Goal: Complete application form: Complete application form

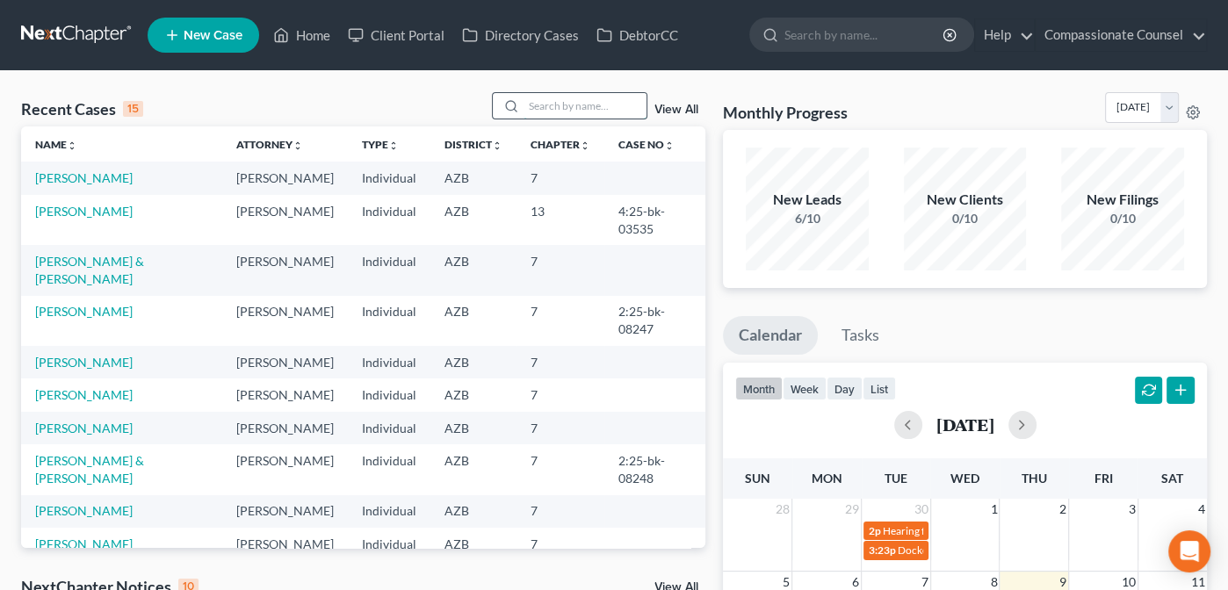
click at [534, 98] on input "search" at bounding box center [584, 105] width 123 height 25
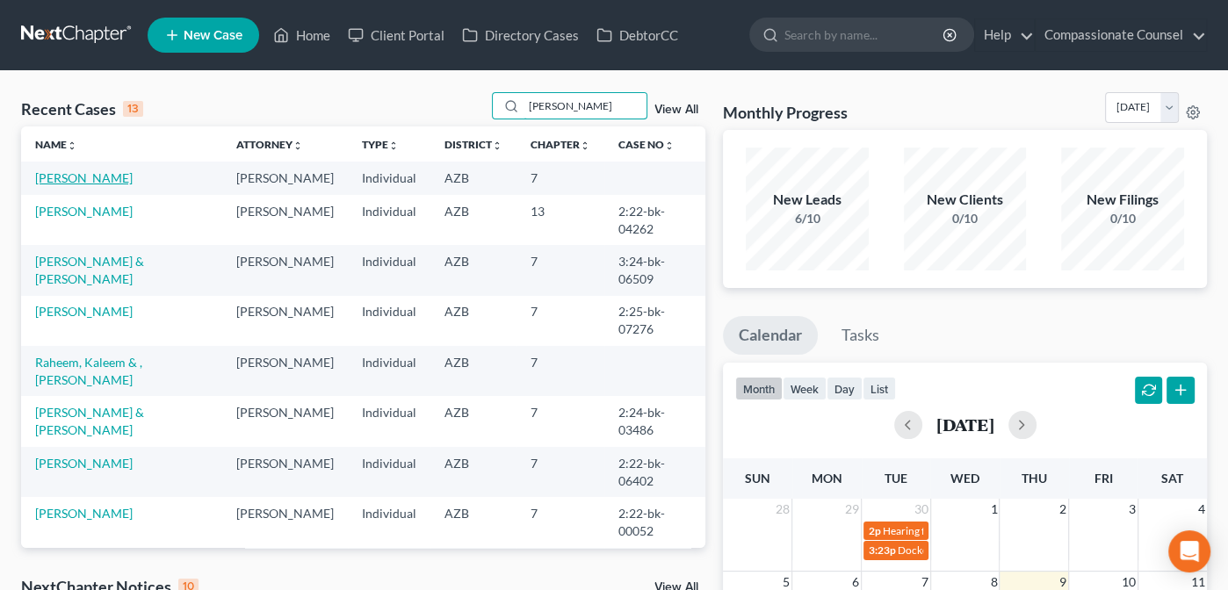
type input "[PERSON_NAME]"
click at [61, 184] on link "[PERSON_NAME]" at bounding box center [83, 177] width 97 height 15
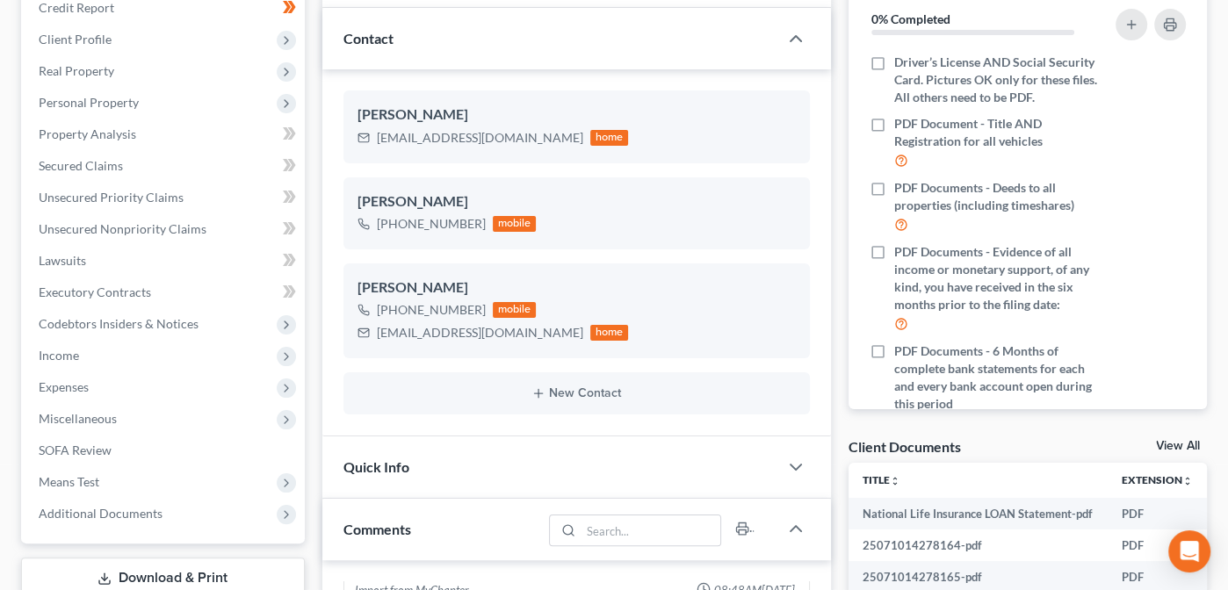
scroll to position [241, 0]
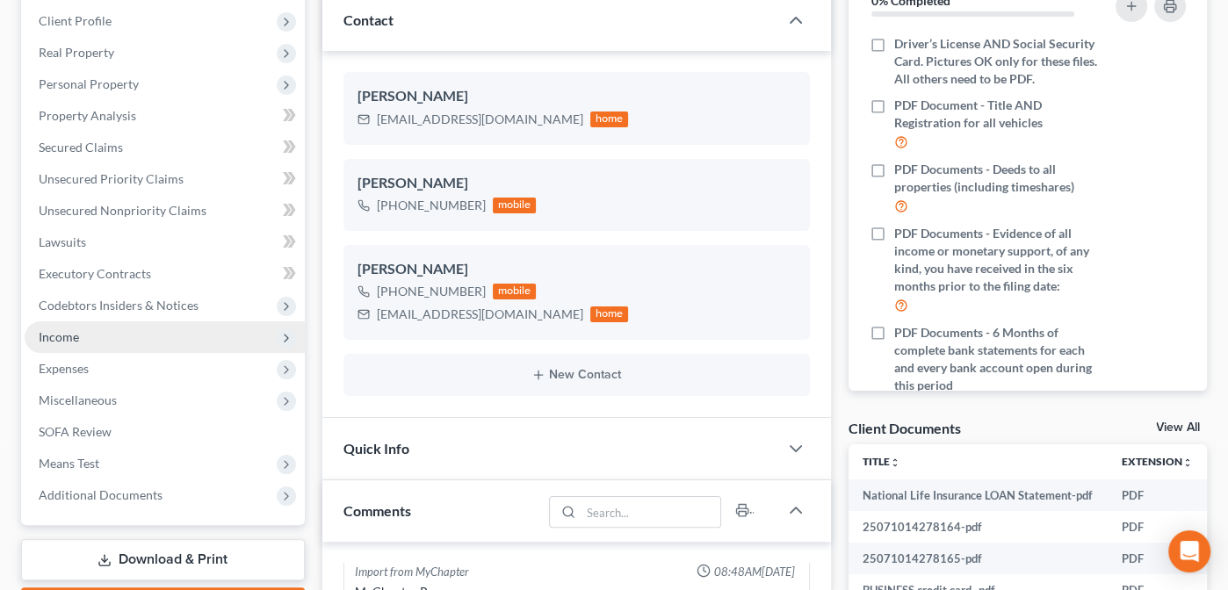
click at [59, 333] on span "Income" at bounding box center [59, 336] width 40 height 15
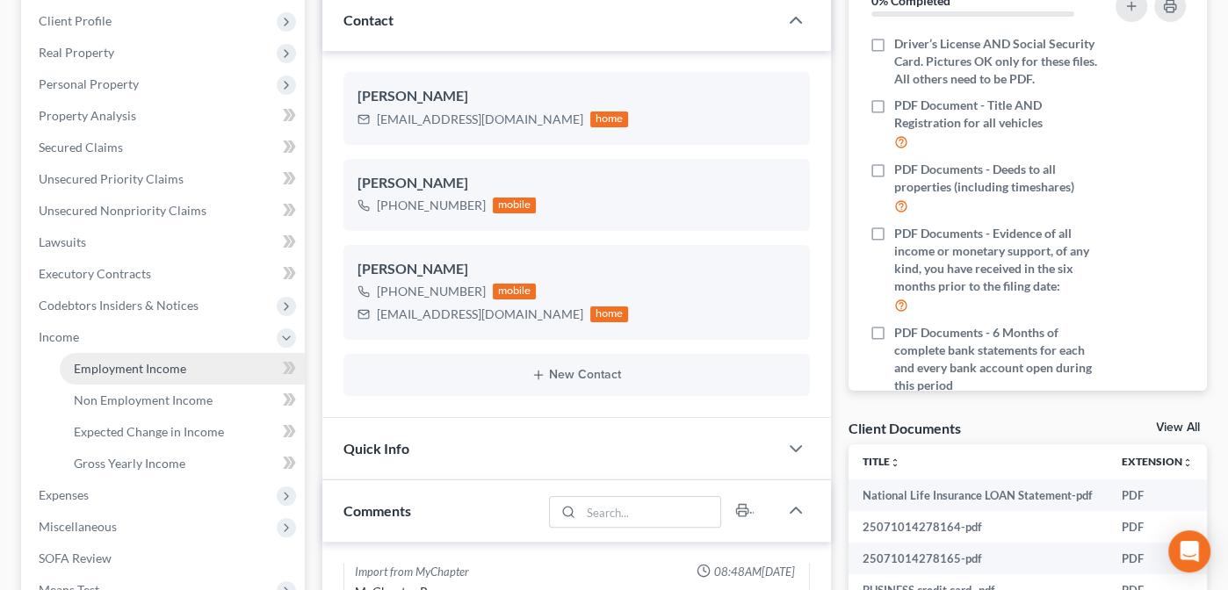
click at [107, 367] on span "Employment Income" at bounding box center [130, 368] width 112 height 15
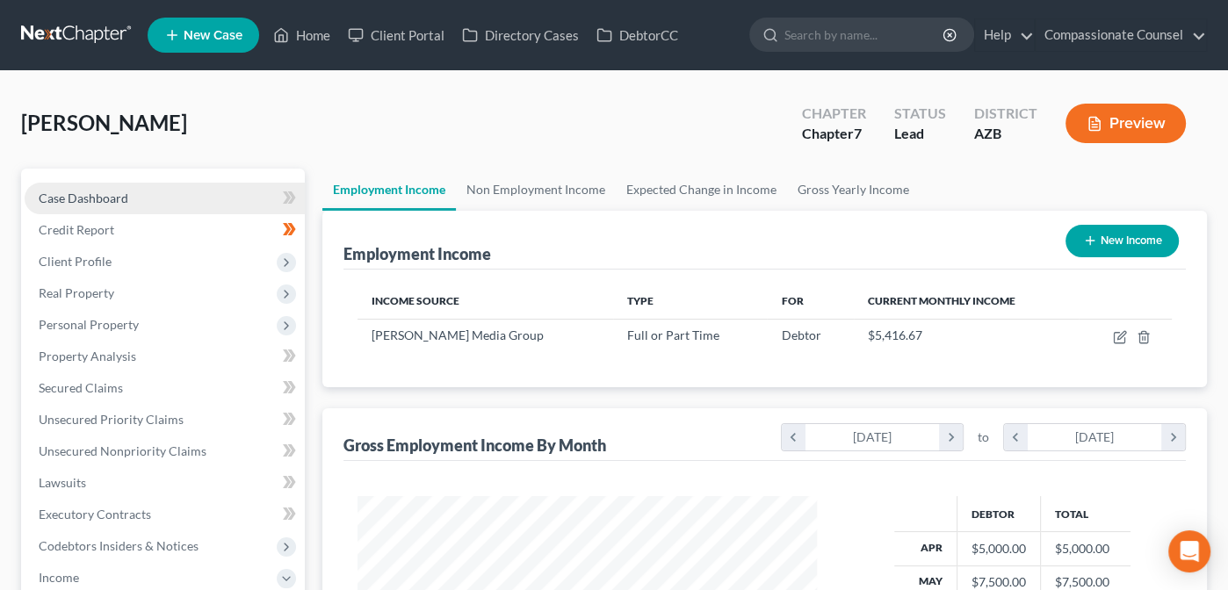
click at [71, 195] on span "Case Dashboard" at bounding box center [84, 198] width 90 height 15
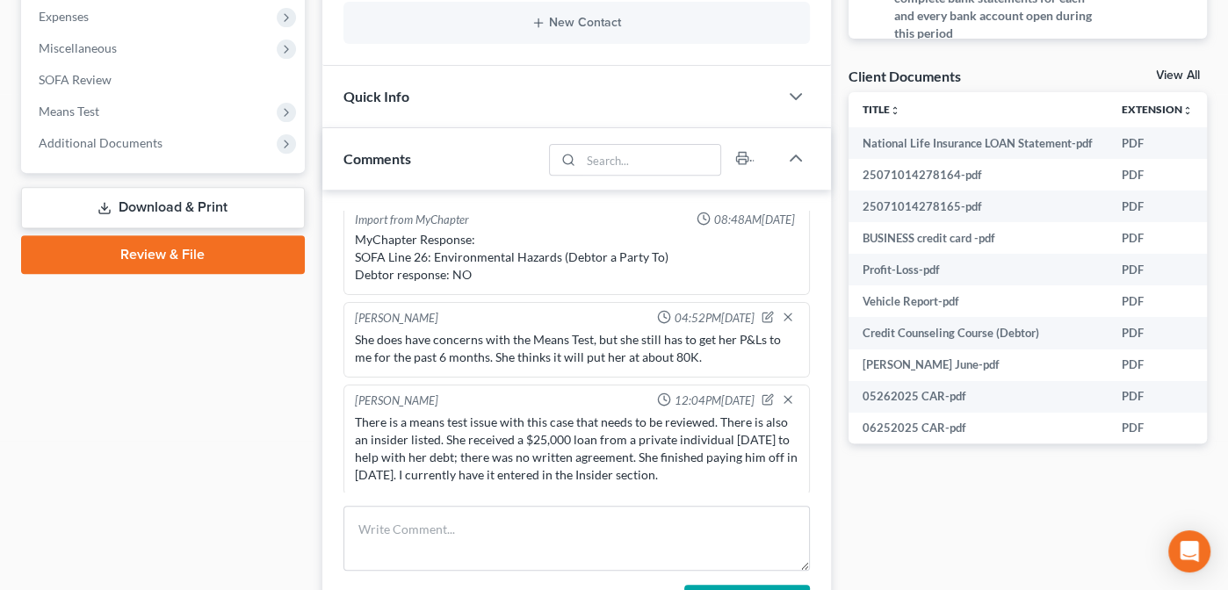
scroll to position [601, 0]
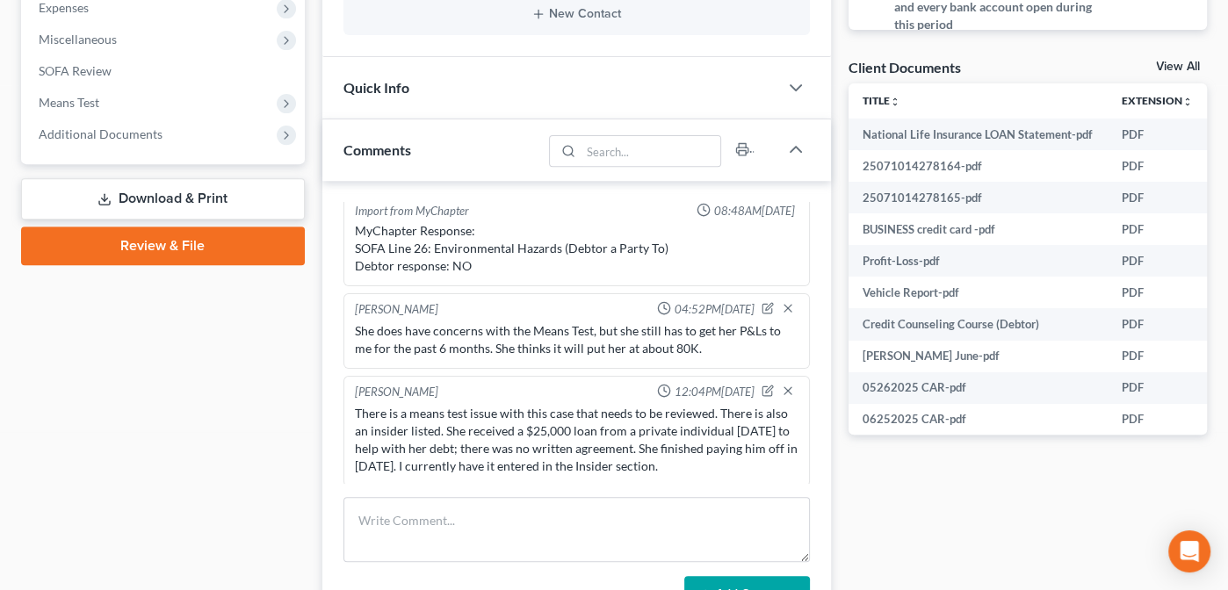
click at [1168, 65] on link "View All" at bounding box center [1178, 67] width 44 height 12
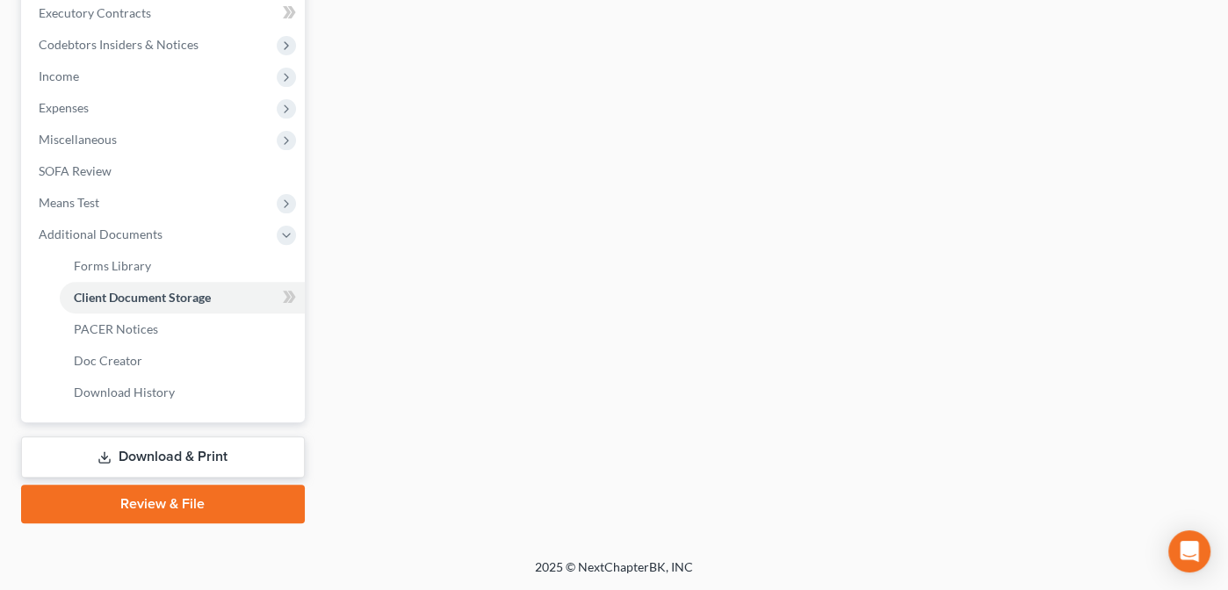
scroll to position [187, 0]
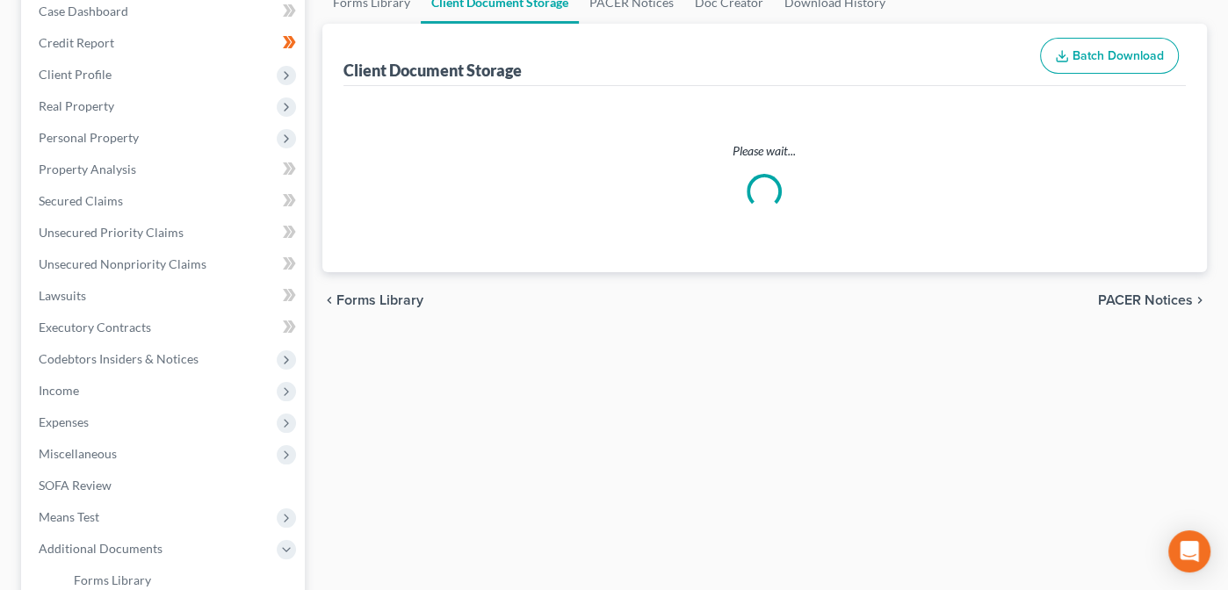
select select "14"
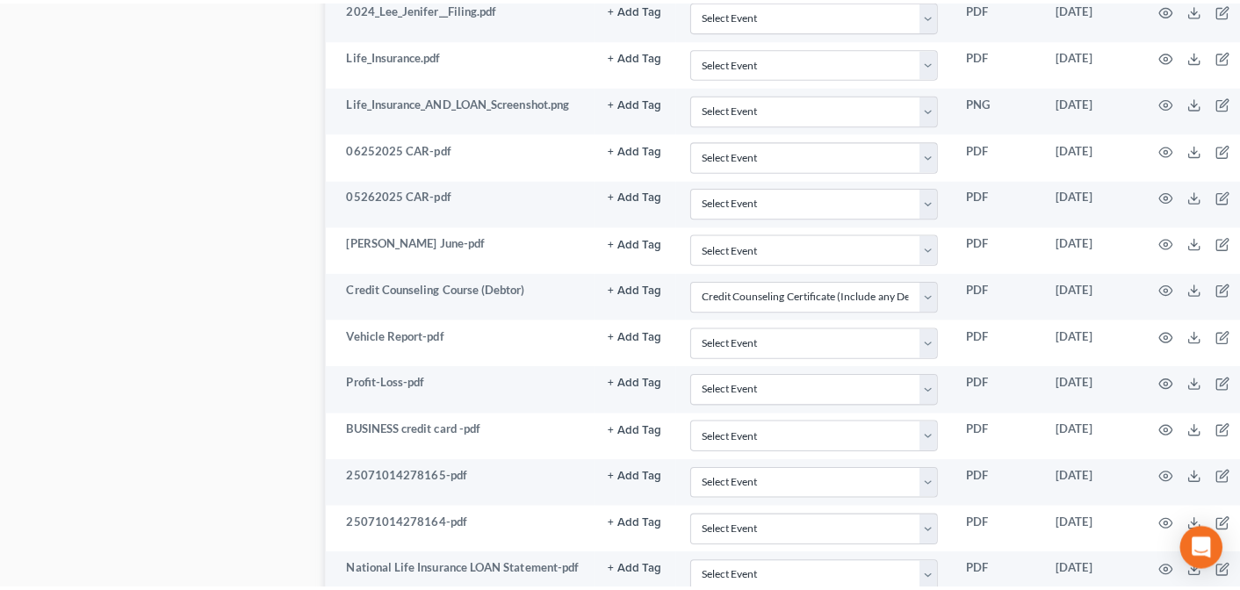
scroll to position [2218, 0]
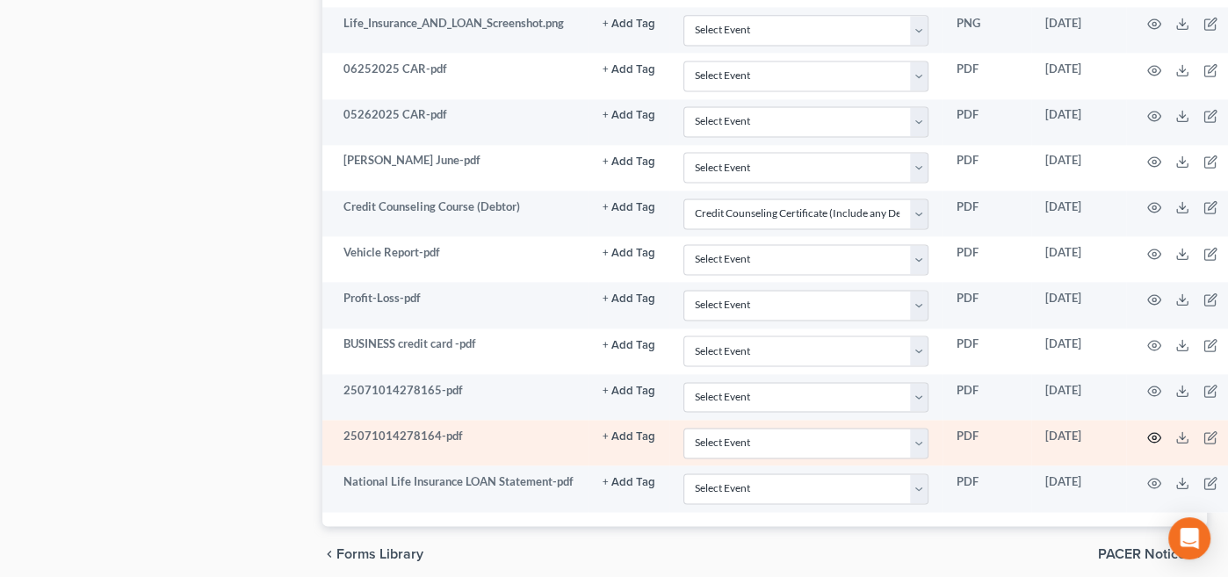
click at [1148, 430] on icon "button" at bounding box center [1154, 437] width 14 height 14
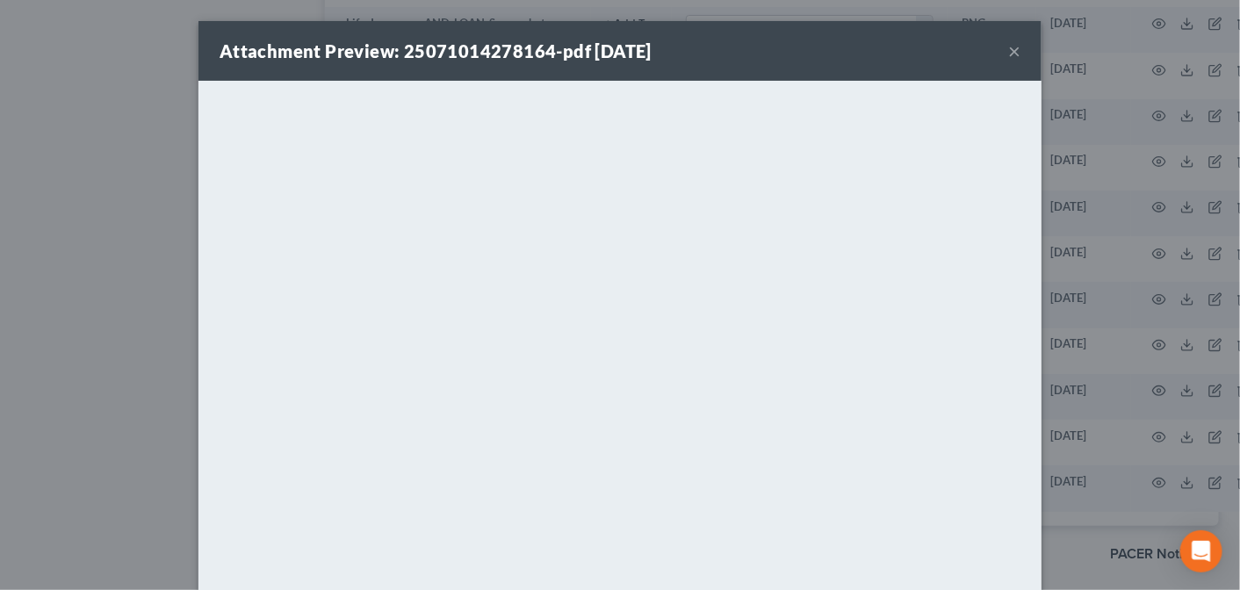
click at [1008, 53] on button "×" at bounding box center [1014, 50] width 12 height 21
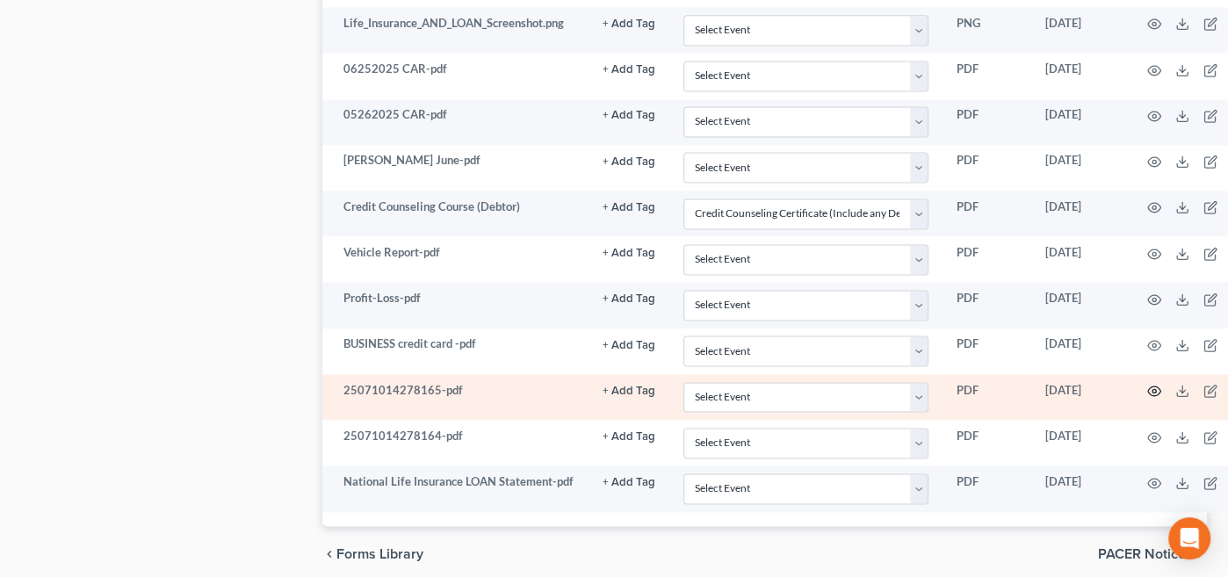
click at [1152, 389] on circle "button" at bounding box center [1154, 391] width 4 height 4
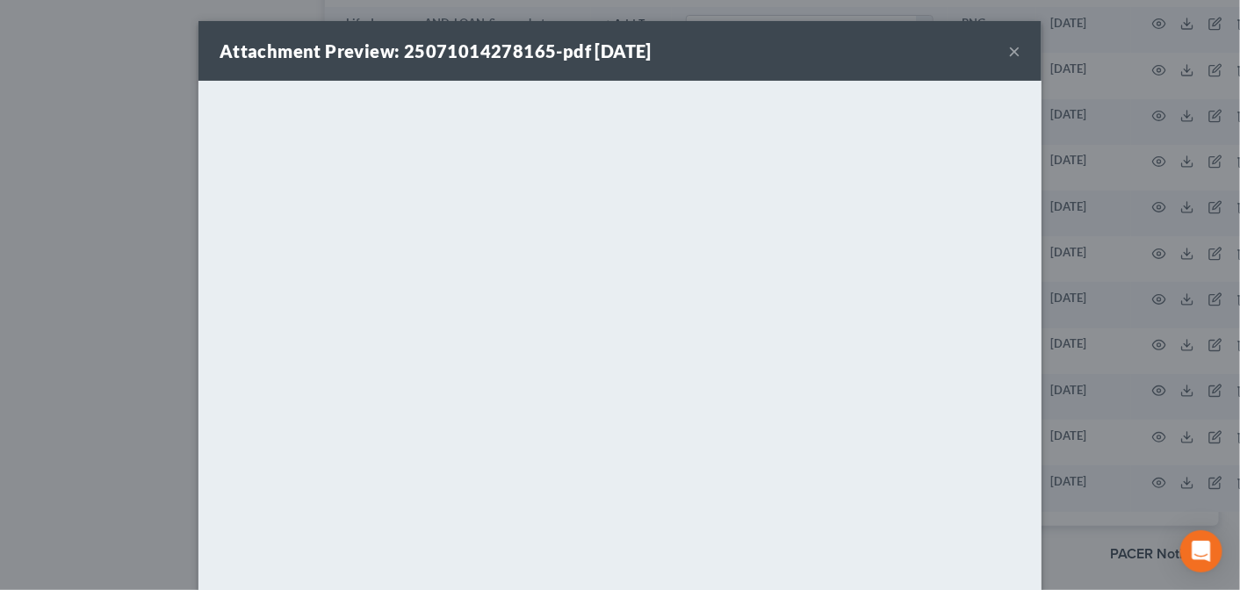
click at [1008, 47] on button "×" at bounding box center [1014, 50] width 12 height 21
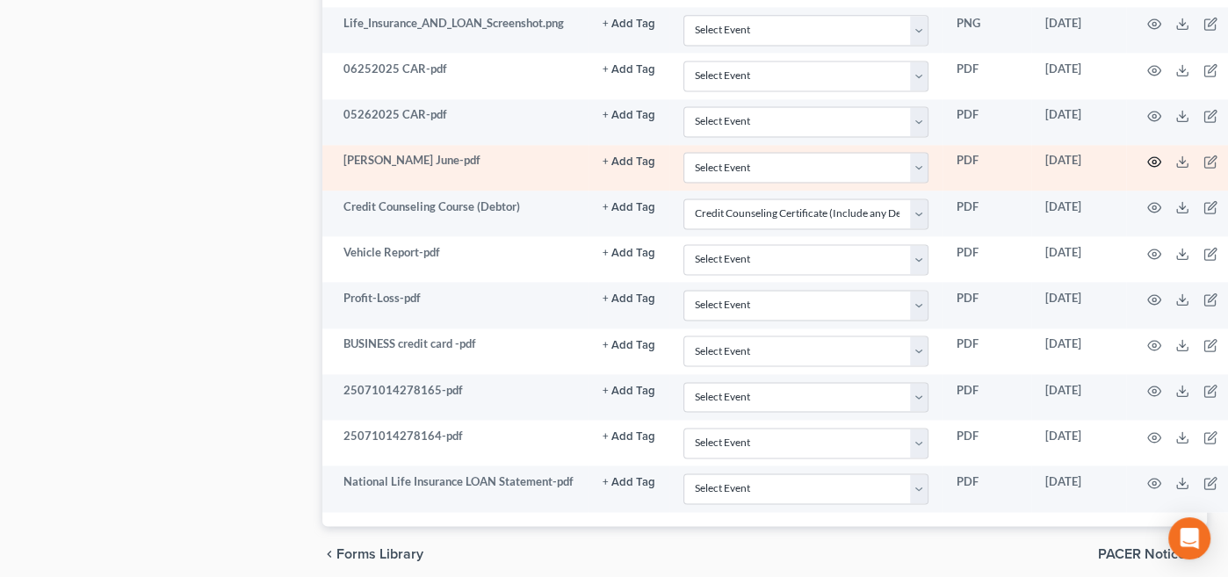
click at [1148, 157] on icon "button" at bounding box center [1154, 162] width 13 height 10
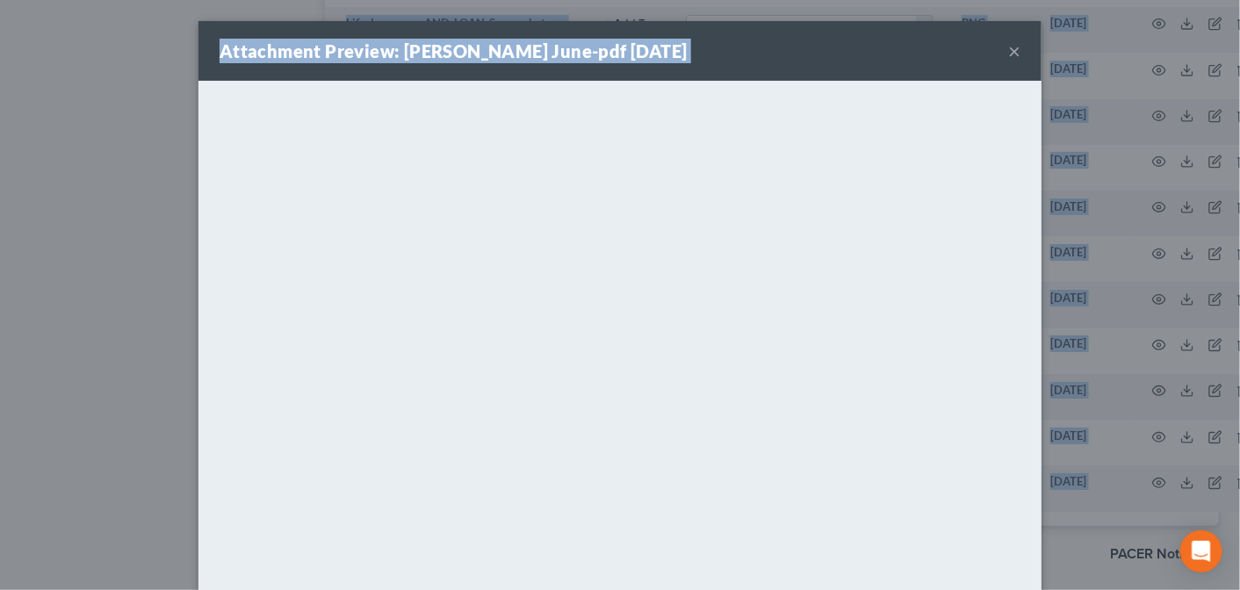
drag, startPoint x: 903, startPoint y: 40, endPoint x: 892, endPoint y: -76, distance: 116.4
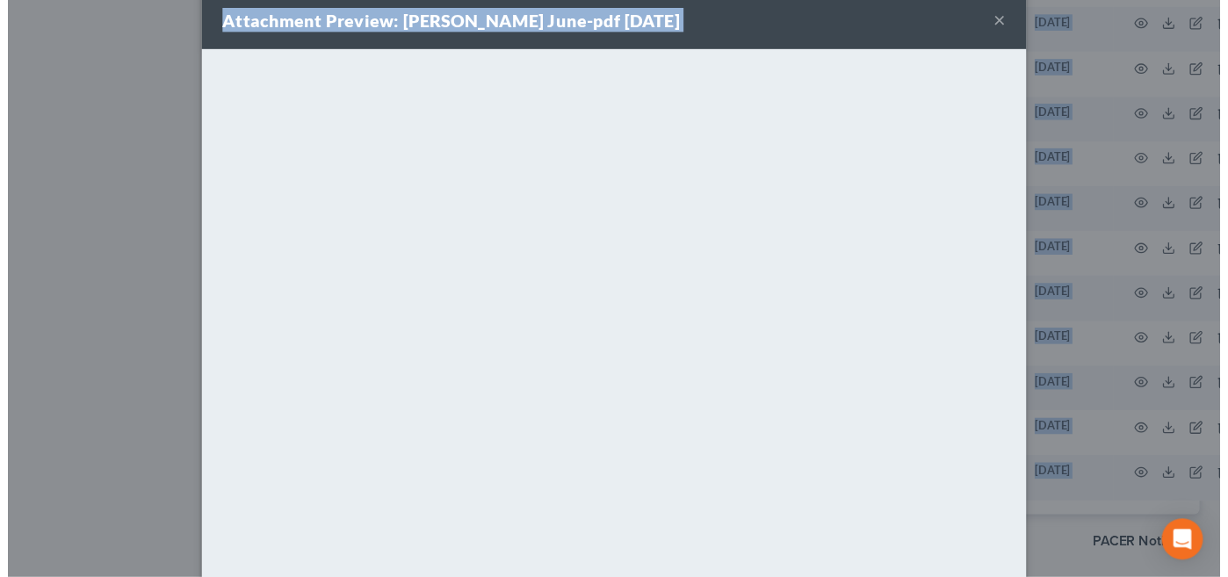
scroll to position [20, 0]
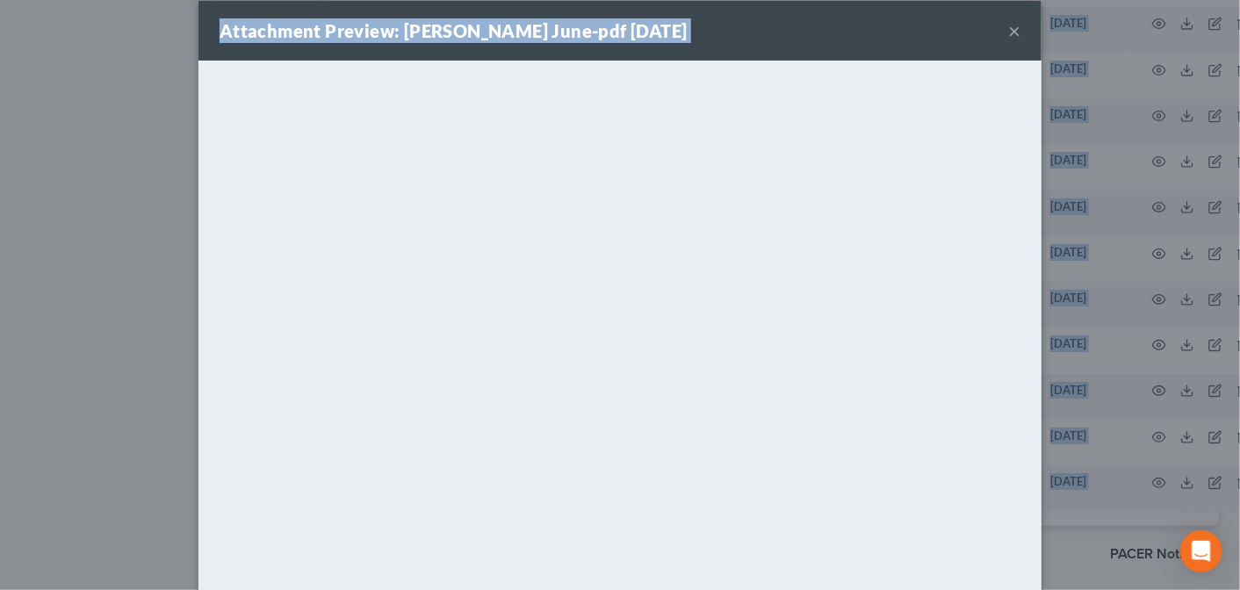
click at [1011, 25] on button "×" at bounding box center [1014, 30] width 12 height 21
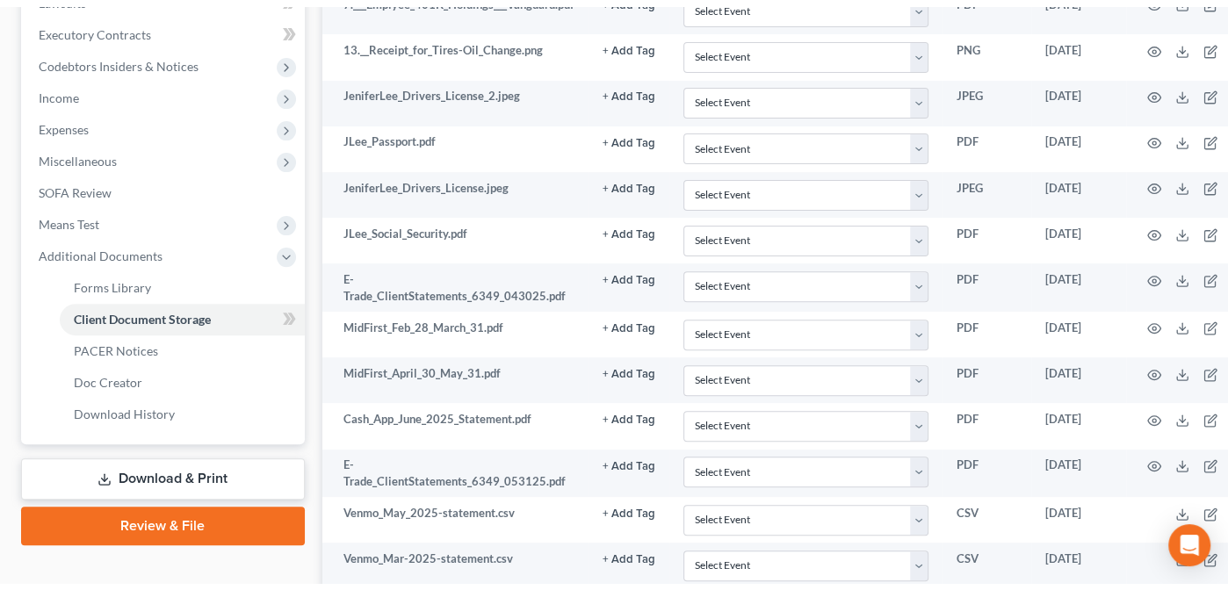
scroll to position [0, 0]
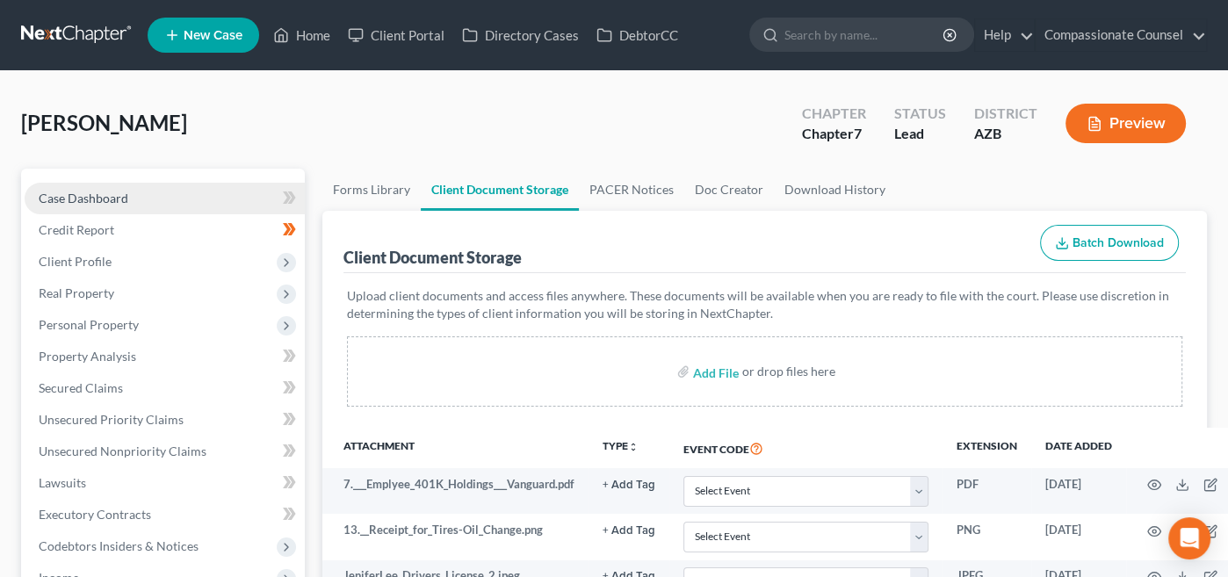
click at [68, 191] on span "Case Dashboard" at bounding box center [84, 198] width 90 height 15
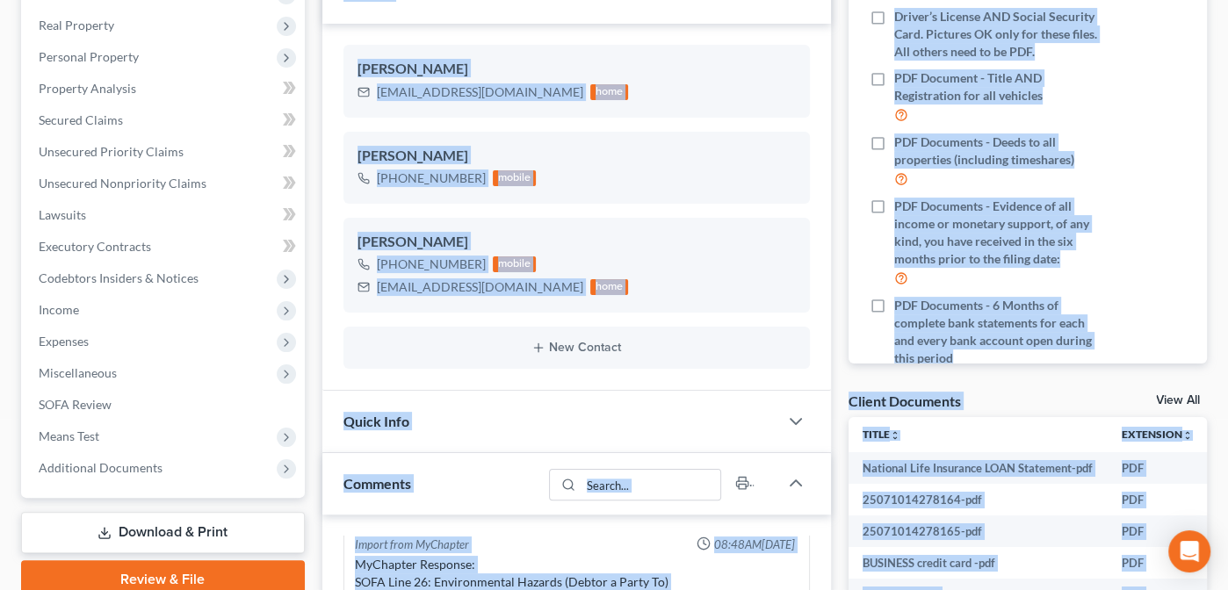
scroll to position [266, 0]
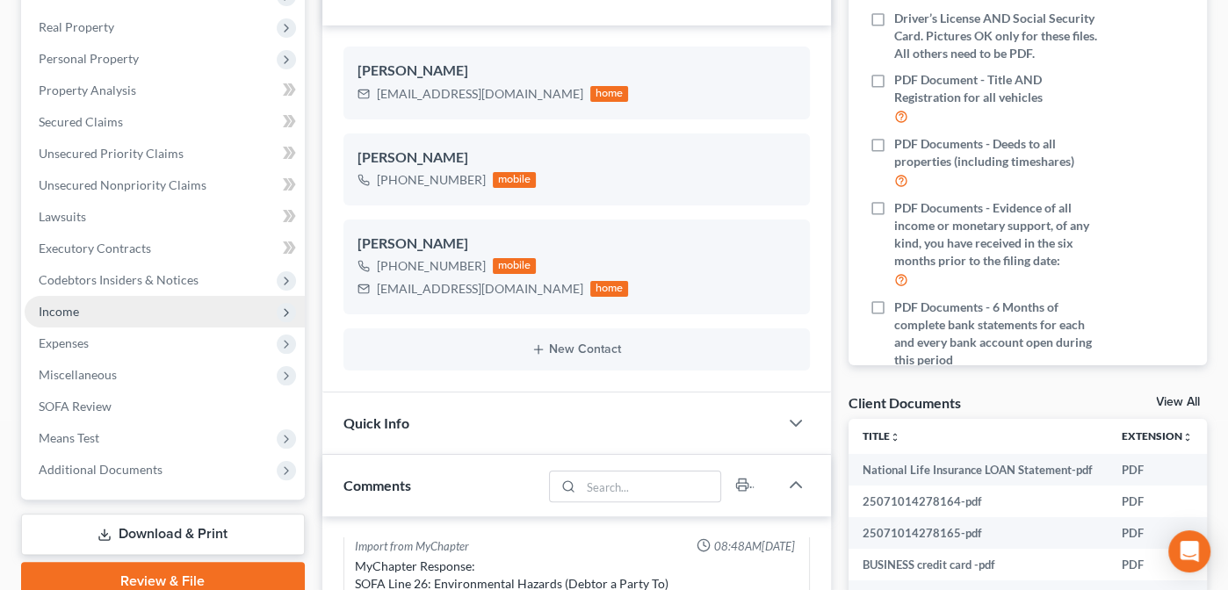
click at [66, 310] on span "Income" at bounding box center [59, 311] width 40 height 15
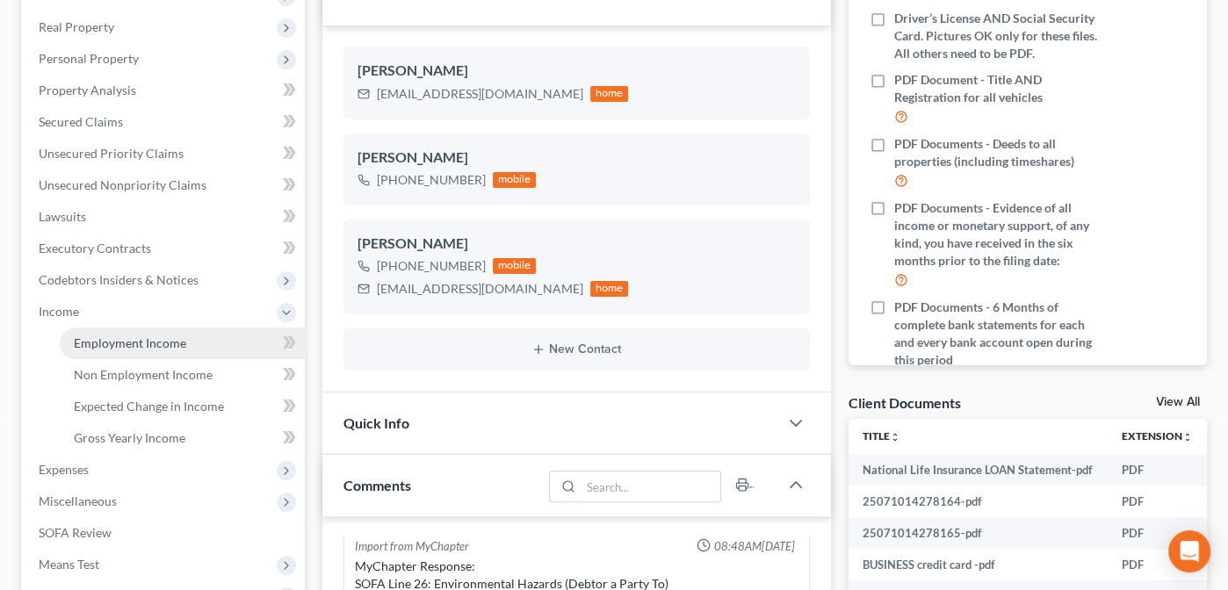
click at [112, 336] on span "Employment Income" at bounding box center [130, 342] width 112 height 15
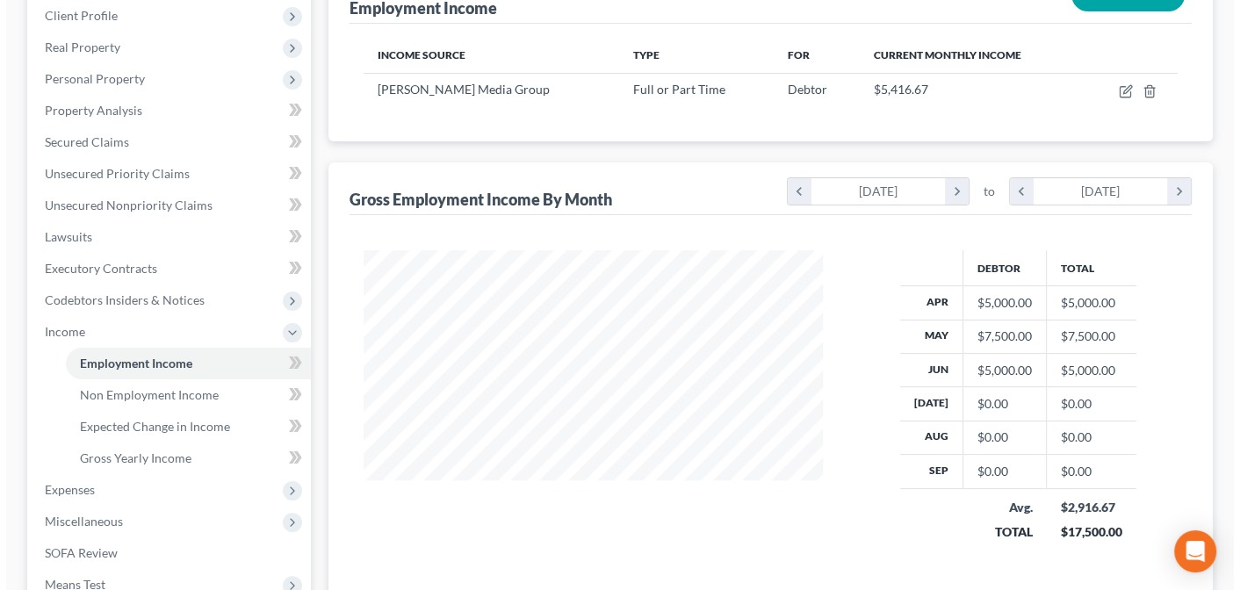
scroll to position [250, 0]
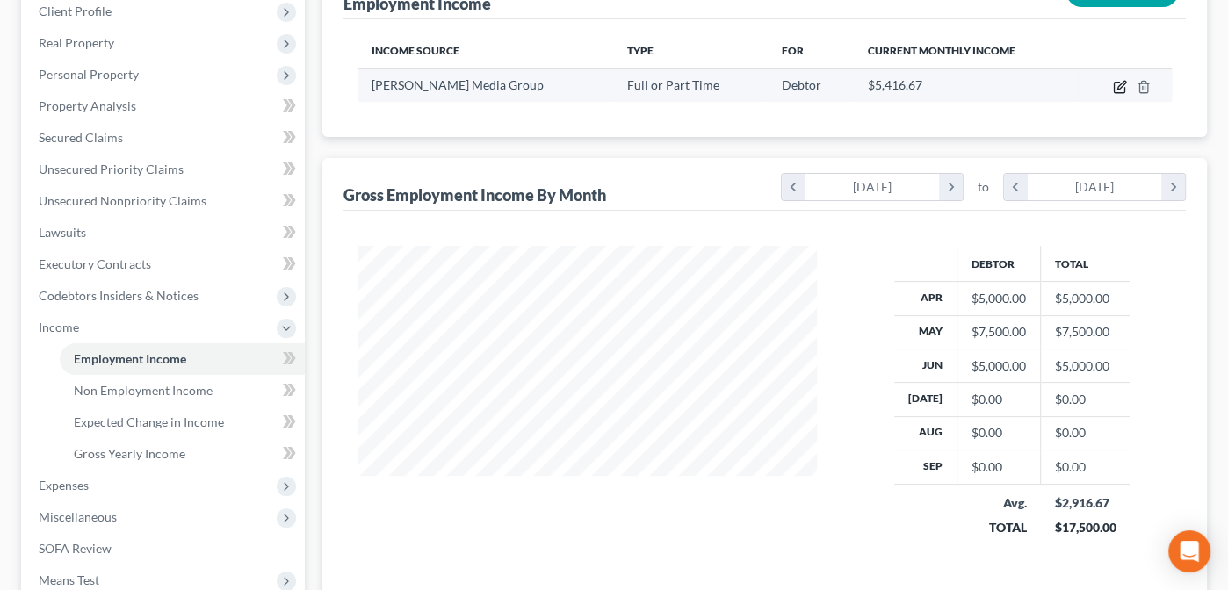
click at [1114, 83] on icon "button" at bounding box center [1118, 88] width 11 height 11
select select "0"
select select "3"
select select "2"
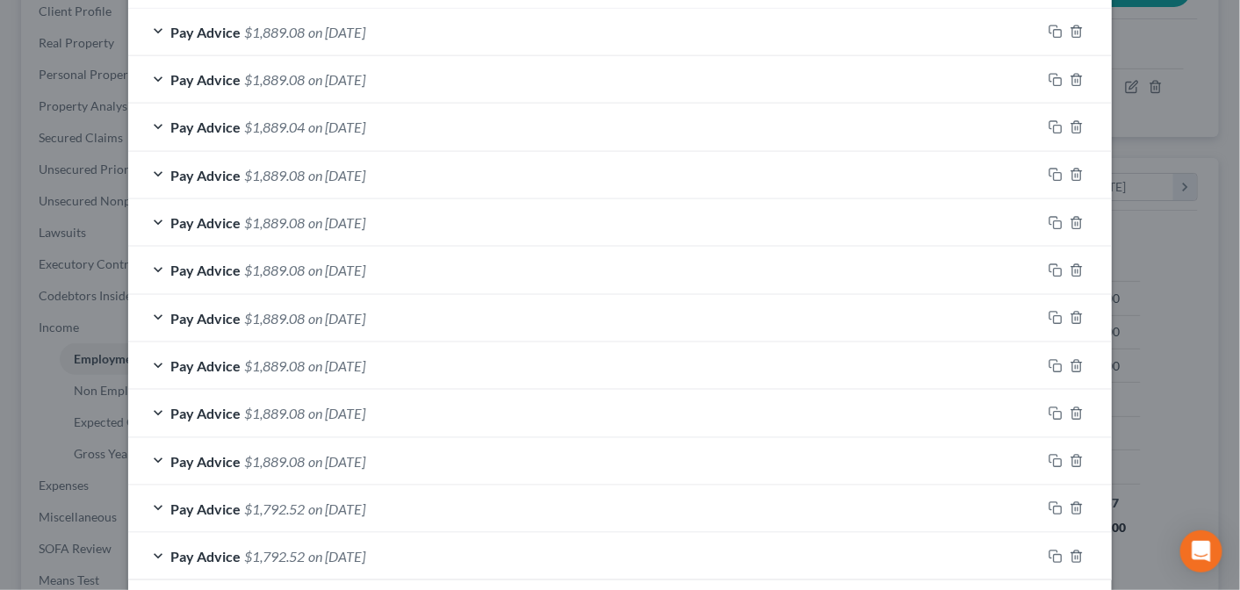
scroll to position [719, 0]
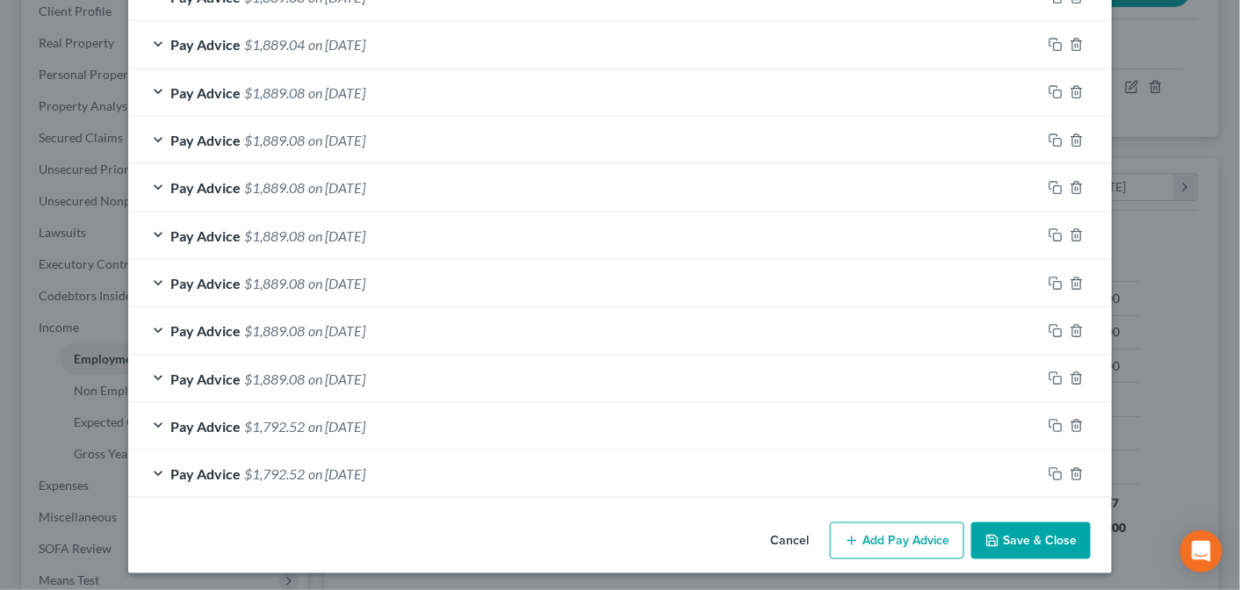
click at [904, 540] on button "Add Pay Advice" at bounding box center [897, 540] width 134 height 37
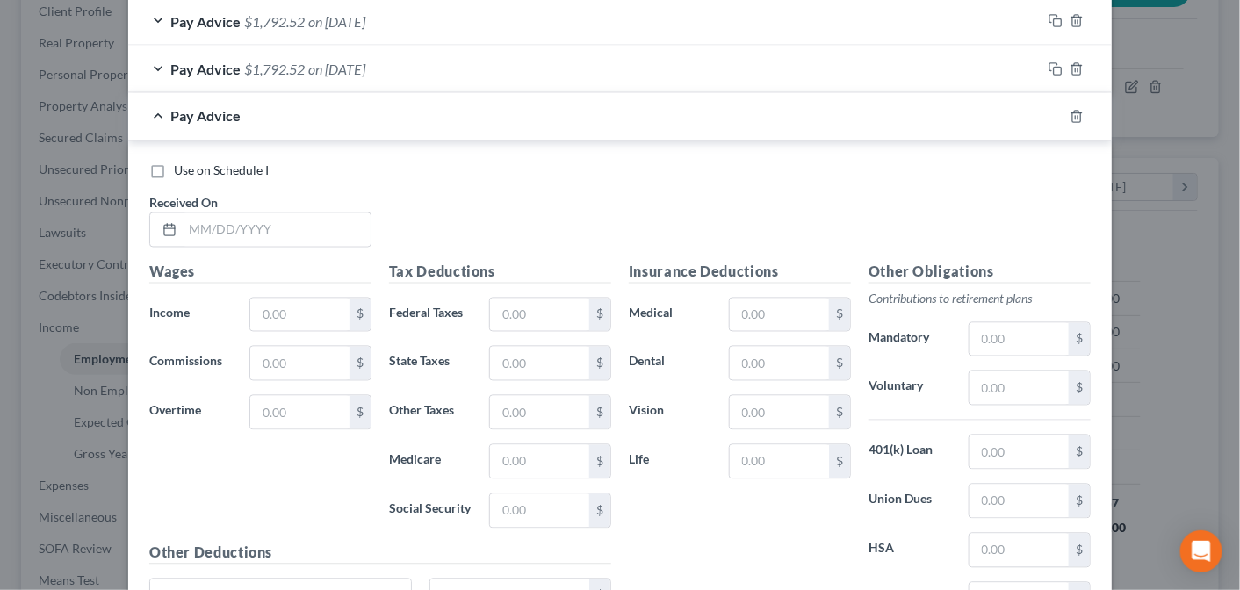
scroll to position [1150, 0]
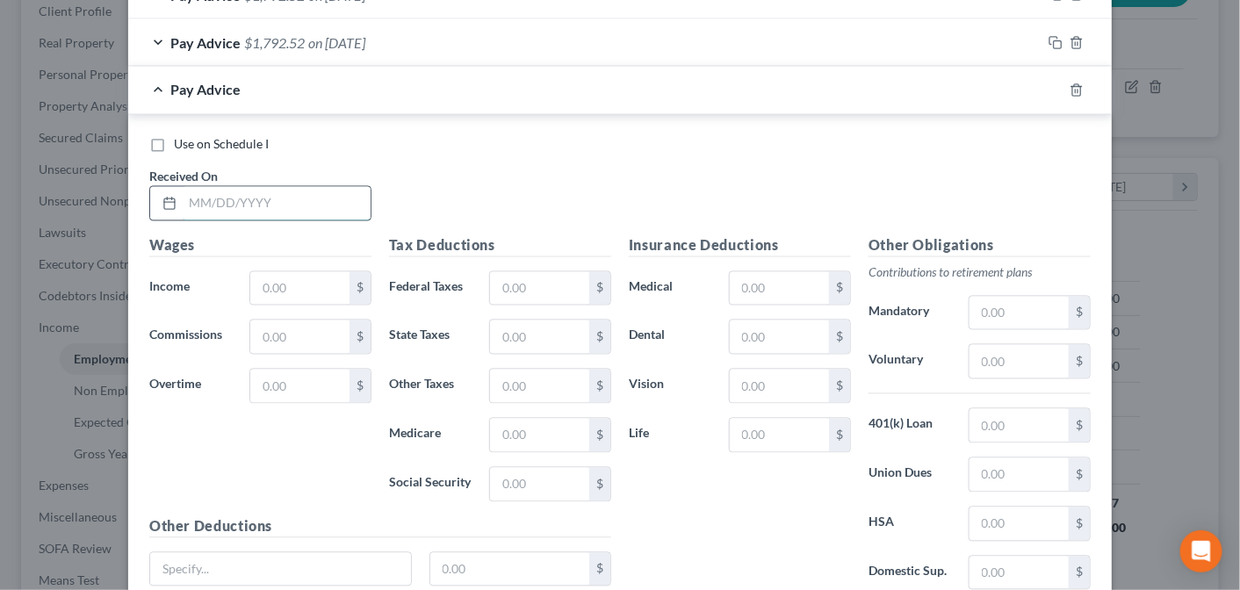
click at [223, 198] on input "text" at bounding box center [277, 203] width 188 height 33
type input "[DATE]"
click at [291, 275] on input "text" at bounding box center [299, 288] width 99 height 33
type input "2,500.00"
click at [494, 284] on input "text" at bounding box center [539, 288] width 99 height 33
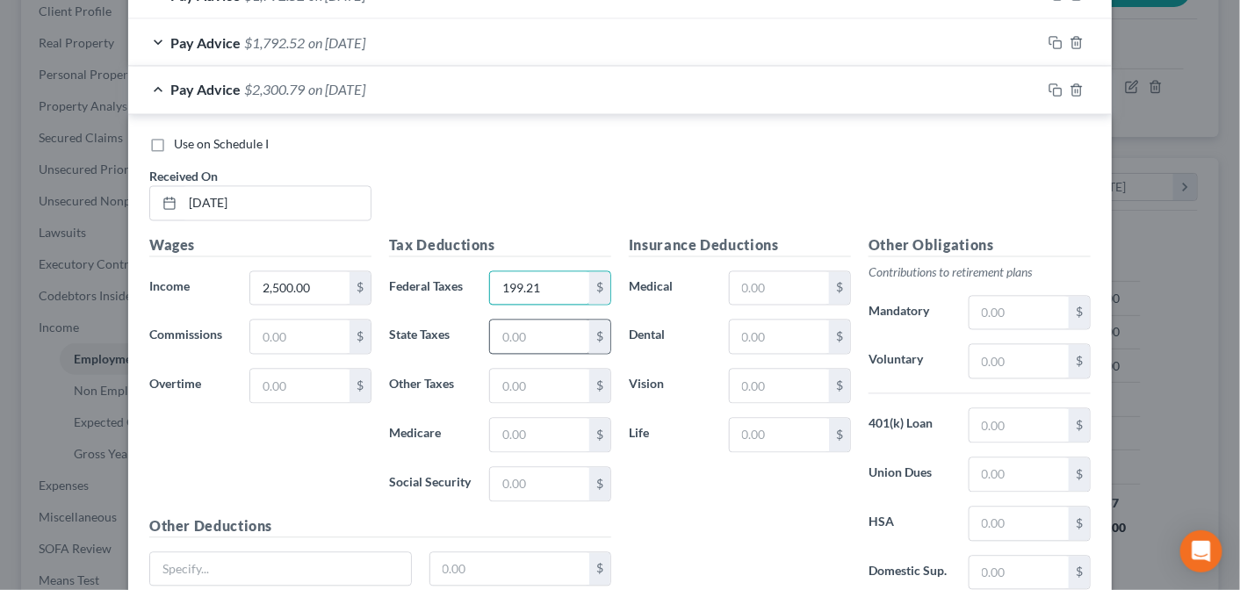
type input "199.21"
click at [521, 329] on input "text" at bounding box center [539, 336] width 99 height 33
type input "46.27"
click at [497, 438] on input "text" at bounding box center [539, 435] width 99 height 33
type input "33.91"
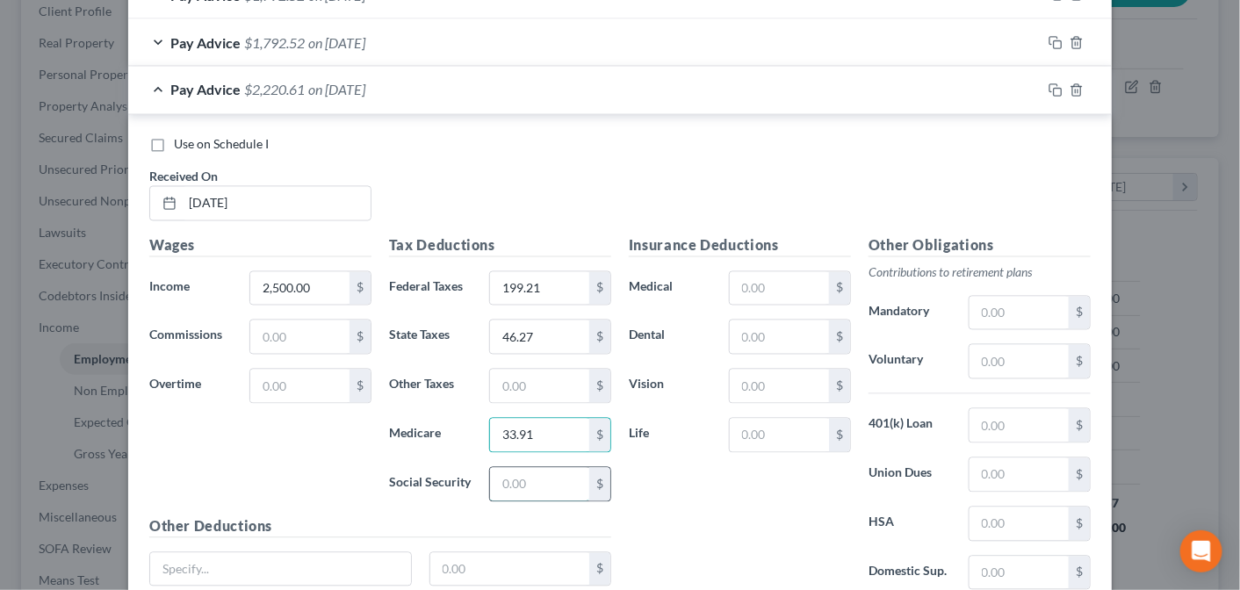
click at [509, 476] on input "text" at bounding box center [539, 484] width 99 height 33
type input "144.98"
click at [746, 282] on input "text" at bounding box center [779, 288] width 99 height 33
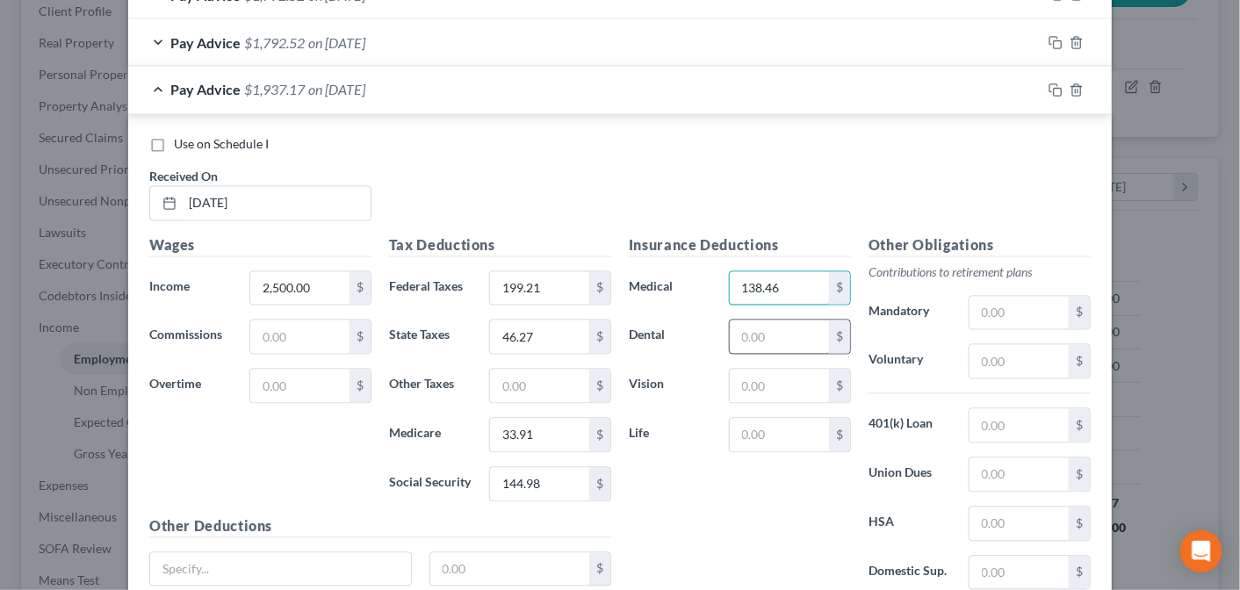
type input "138.46"
click at [759, 333] on input "text" at bounding box center [779, 336] width 99 height 33
type input "19.27"
click at [742, 371] on input "text" at bounding box center [779, 386] width 99 height 33
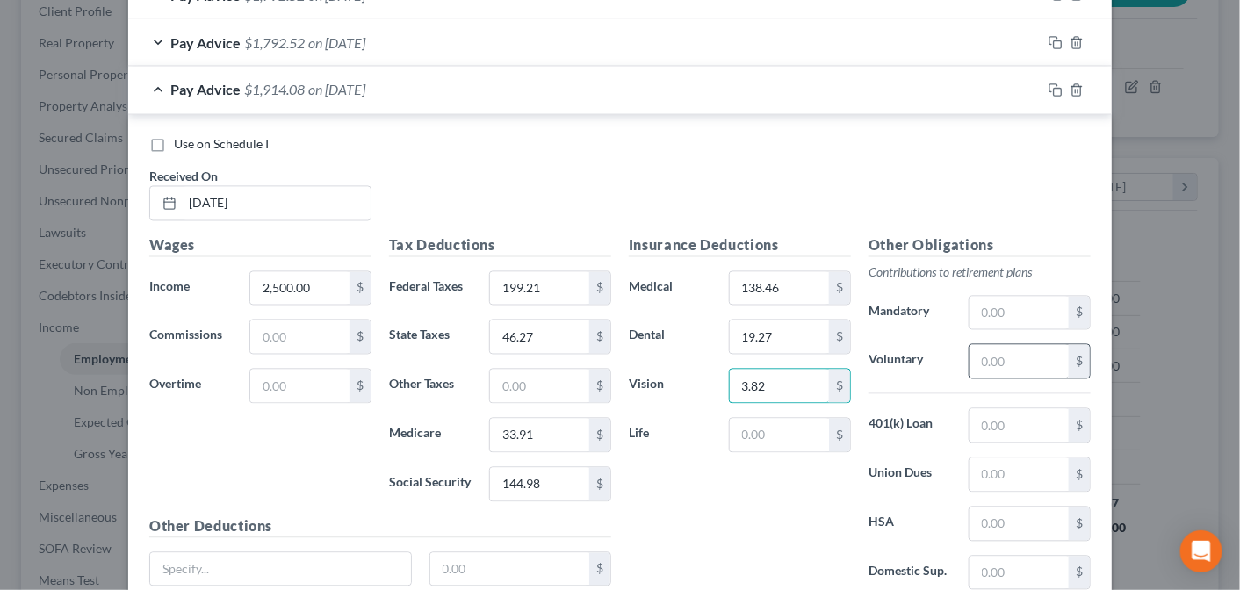
type input "3.82"
click at [995, 351] on input "text" at bounding box center [1018, 361] width 99 height 33
type input "25.00"
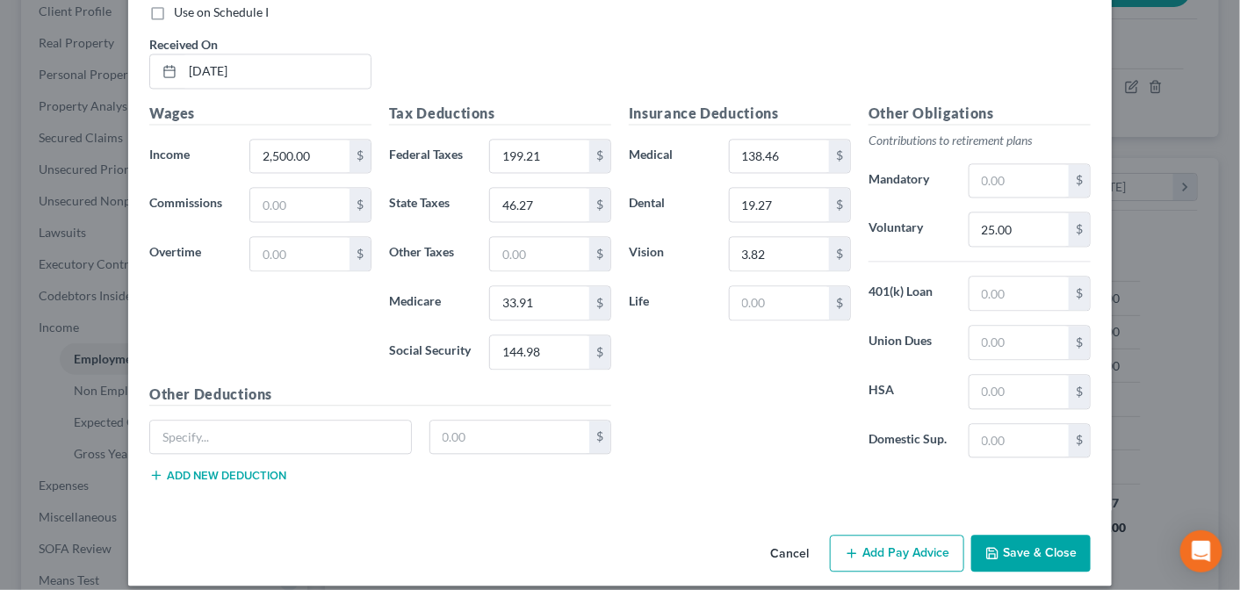
scroll to position [1291, 0]
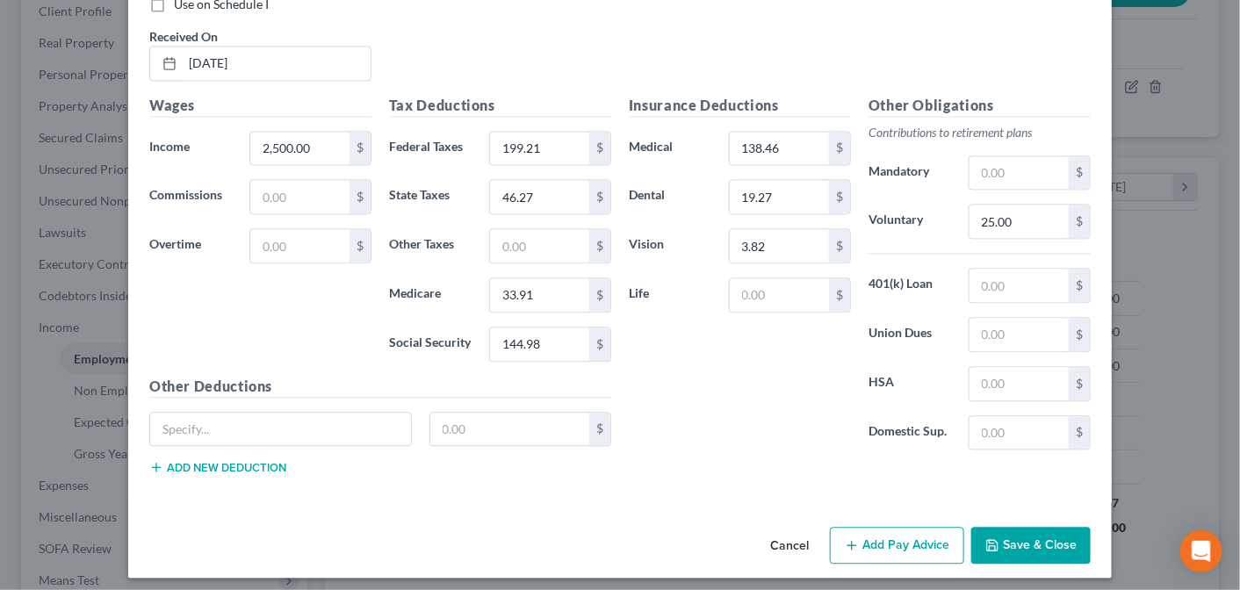
click at [907, 533] on button "Add Pay Advice" at bounding box center [897, 545] width 134 height 37
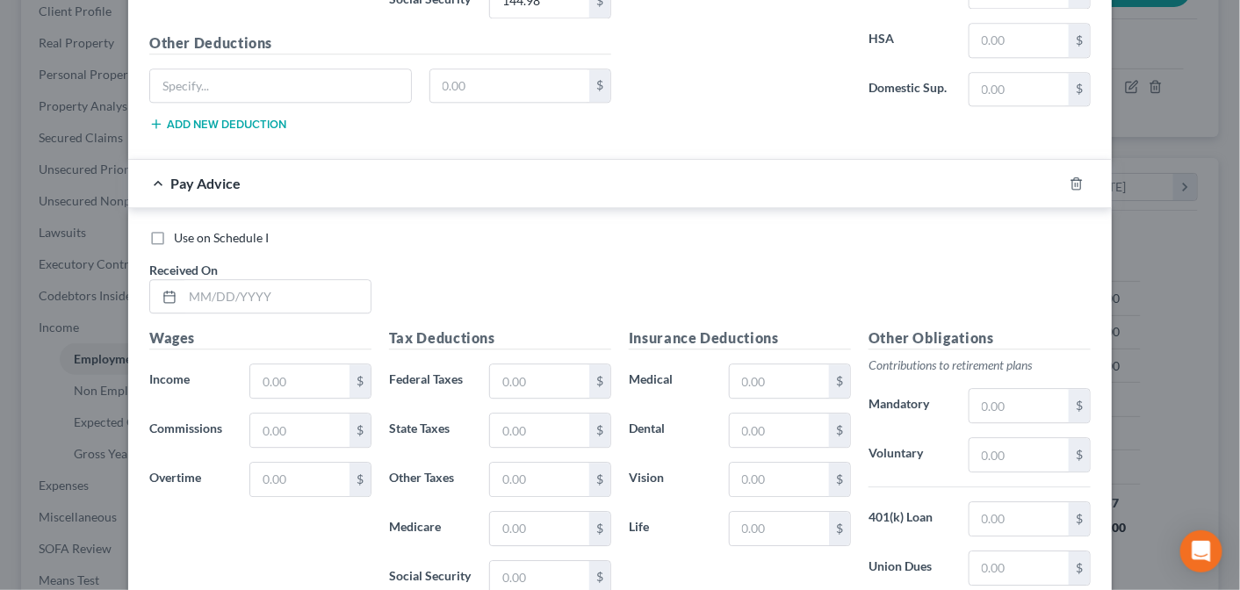
scroll to position [1648, 0]
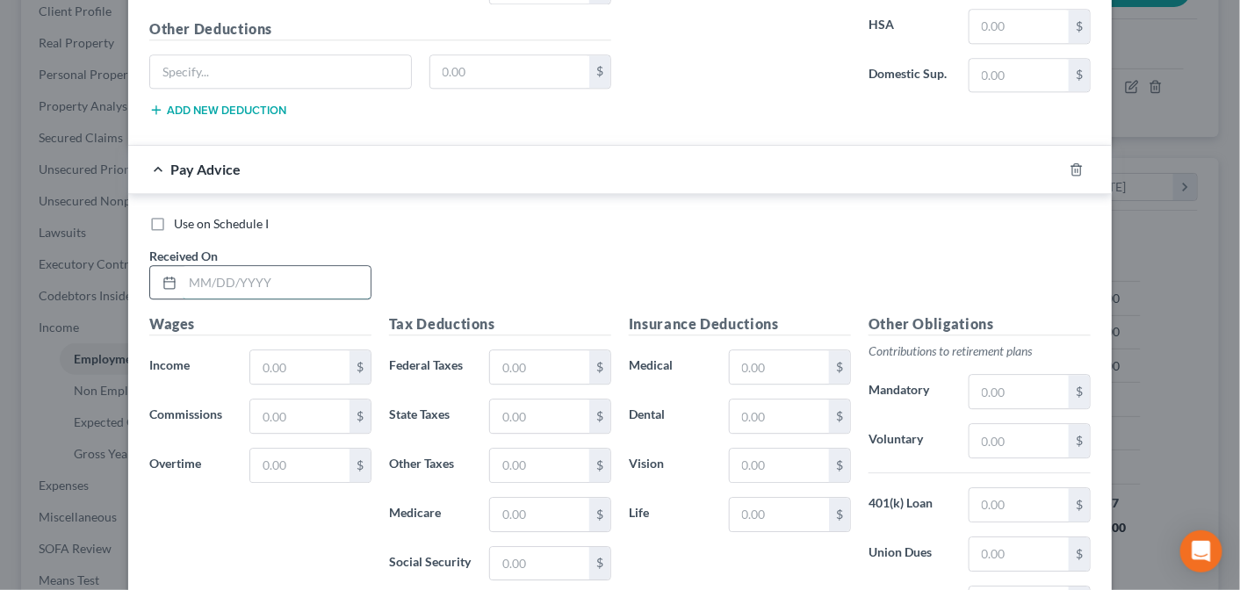
click at [243, 266] on input "text" at bounding box center [277, 282] width 188 height 33
type input "[DATE]"
click at [275, 355] on input "text" at bounding box center [299, 366] width 99 height 33
type input "2,692.31"
click at [502, 351] on input "text" at bounding box center [539, 366] width 99 height 33
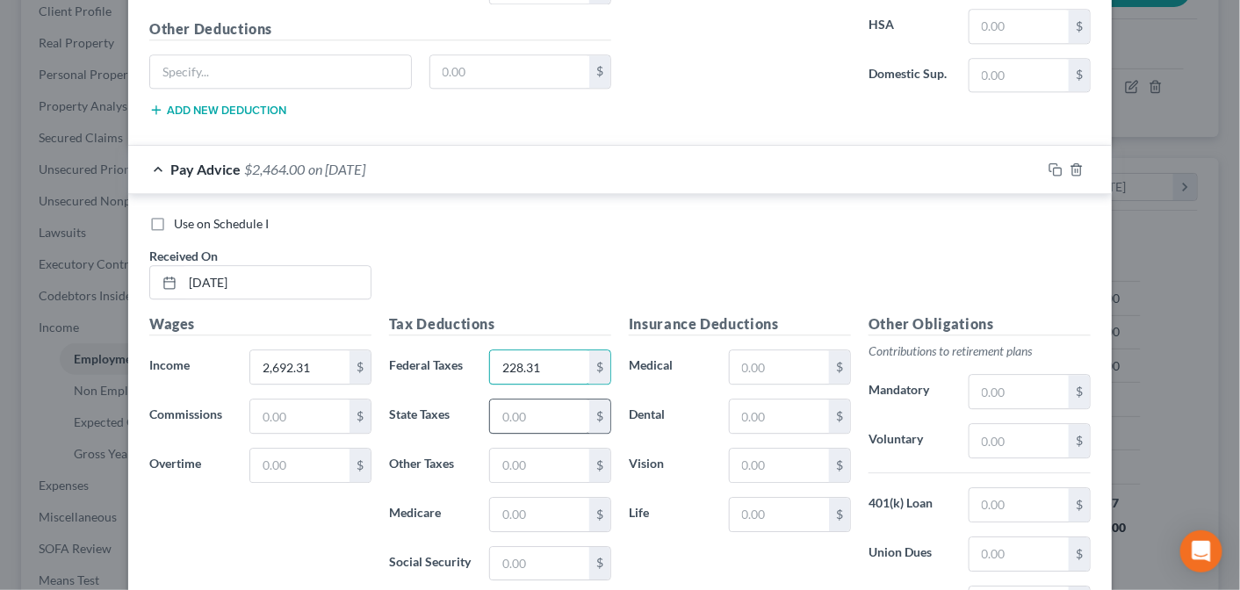
type input "228.31"
click at [501, 406] on input "text" at bounding box center [539, 416] width 99 height 33
type input "50.08"
click at [500, 498] on input "text" at bounding box center [539, 514] width 99 height 33
type input "36.66"
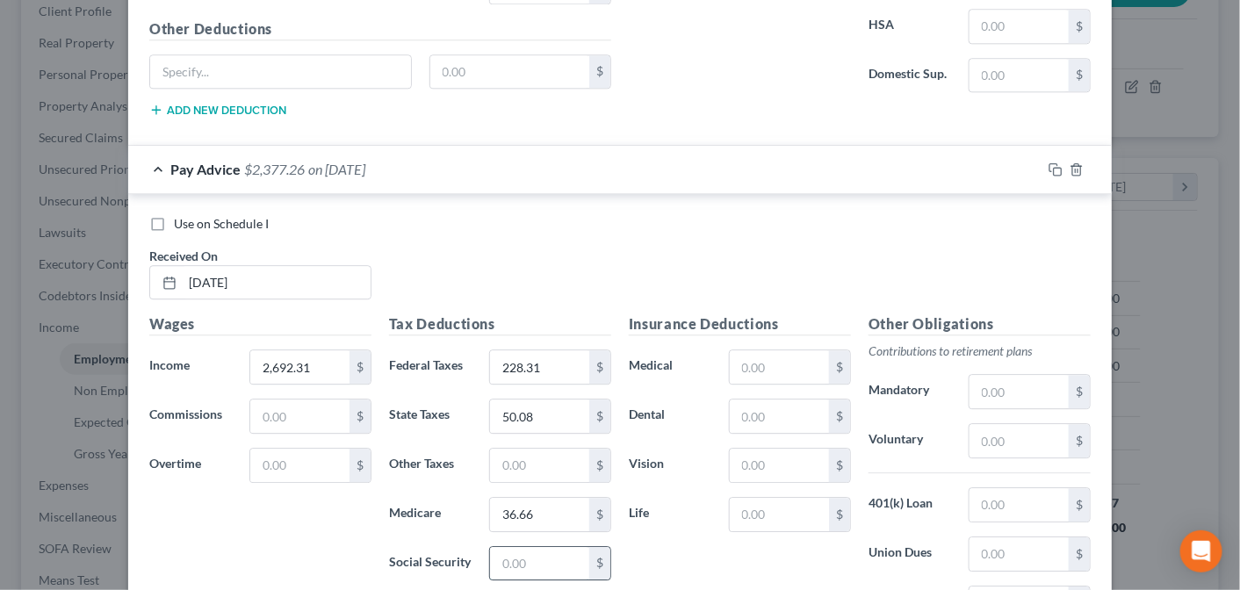
click at [505, 547] on input "text" at bounding box center [539, 563] width 99 height 33
type input "156.91"
click at [756, 357] on input "text" at bounding box center [779, 366] width 99 height 33
type input "138.46"
click at [760, 401] on input "text" at bounding box center [779, 416] width 99 height 33
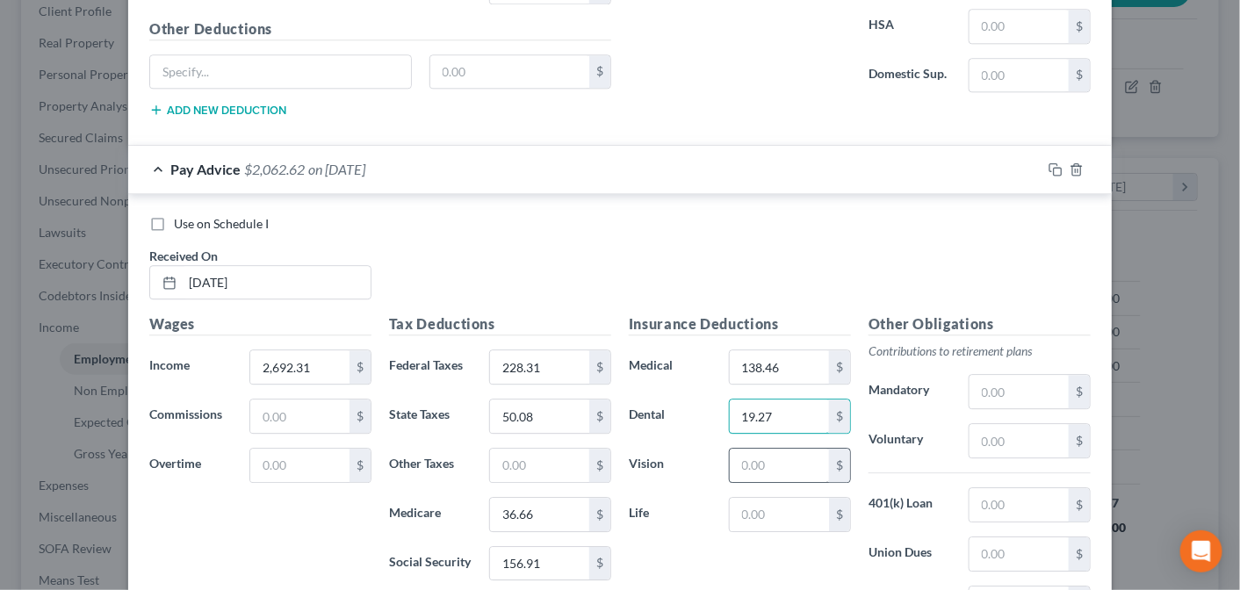
type input "19.27"
click at [756, 451] on input "text" at bounding box center [779, 465] width 99 height 33
type input "3.82"
click at [974, 430] on input "text" at bounding box center [1018, 440] width 99 height 33
type input "26.92"
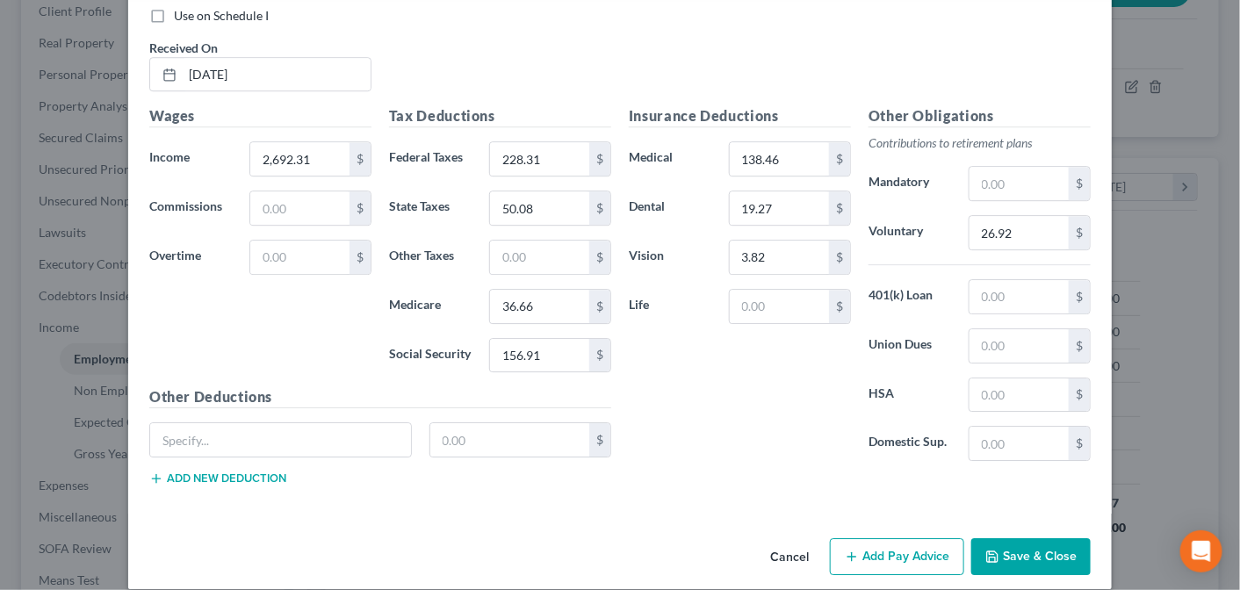
scroll to position [1863, 0]
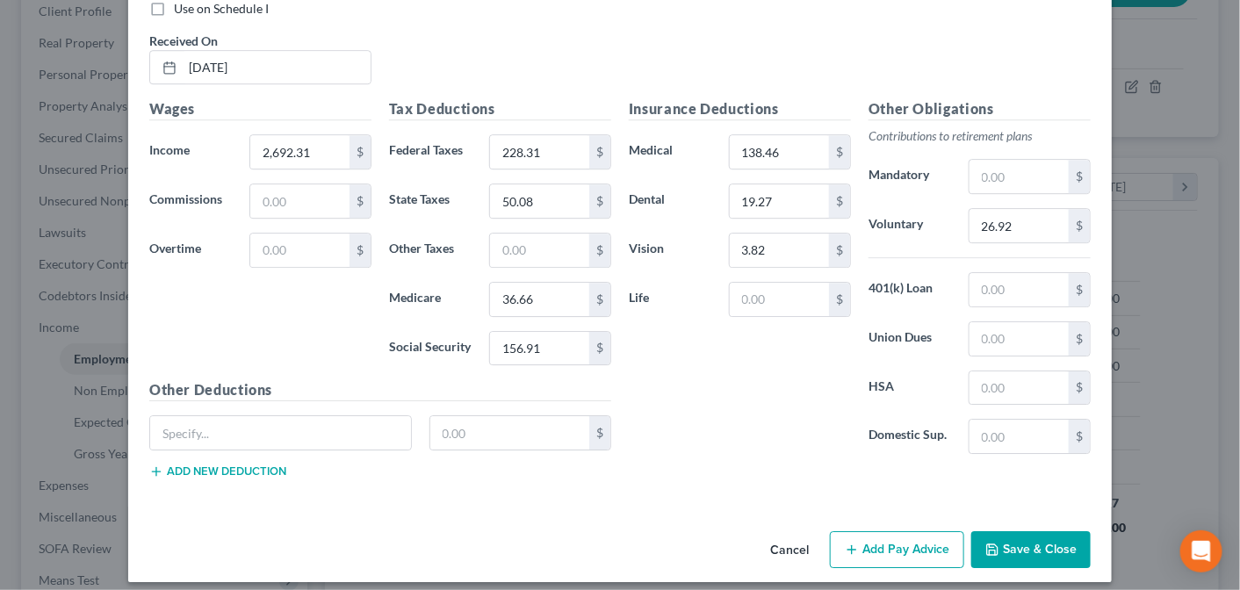
click at [895, 548] on button "Add Pay Advice" at bounding box center [897, 549] width 134 height 37
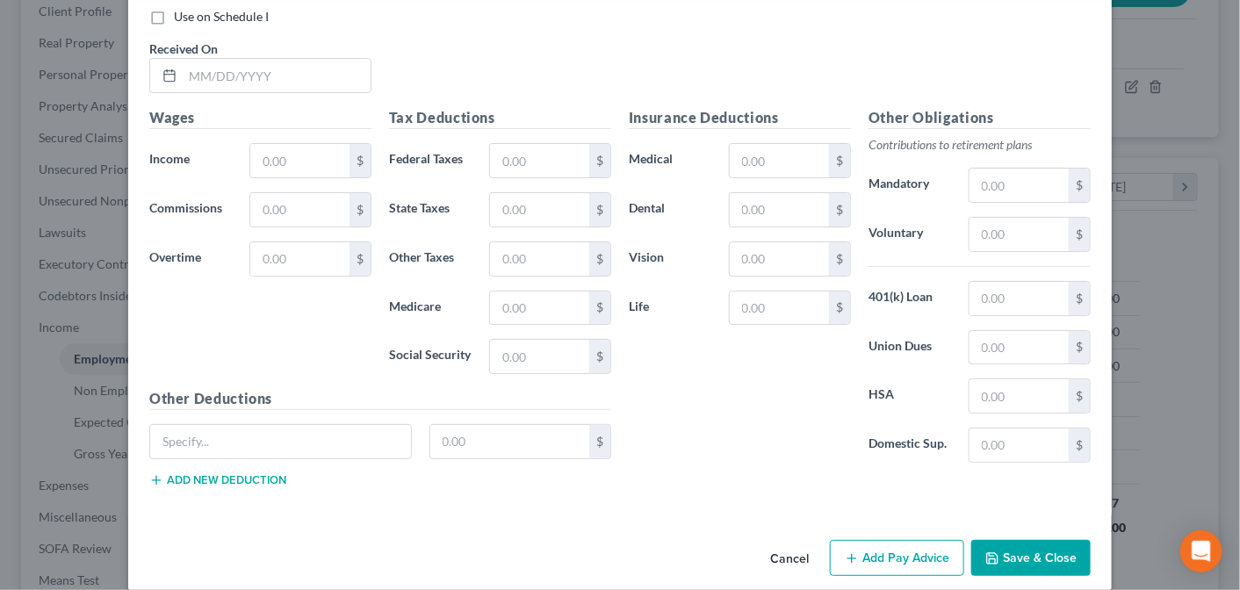
scroll to position [2436, 0]
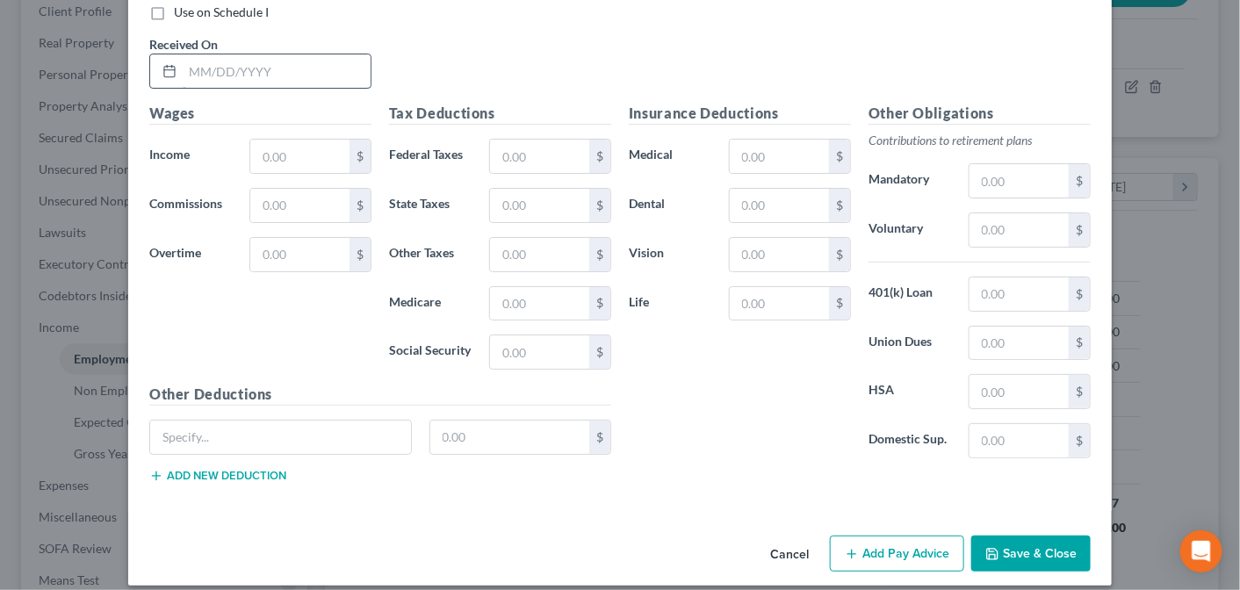
click at [217, 57] on input "text" at bounding box center [277, 70] width 188 height 33
type input "[DATE]"
click at [268, 140] on input "text" at bounding box center [299, 156] width 99 height 33
type input "2,692.31"
click at [493, 140] on input "text" at bounding box center [539, 156] width 99 height 33
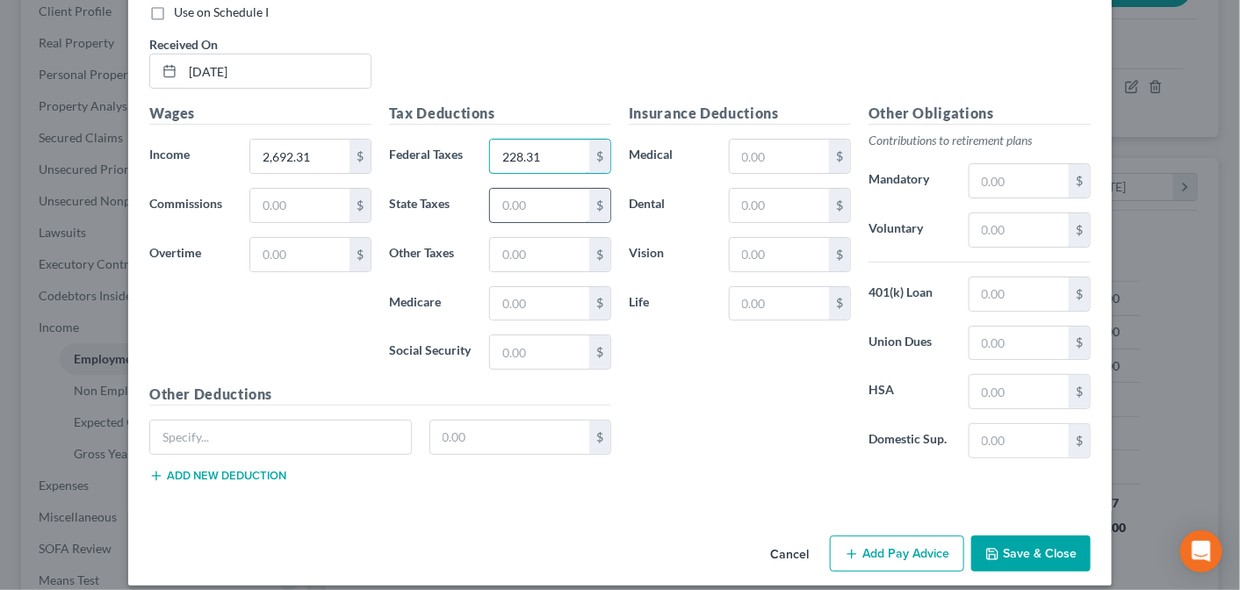
type input "228.31"
click at [514, 198] on input "text" at bounding box center [539, 205] width 99 height 33
type input "50.08"
click at [512, 289] on input "text" at bounding box center [539, 303] width 99 height 33
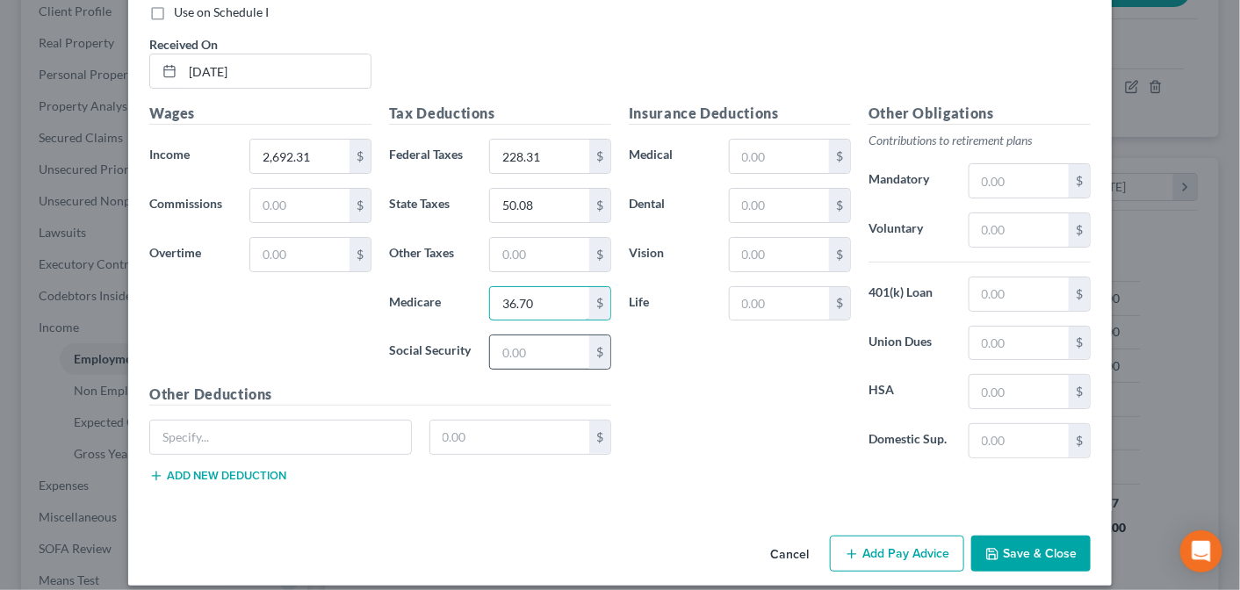
type input "36.70"
click at [520, 335] on input "text" at bounding box center [539, 351] width 99 height 33
type input "156.91"
click at [751, 140] on input "text" at bounding box center [779, 156] width 99 height 33
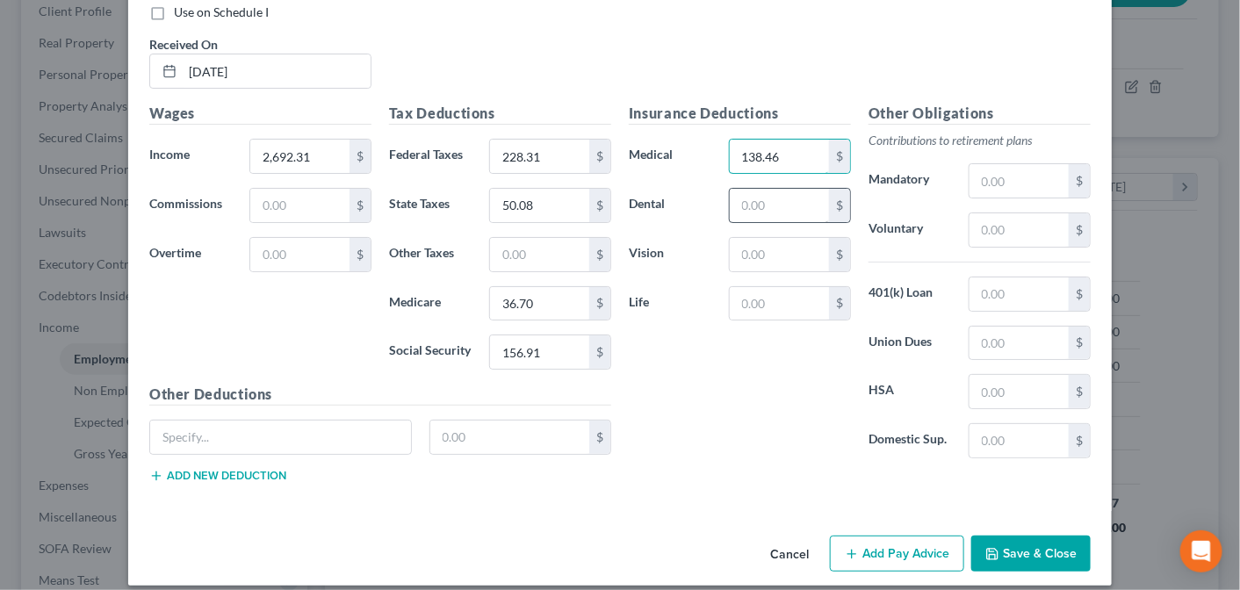
type input "138.46"
click at [752, 189] on input "text" at bounding box center [779, 205] width 99 height 33
type input "19.27"
click at [754, 238] on input "text" at bounding box center [779, 254] width 99 height 33
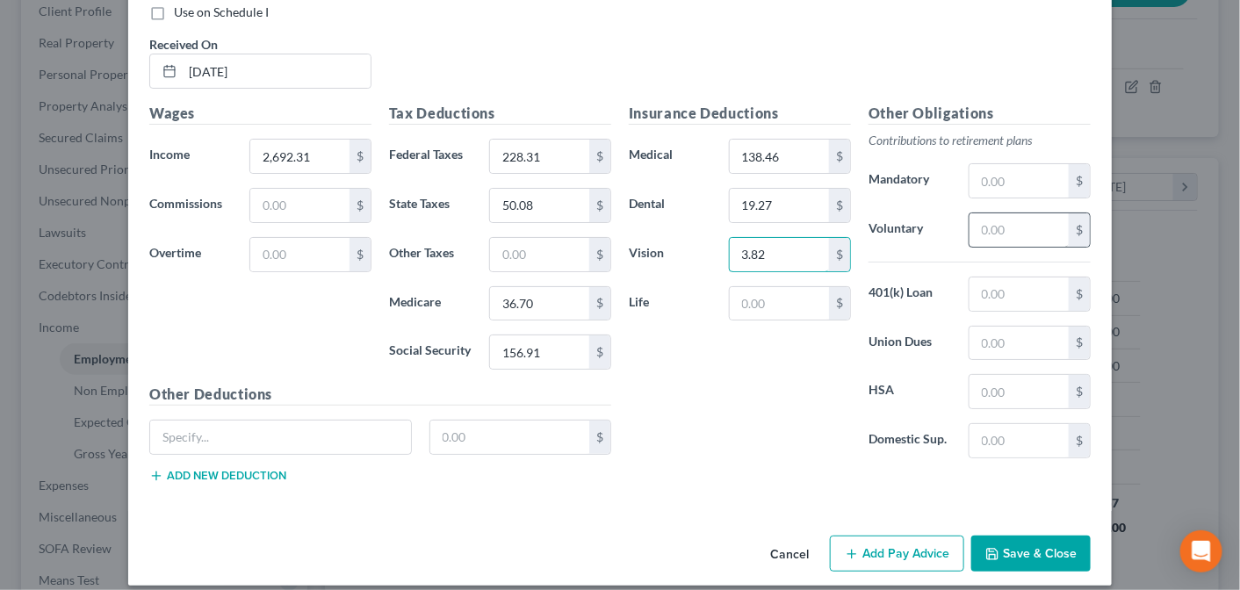
type input "3.82"
click at [976, 213] on input "text" at bounding box center [1018, 229] width 99 height 33
type input "26.92"
click at [919, 536] on button "Add Pay Advice" at bounding box center [897, 554] width 134 height 37
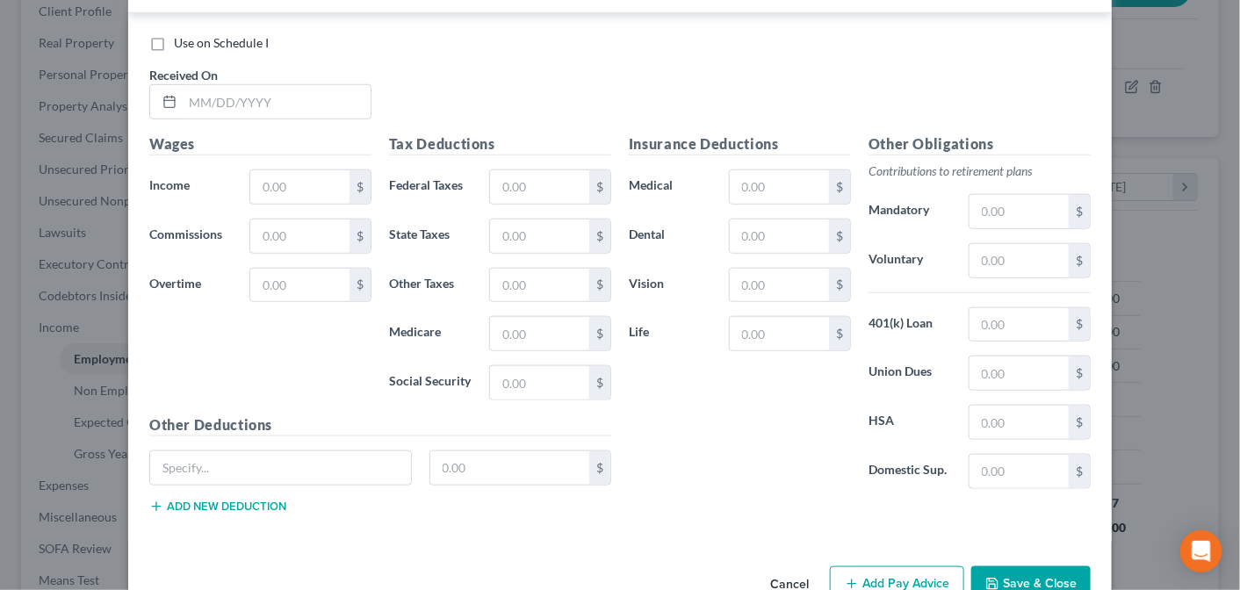
scroll to position [2997, 0]
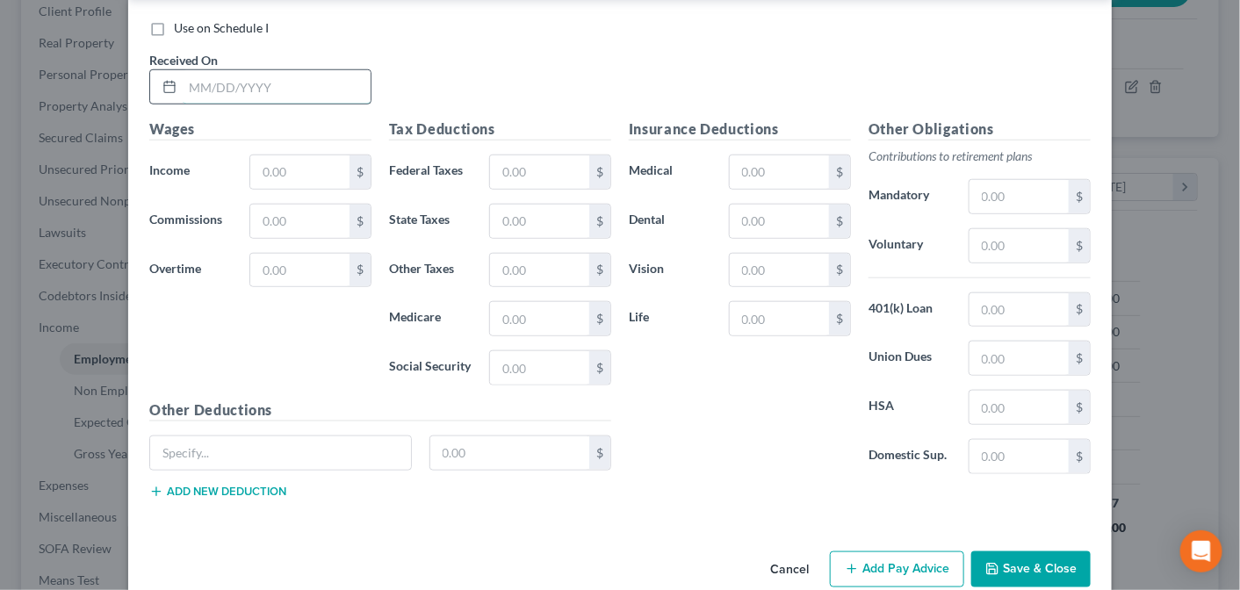
click at [223, 70] on input "text" at bounding box center [277, 86] width 188 height 33
click at [223, 70] on input "[DATE]" at bounding box center [277, 86] width 188 height 33
type input "[DATE]"
click at [263, 155] on input "text" at bounding box center [299, 171] width 99 height 33
type input "2,692.31"
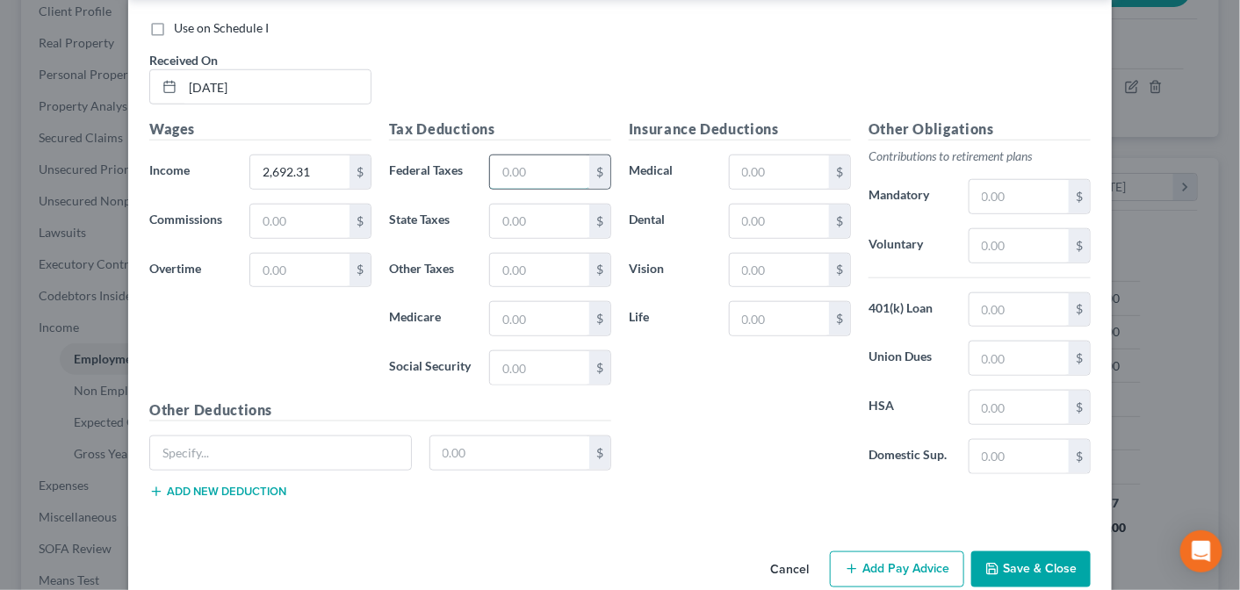
click at [506, 155] on input "text" at bounding box center [539, 171] width 99 height 33
type input "228.31"
click at [495, 205] on input "text" at bounding box center [539, 221] width 99 height 33
type input "50.08"
click at [502, 302] on input "text" at bounding box center [539, 318] width 99 height 33
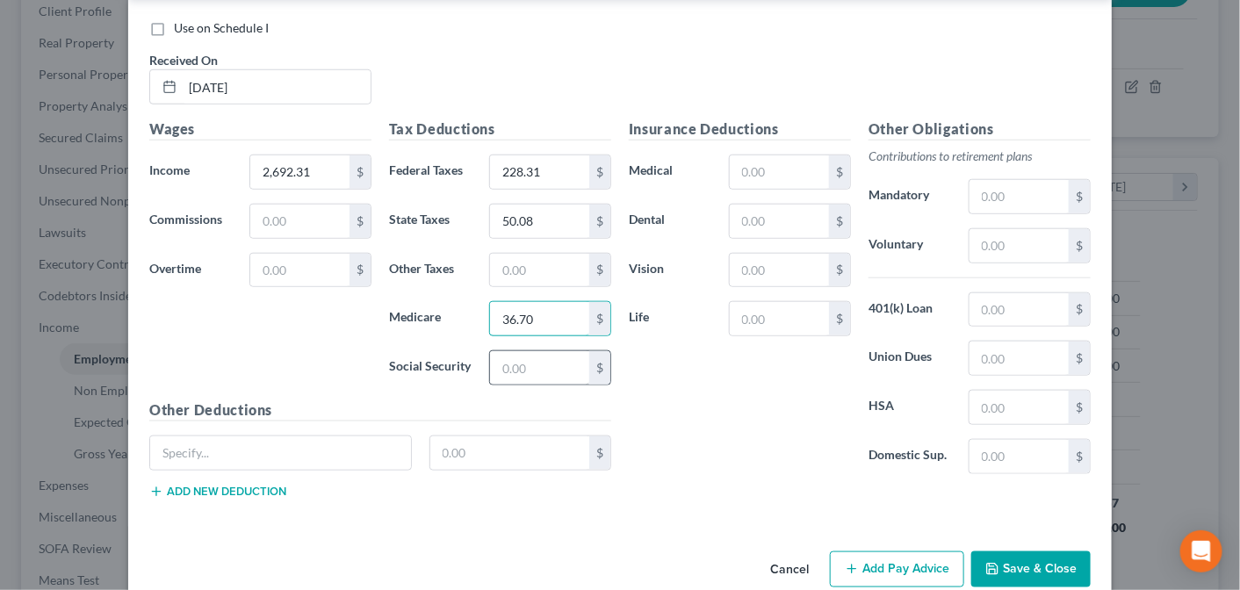
type input "36.70"
click at [535, 351] on input "text" at bounding box center [539, 367] width 99 height 33
type input "156.91"
click at [755, 155] on input "text" at bounding box center [779, 171] width 99 height 33
type input "138.46"
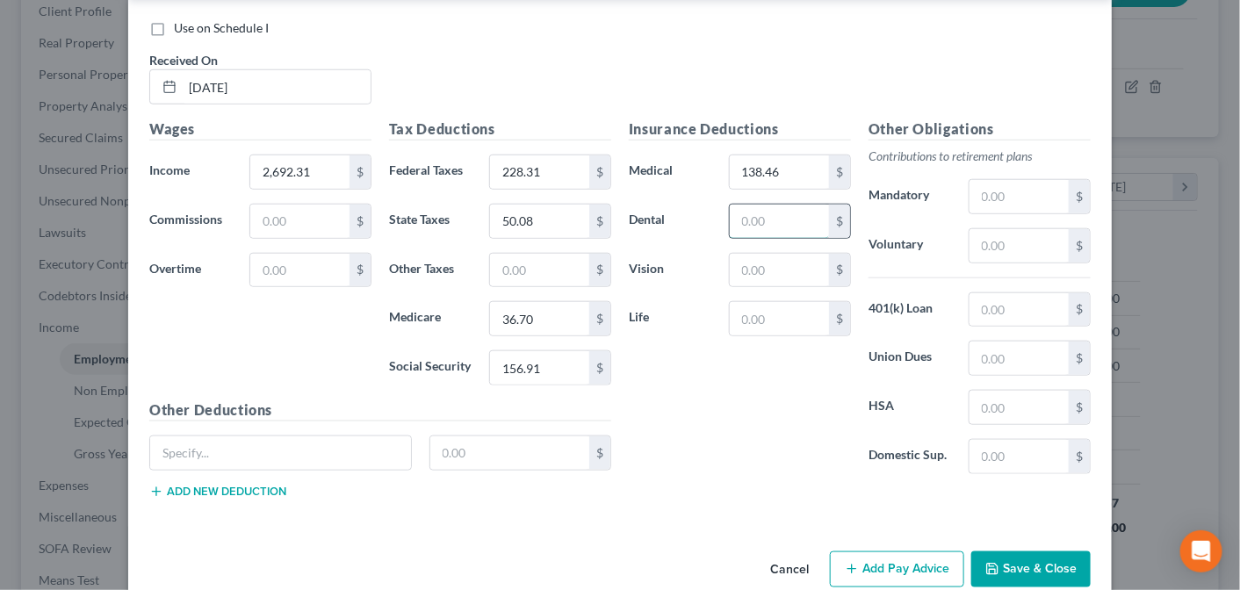
click at [752, 205] on input "text" at bounding box center [779, 221] width 99 height 33
type input "19.27"
click at [744, 254] on input "text" at bounding box center [779, 270] width 99 height 33
type input "3.82"
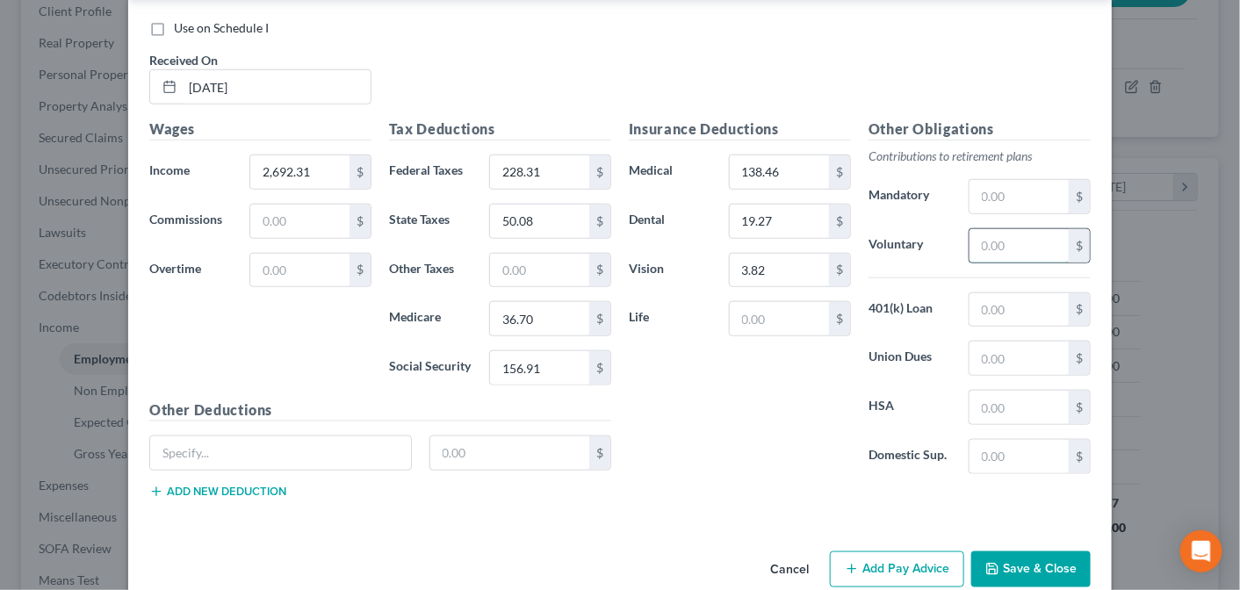
click at [999, 229] on input "text" at bounding box center [1018, 245] width 99 height 33
type input "26.92"
click at [911, 551] on button "Add Pay Advice" at bounding box center [897, 569] width 134 height 37
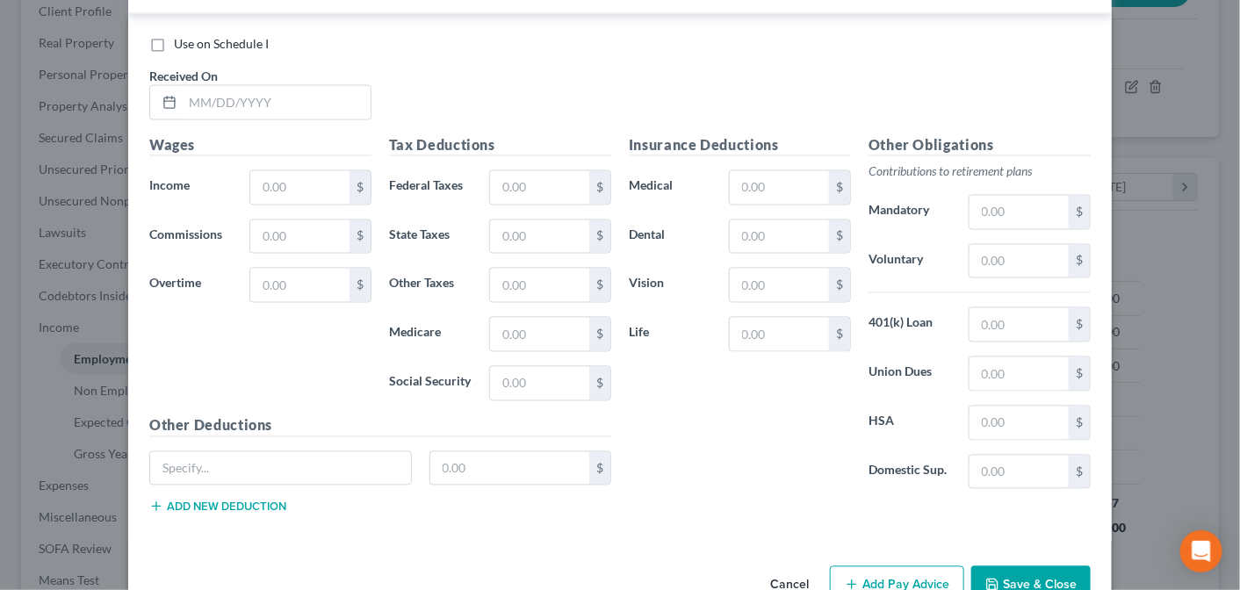
scroll to position [3581, 0]
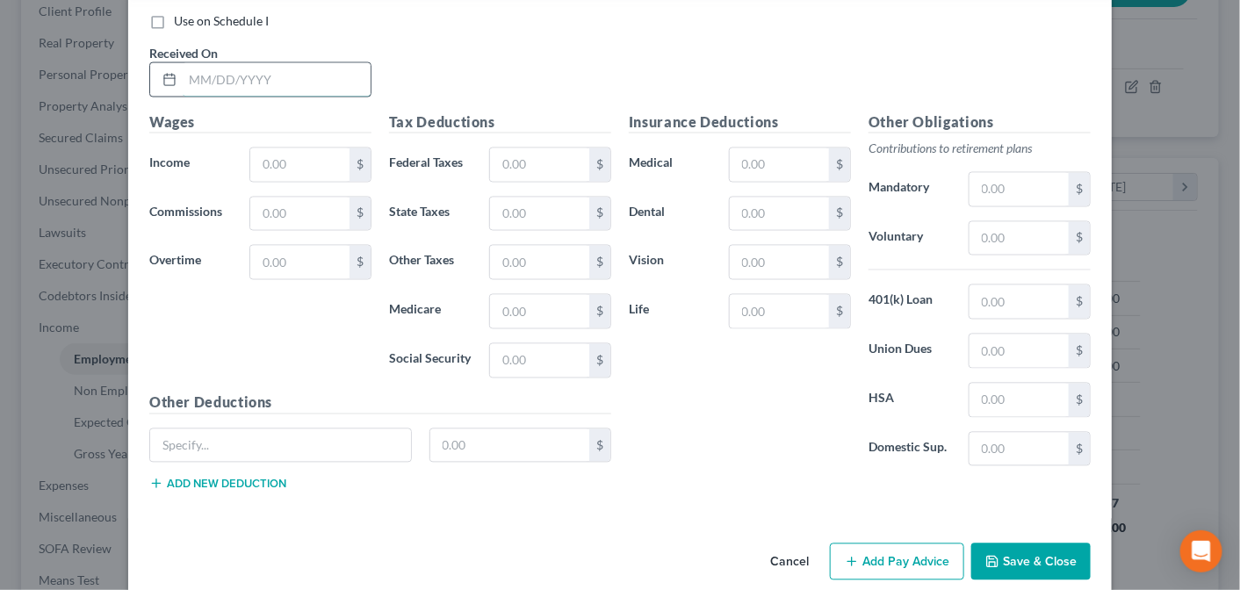
click at [189, 63] on input "text" at bounding box center [277, 79] width 188 height 33
type input "[DATE]"
click at [268, 148] on input "text" at bounding box center [299, 164] width 99 height 33
type input "2,692.31"
click at [527, 148] on input "text" at bounding box center [539, 164] width 99 height 33
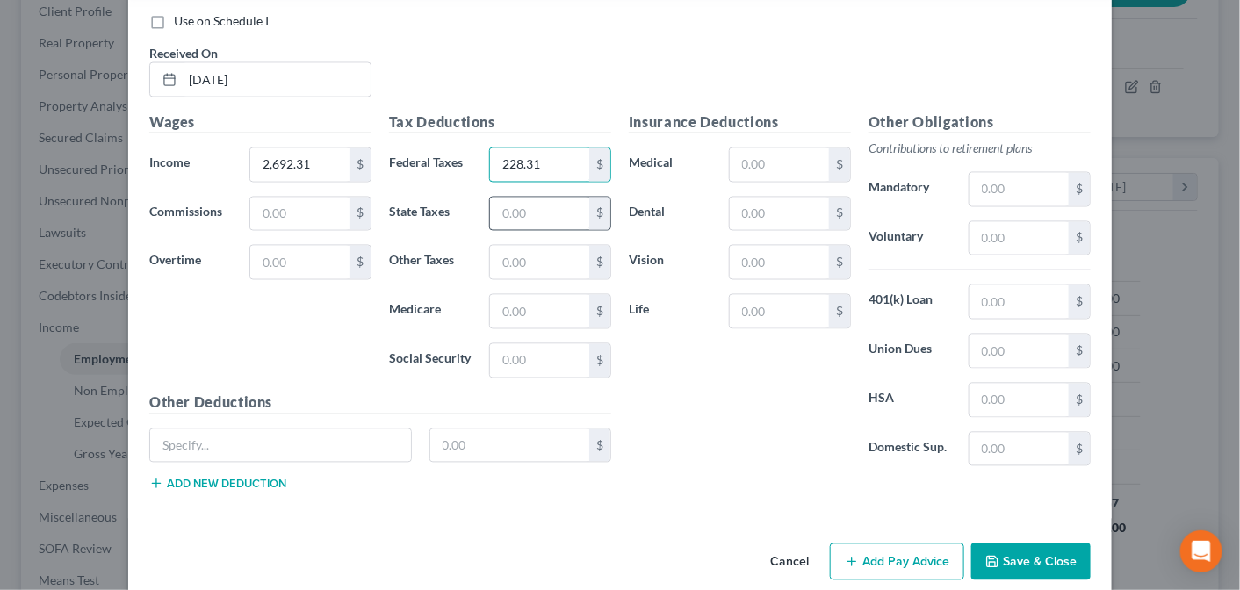
type input "228.31"
click at [524, 198] on input "text" at bounding box center [539, 214] width 99 height 33
type input "50.08"
click at [521, 295] on input "text" at bounding box center [539, 311] width 99 height 33
type input "36.70"
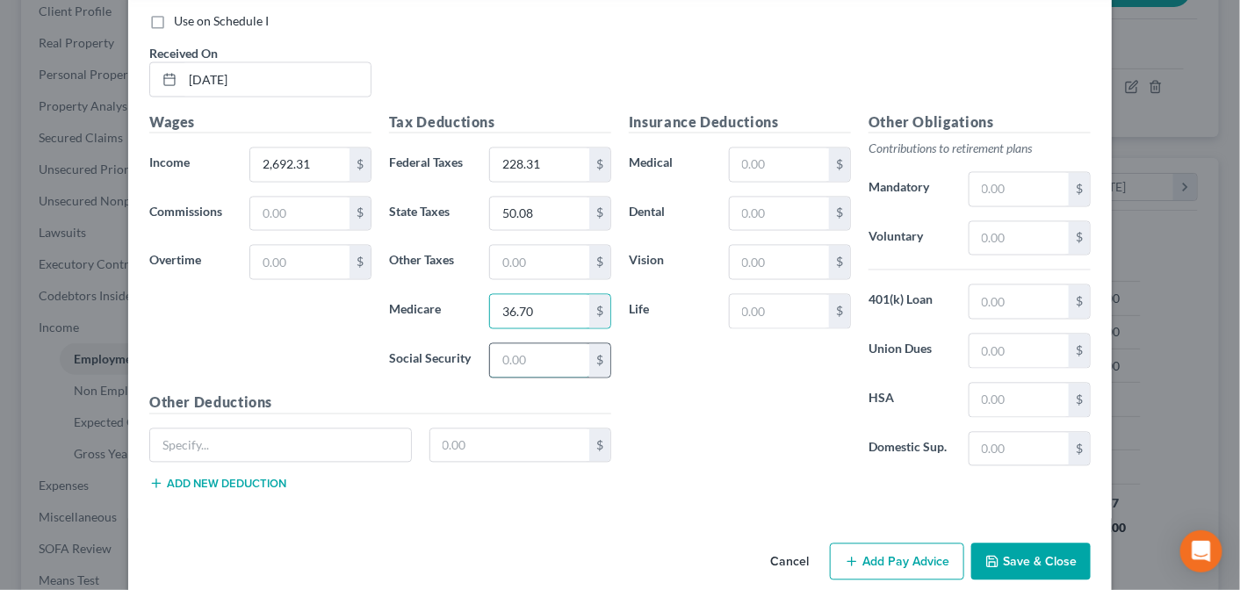
click at [519, 344] on input "text" at bounding box center [539, 360] width 99 height 33
type input "156.91"
click at [744, 148] on input "text" at bounding box center [779, 164] width 99 height 33
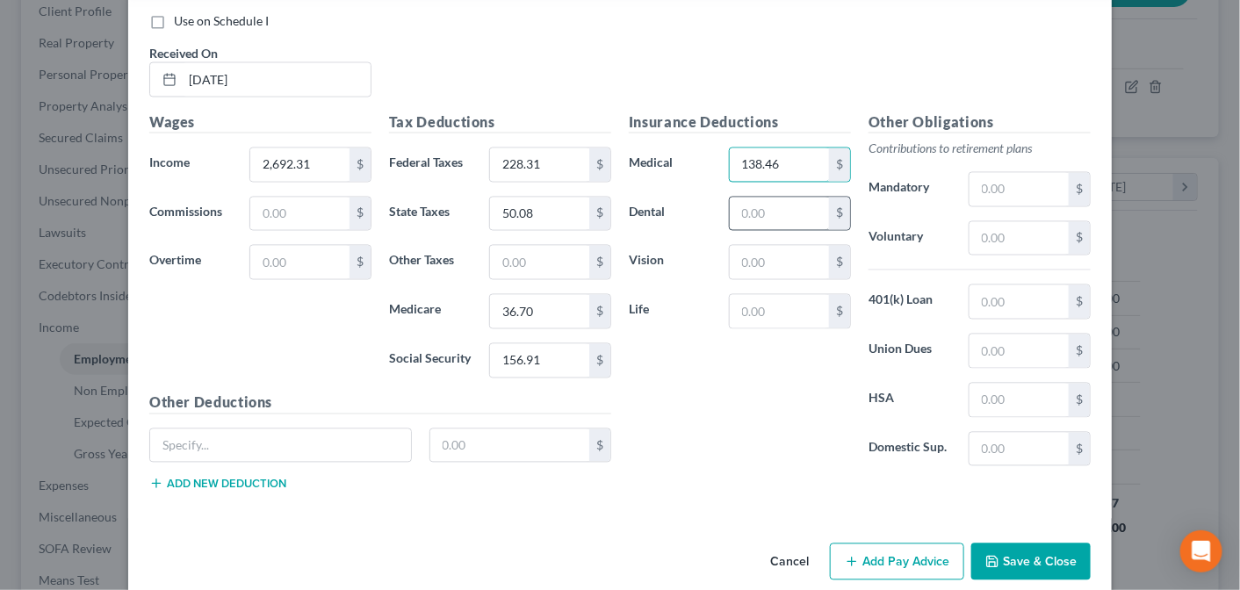
type input "138.46"
click at [751, 198] on input "text" at bounding box center [779, 214] width 99 height 33
type input "19.27"
click at [753, 246] on input "text" at bounding box center [779, 262] width 99 height 33
type input "3.82"
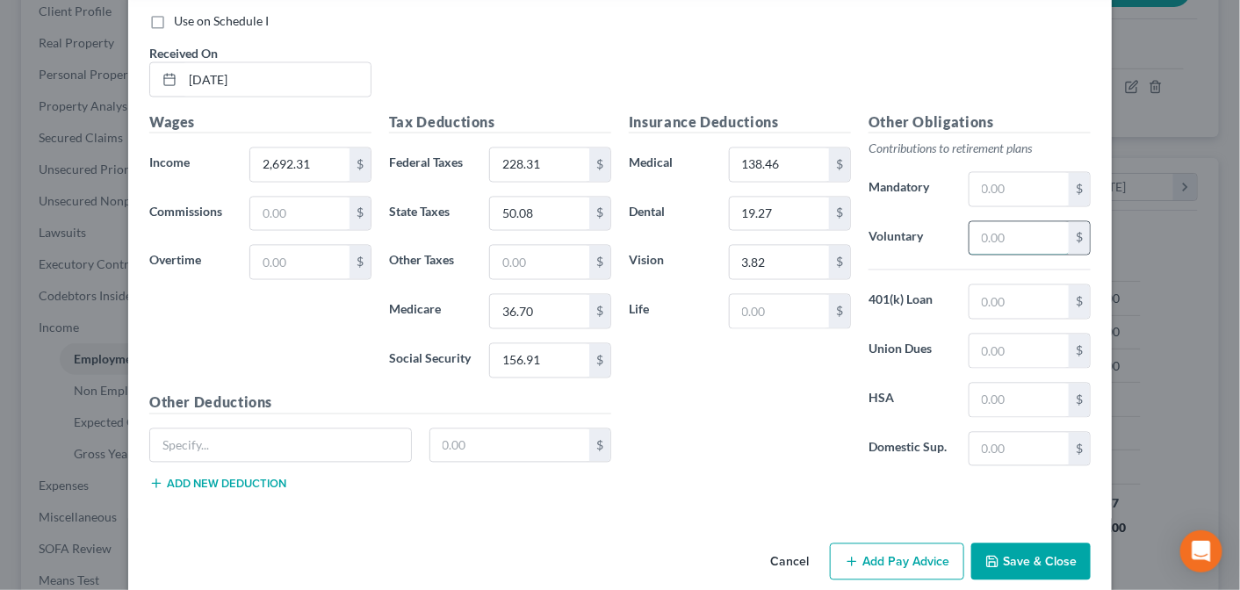
click at [977, 222] on input "text" at bounding box center [1018, 238] width 99 height 33
type input "26.92"
click at [900, 544] on button "Add Pay Advice" at bounding box center [897, 562] width 134 height 37
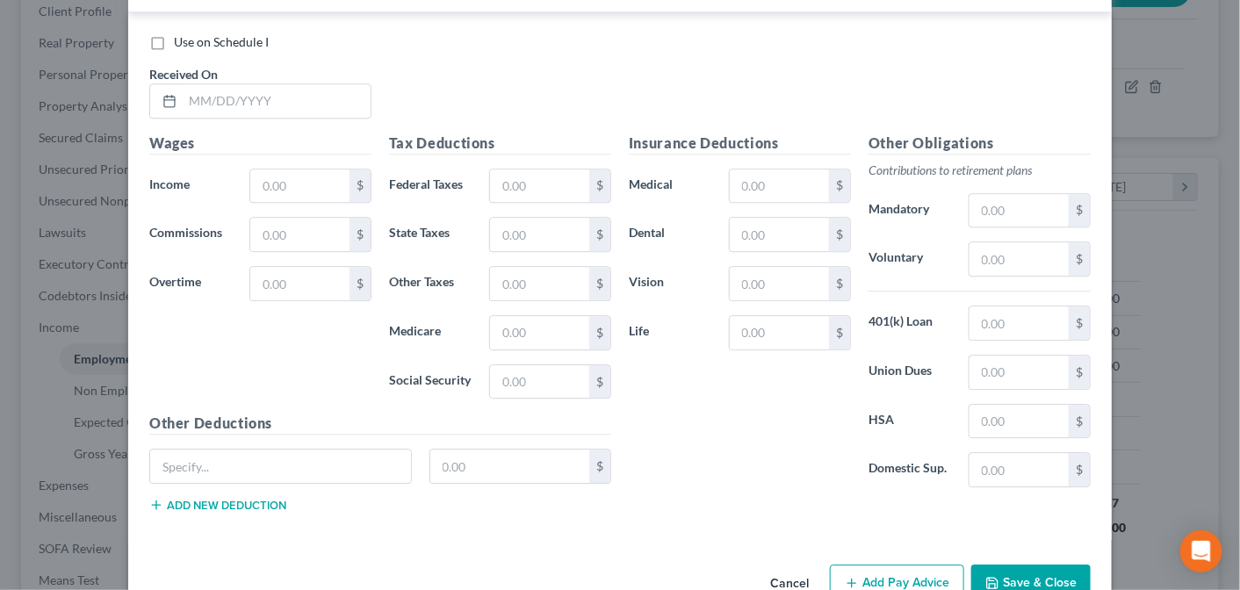
scroll to position [4152, 0]
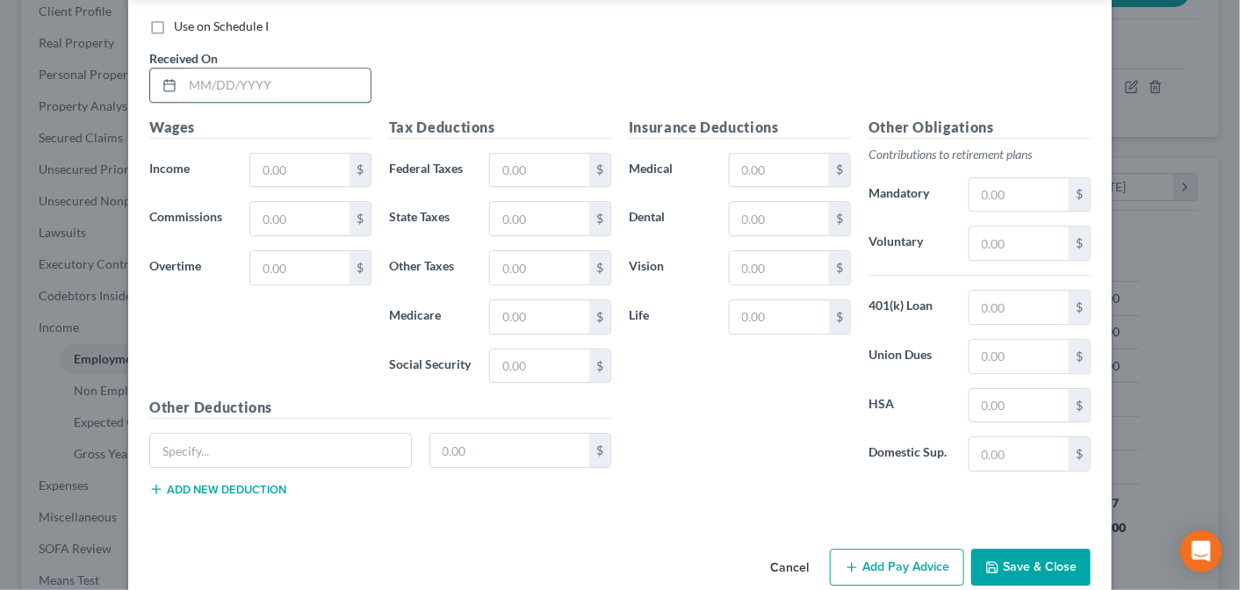
click at [217, 68] on input "text" at bounding box center [277, 84] width 188 height 33
type input "[DATE]"
click at [287, 154] on input "text" at bounding box center [299, 170] width 99 height 33
type input "2,692.31"
click at [512, 155] on input "text" at bounding box center [539, 170] width 99 height 33
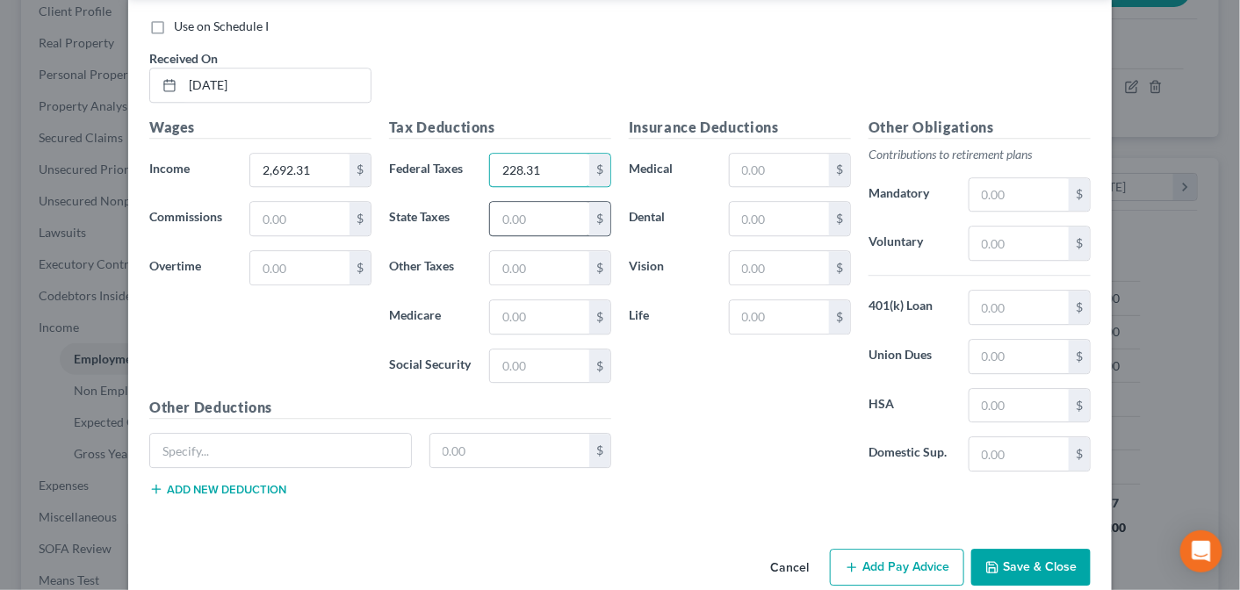
type input "228.31"
click at [512, 202] on input "text" at bounding box center [539, 218] width 99 height 33
type input "50.08"
click at [512, 300] on input "text" at bounding box center [539, 316] width 99 height 33
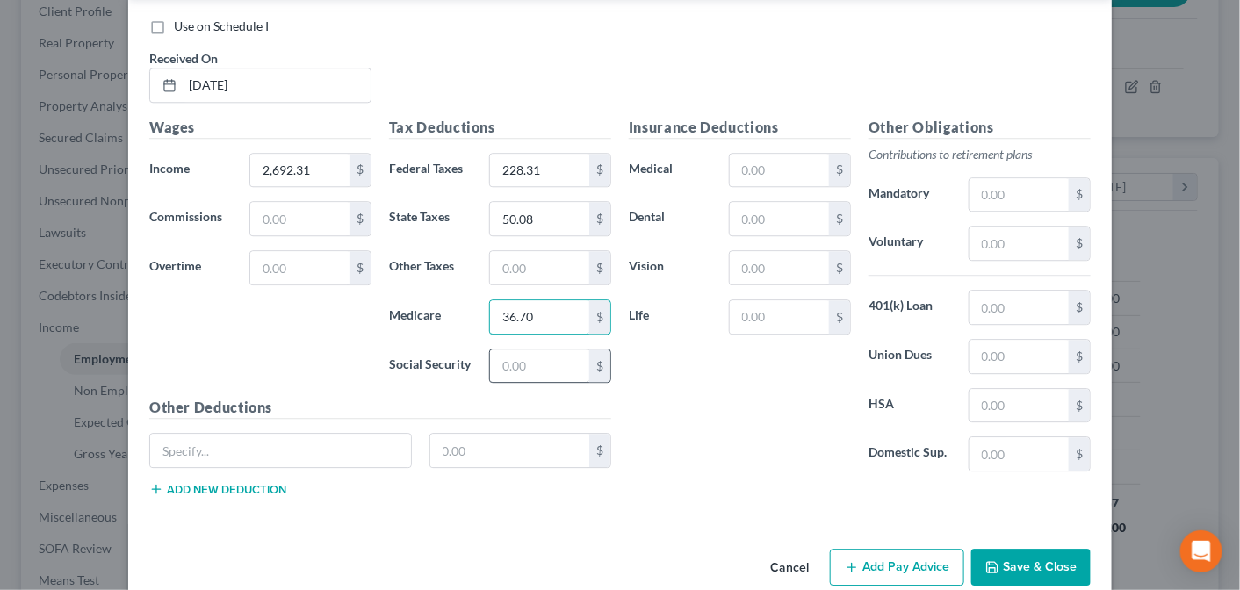
type input "36.70"
click at [514, 349] on input "text" at bounding box center [539, 365] width 99 height 33
type input "156.91"
click at [743, 154] on input "text" at bounding box center [779, 170] width 99 height 33
type input "138.46"
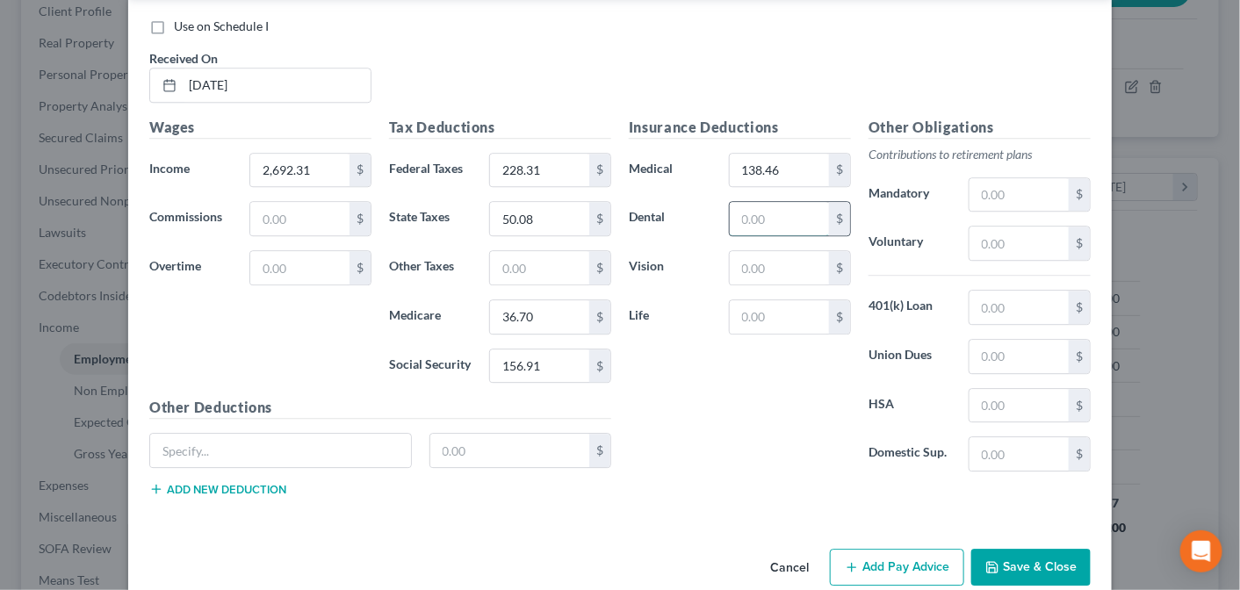
click at [746, 202] on input "text" at bounding box center [779, 218] width 99 height 33
type input "19.27"
click at [753, 251] on input "text" at bounding box center [779, 267] width 99 height 33
type input "3.82"
click at [997, 227] on input "text" at bounding box center [1018, 243] width 99 height 33
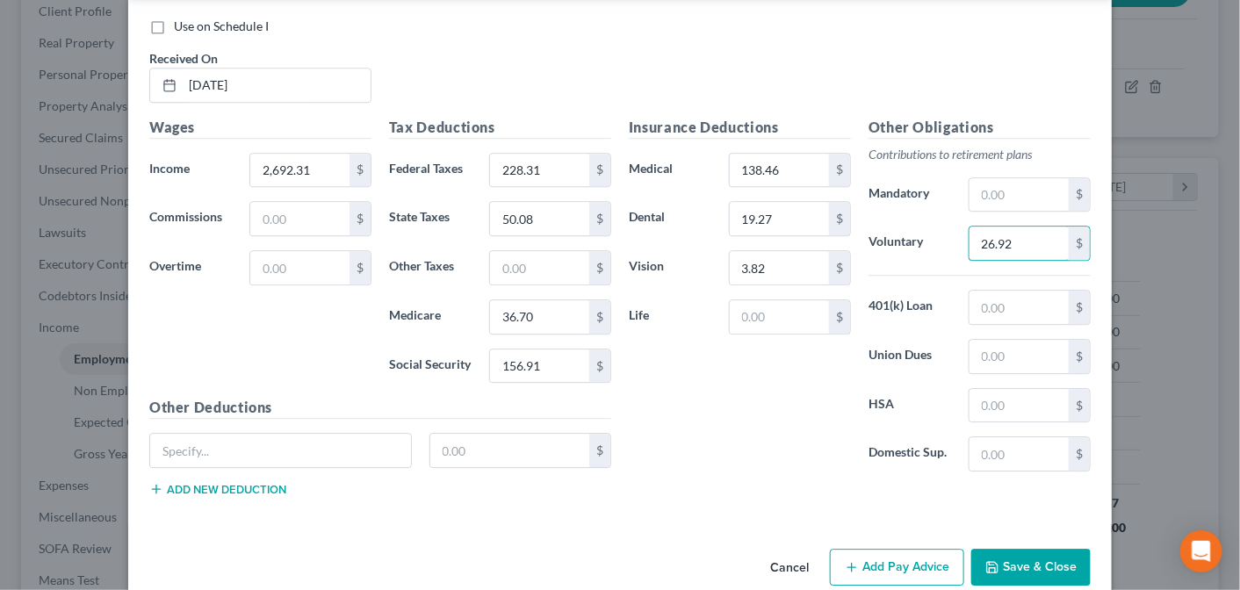
type input "26.92"
click at [902, 549] on button "Add Pay Advice" at bounding box center [897, 567] width 134 height 37
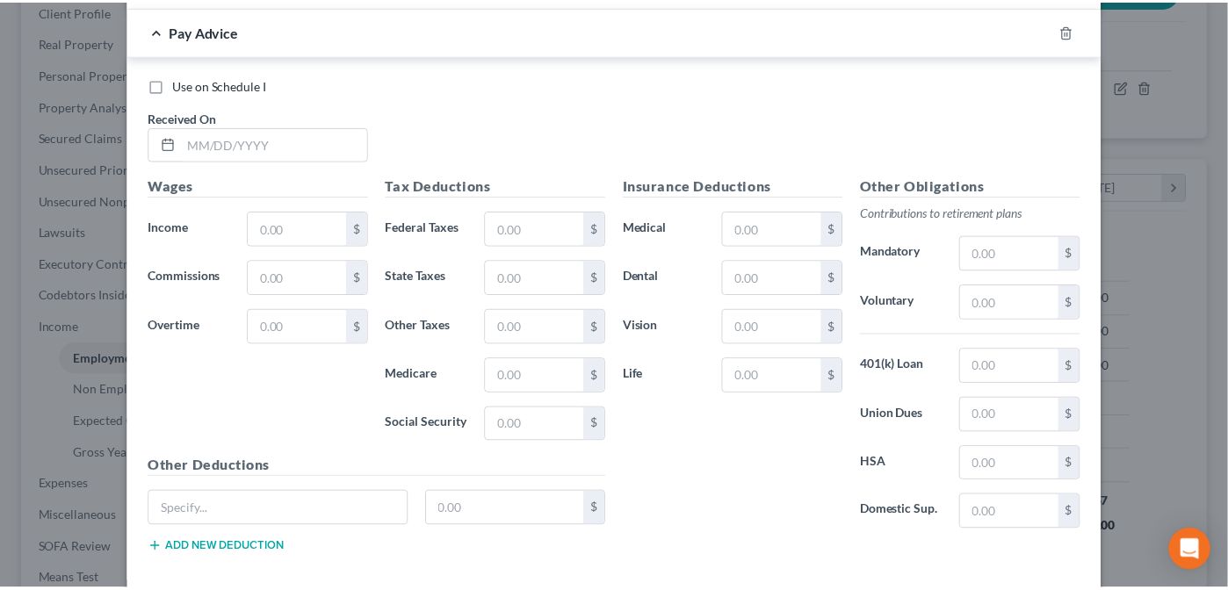
scroll to position [4726, 0]
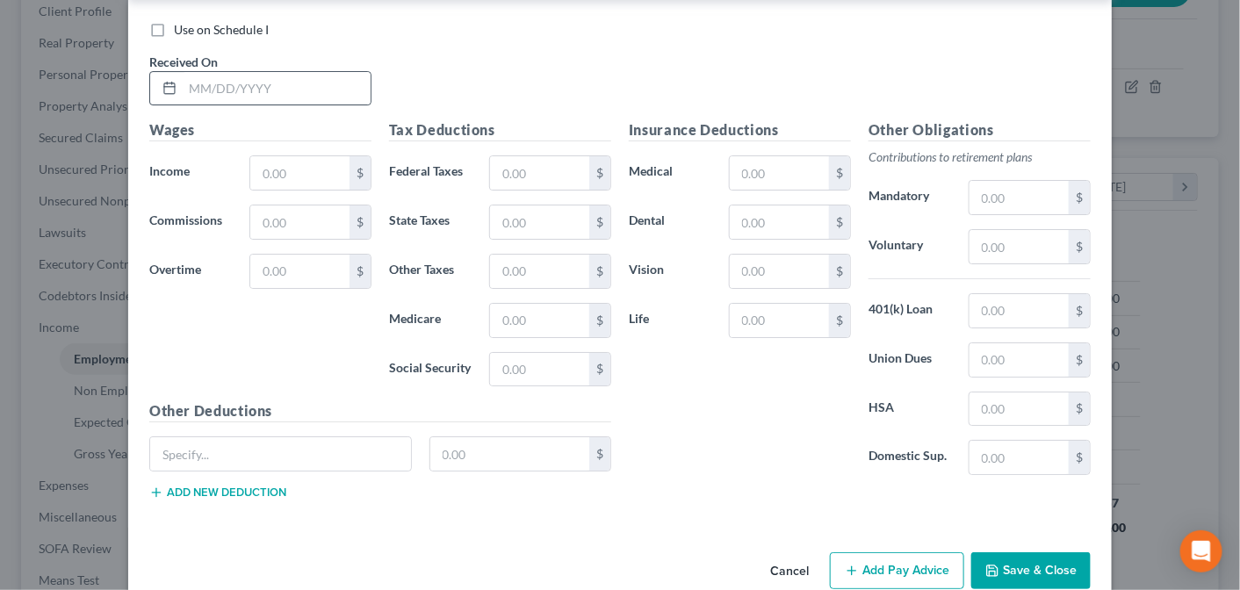
click at [170, 72] on div at bounding box center [166, 88] width 32 height 33
click at [183, 72] on input "text" at bounding box center [277, 88] width 188 height 33
type input "[DATE]"
click at [257, 156] on input "text" at bounding box center [299, 172] width 99 height 33
type input "2,692.31"
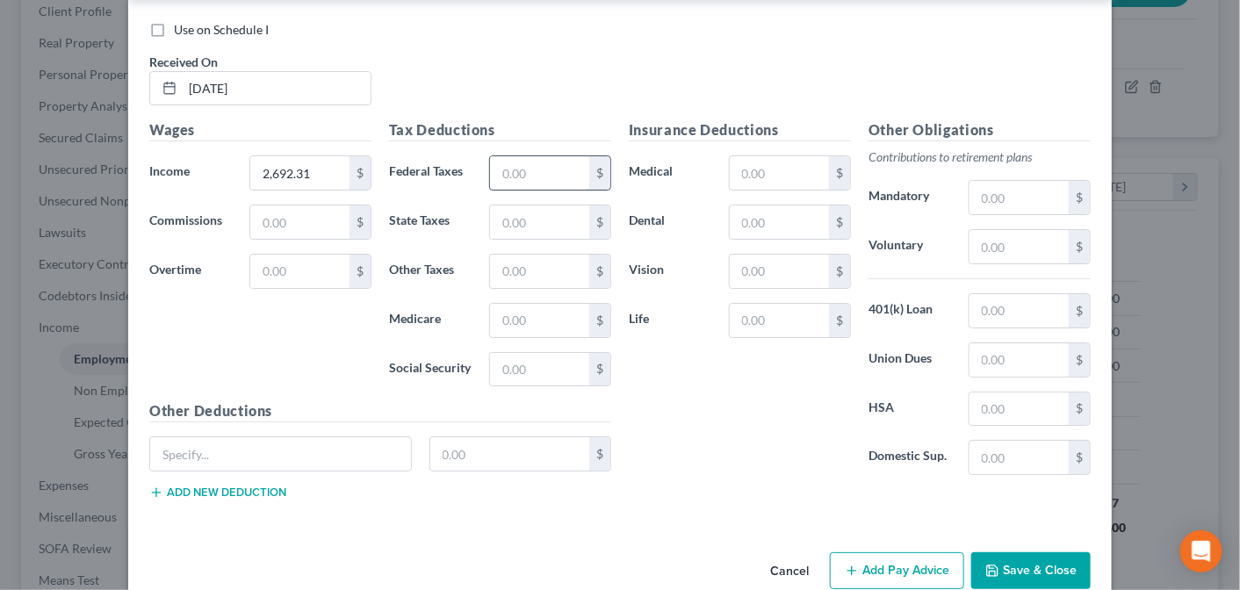
click at [505, 156] on input "text" at bounding box center [539, 172] width 99 height 33
type input "228.31"
click at [524, 205] on input "text" at bounding box center [539, 221] width 99 height 33
type input "50.08"
click at [524, 304] on input "text" at bounding box center [539, 320] width 99 height 33
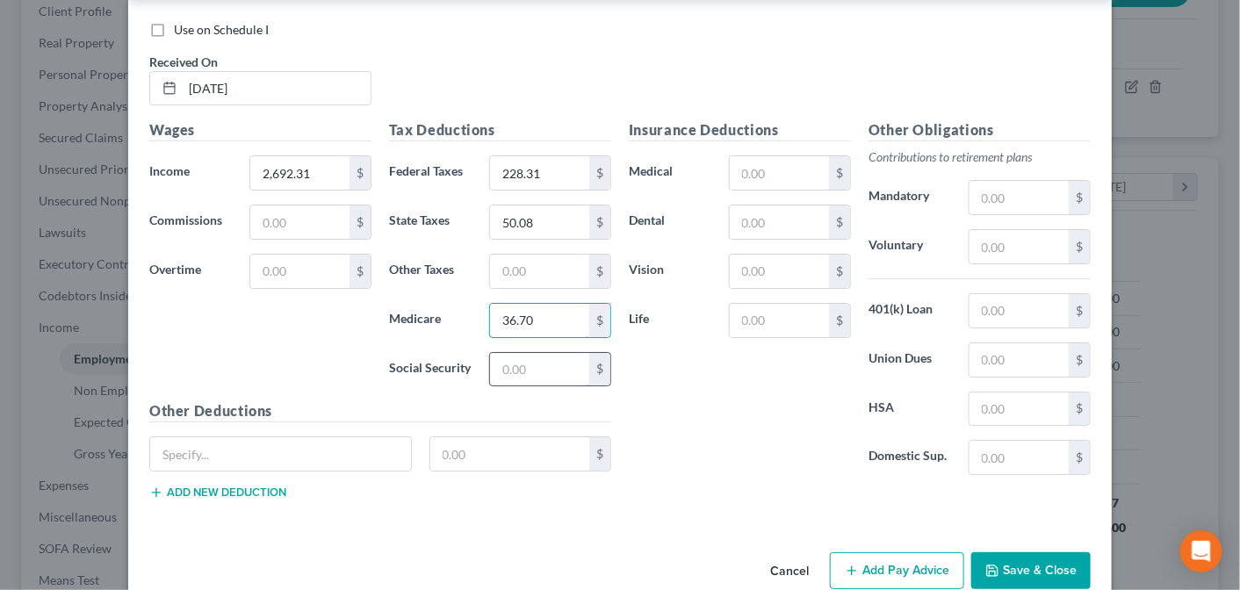
type input "36.70"
click at [534, 353] on input "text" at bounding box center [539, 369] width 99 height 33
type input "156.91"
click at [756, 156] on input "text" at bounding box center [779, 172] width 99 height 33
type input "138.46"
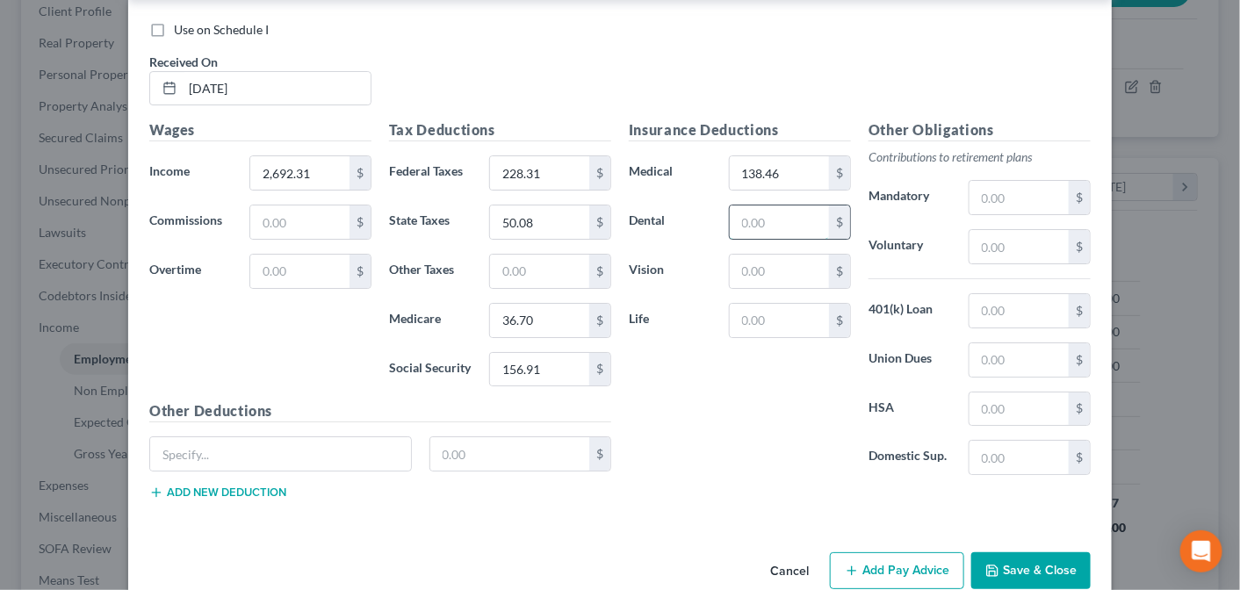
click at [767, 205] on input "text" at bounding box center [779, 221] width 99 height 33
type input "19.27"
click at [770, 255] on input "text" at bounding box center [779, 271] width 99 height 33
type input "3.82"
click at [995, 230] on input "text" at bounding box center [1018, 246] width 99 height 33
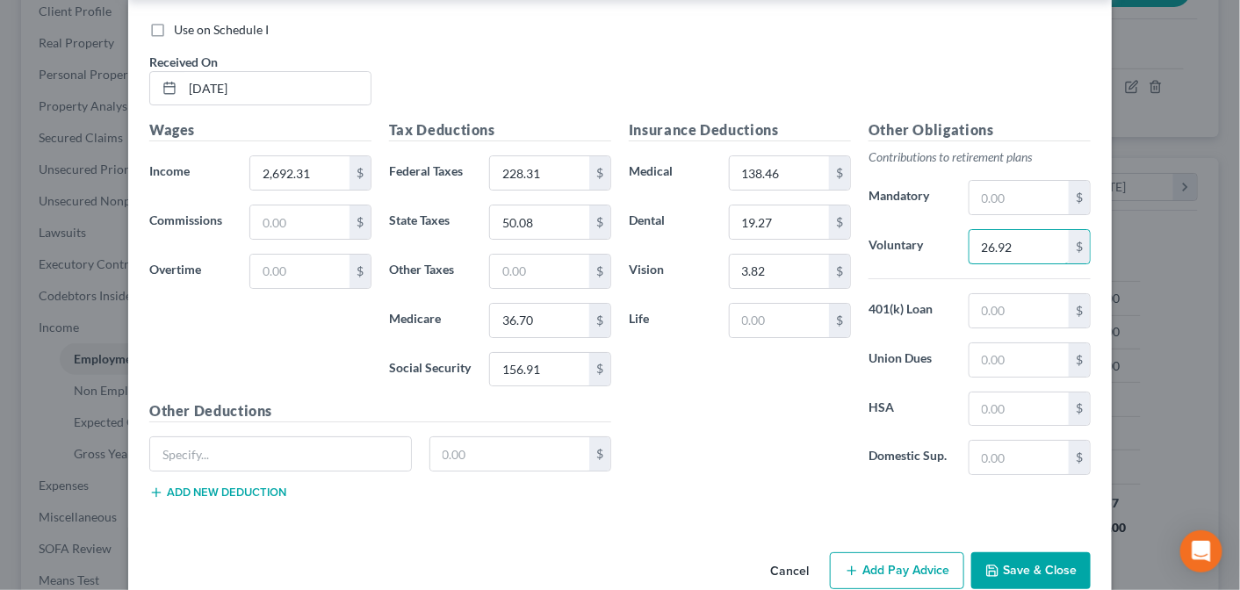
type input "26.92"
click at [1015, 552] on button "Save & Close" at bounding box center [1030, 570] width 119 height 37
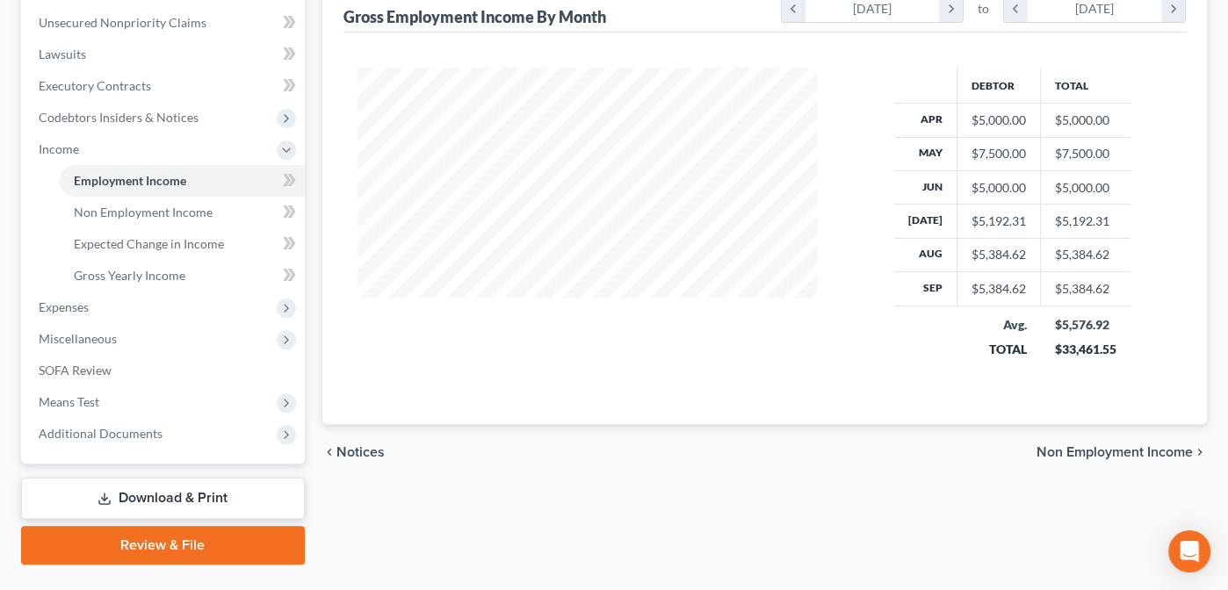
scroll to position [428, 0]
click at [1085, 450] on span "Non Employment Income" at bounding box center [1114, 453] width 156 height 14
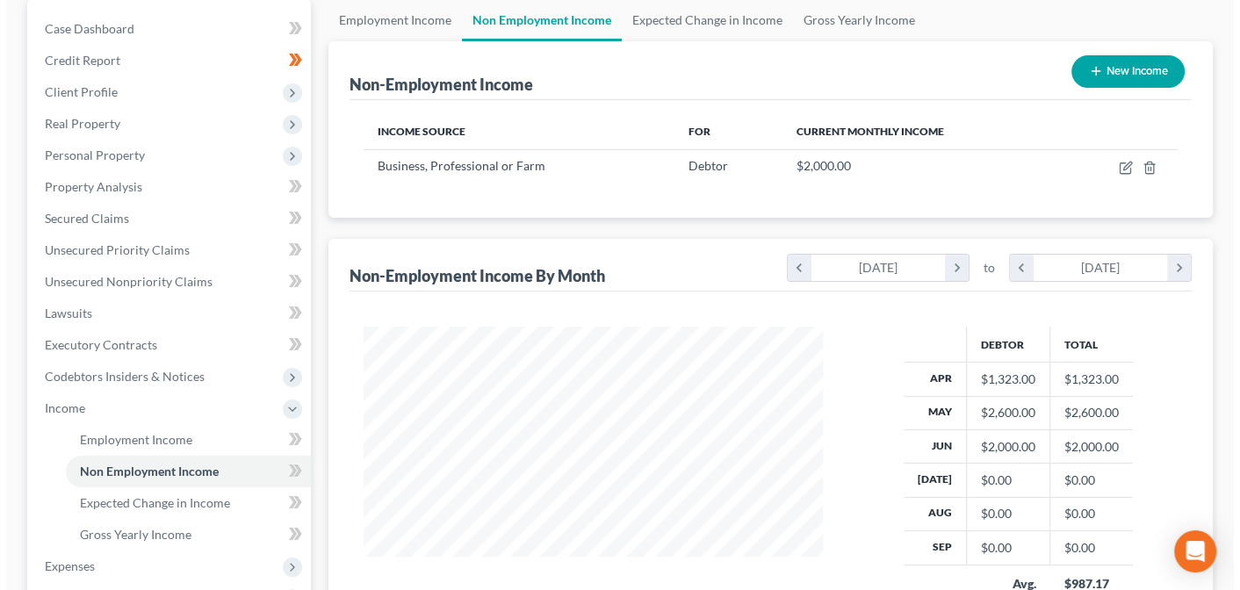
scroll to position [168, 0]
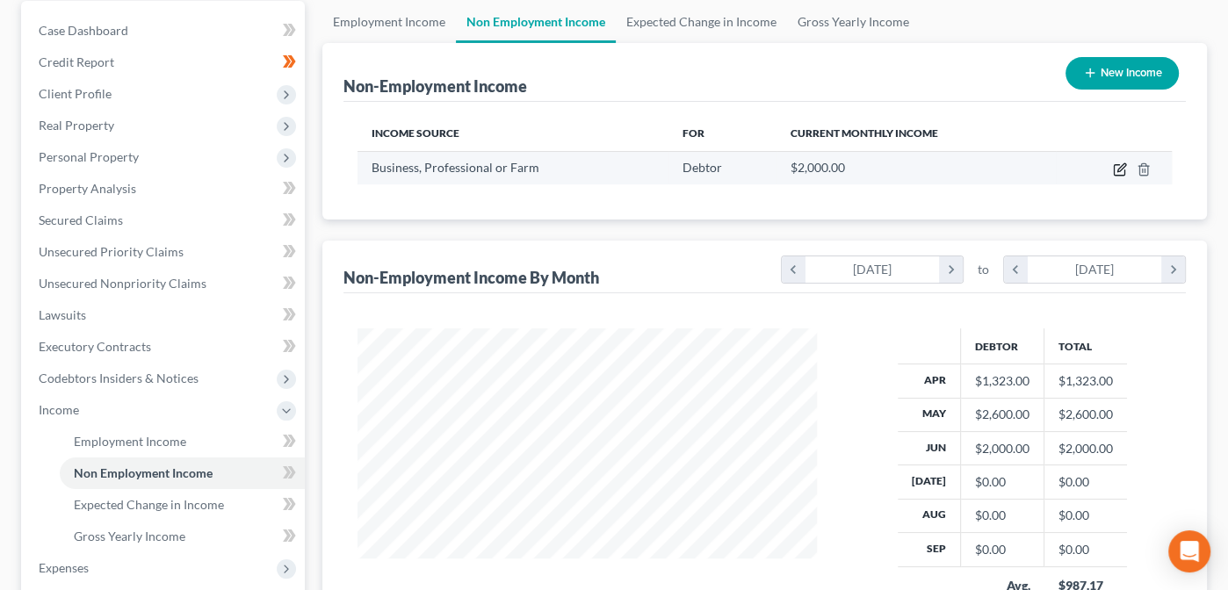
click at [1117, 163] on icon "button" at bounding box center [1119, 169] width 14 height 14
select select "10"
select select "0"
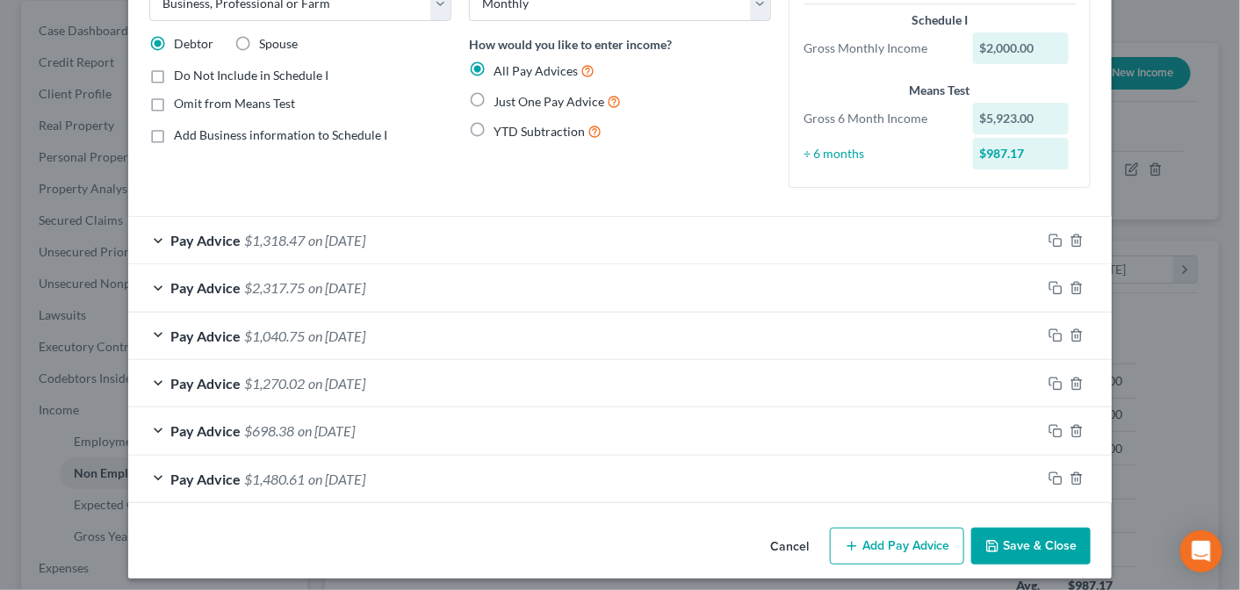
scroll to position [119, 0]
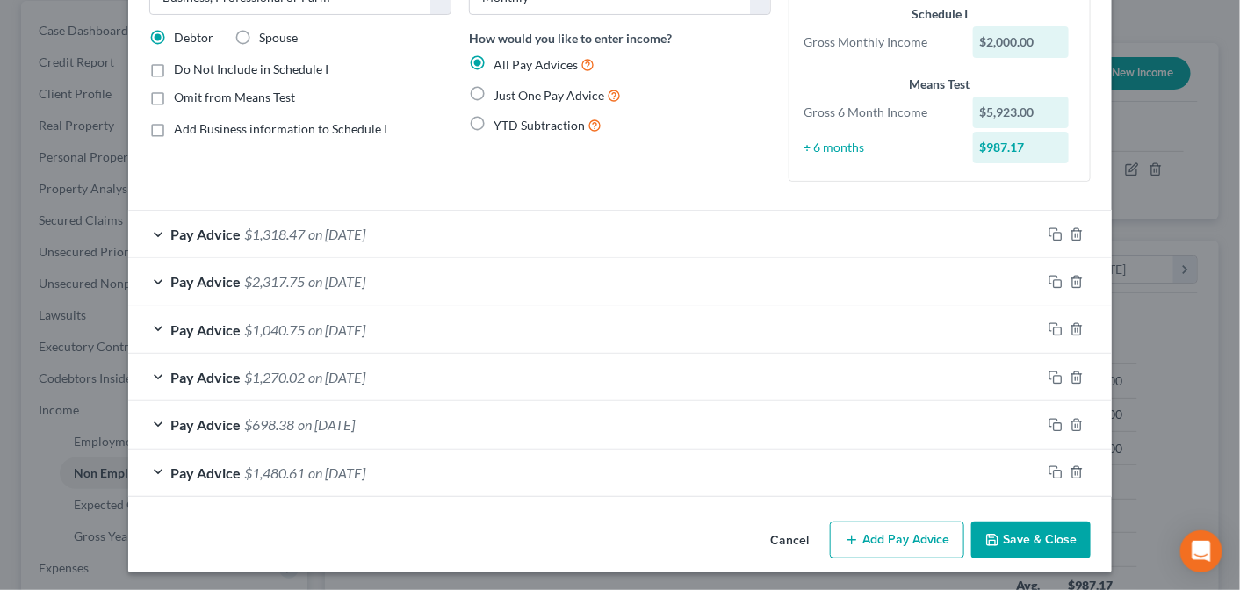
click at [873, 536] on button "Add Pay Advice" at bounding box center [897, 540] width 134 height 37
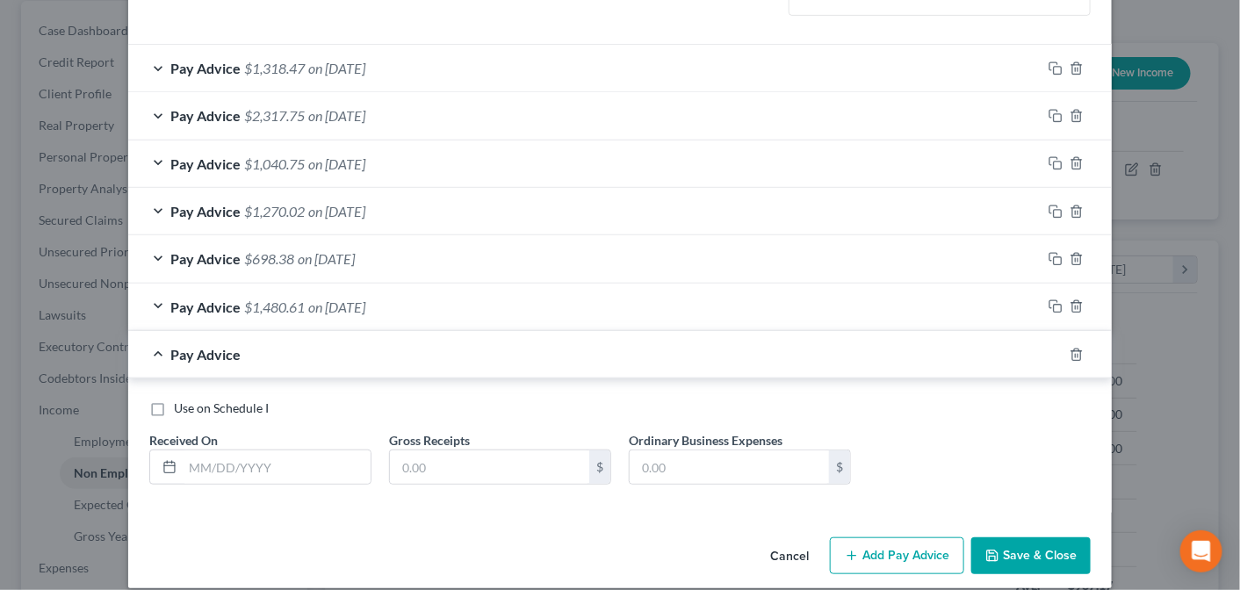
scroll to position [289, 0]
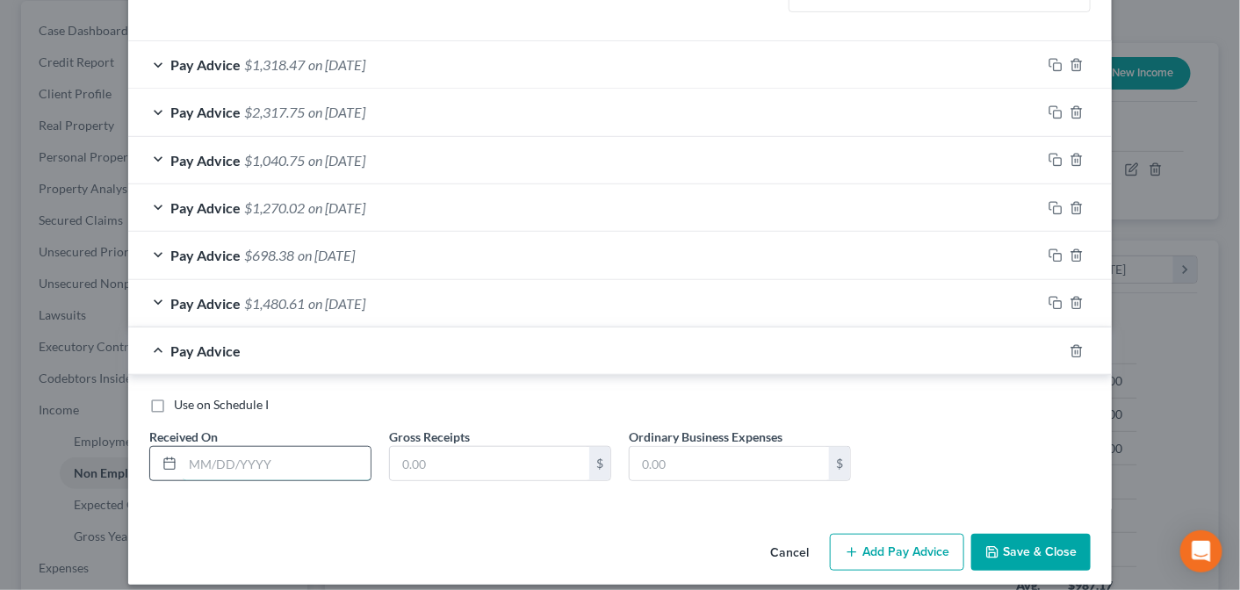
click at [184, 460] on input "text" at bounding box center [277, 463] width 188 height 33
type input "[DATE]"
click at [447, 452] on input "text" at bounding box center [489, 463] width 199 height 33
type input "8"
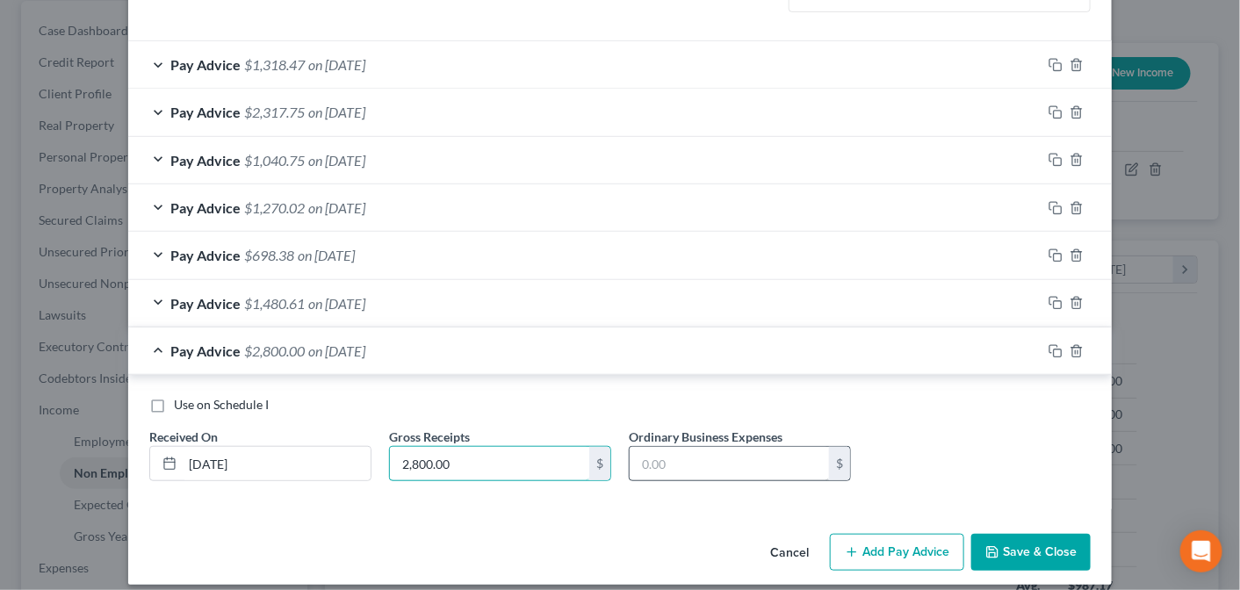
type input "2,800.00"
click at [663, 458] on input "text" at bounding box center [729, 463] width 199 height 33
type input "691.32"
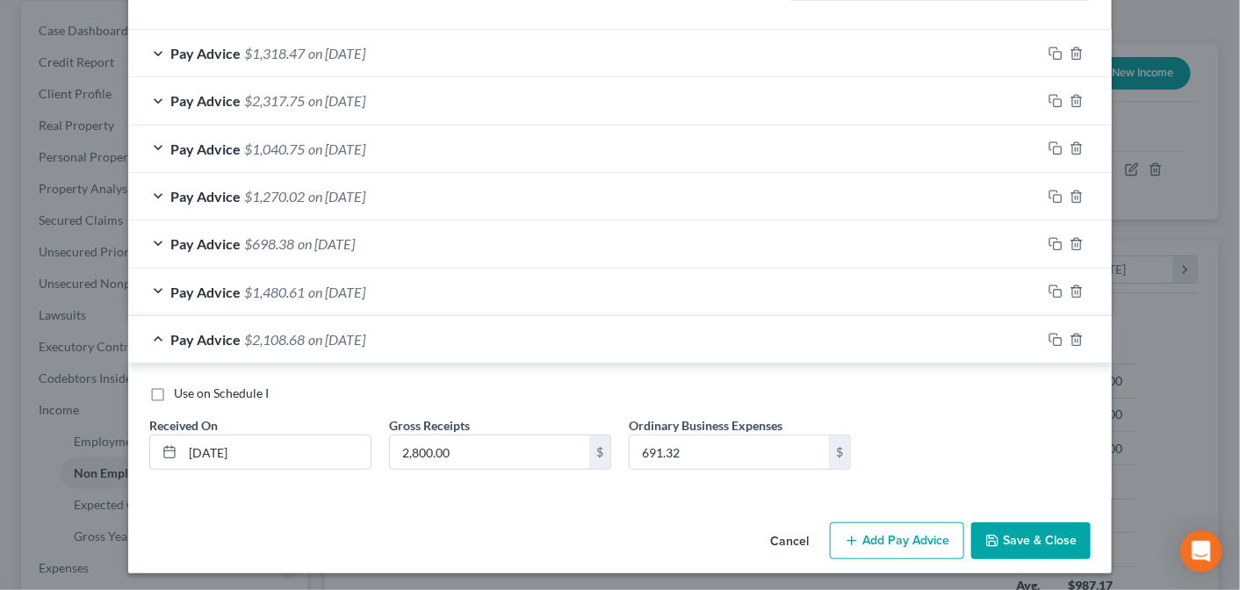
click at [878, 536] on button "Add Pay Advice" at bounding box center [897, 540] width 134 height 37
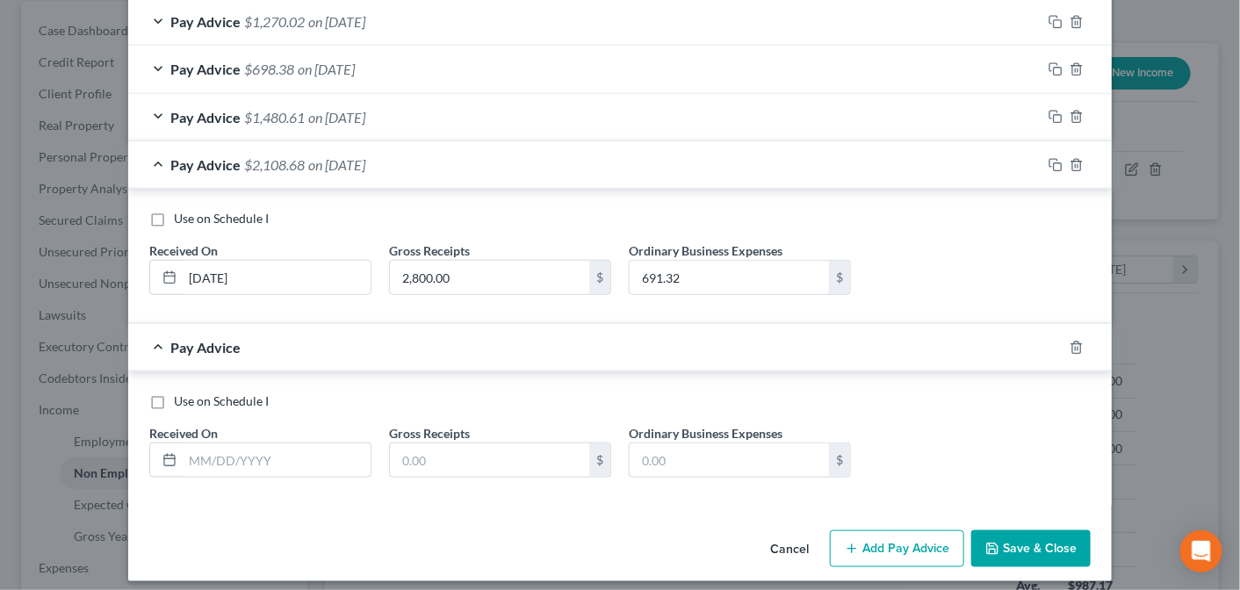
scroll to position [483, 0]
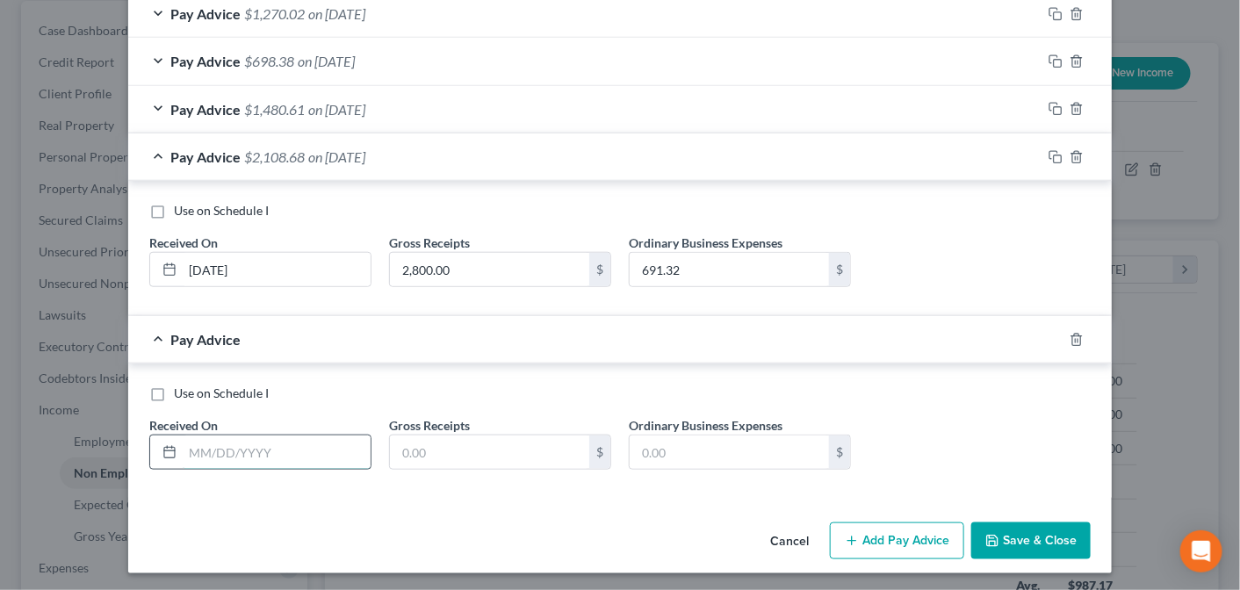
click at [243, 445] on input "text" at bounding box center [277, 452] width 188 height 33
type input "[DATE]"
click at [422, 443] on input "text" at bounding box center [489, 452] width 199 height 33
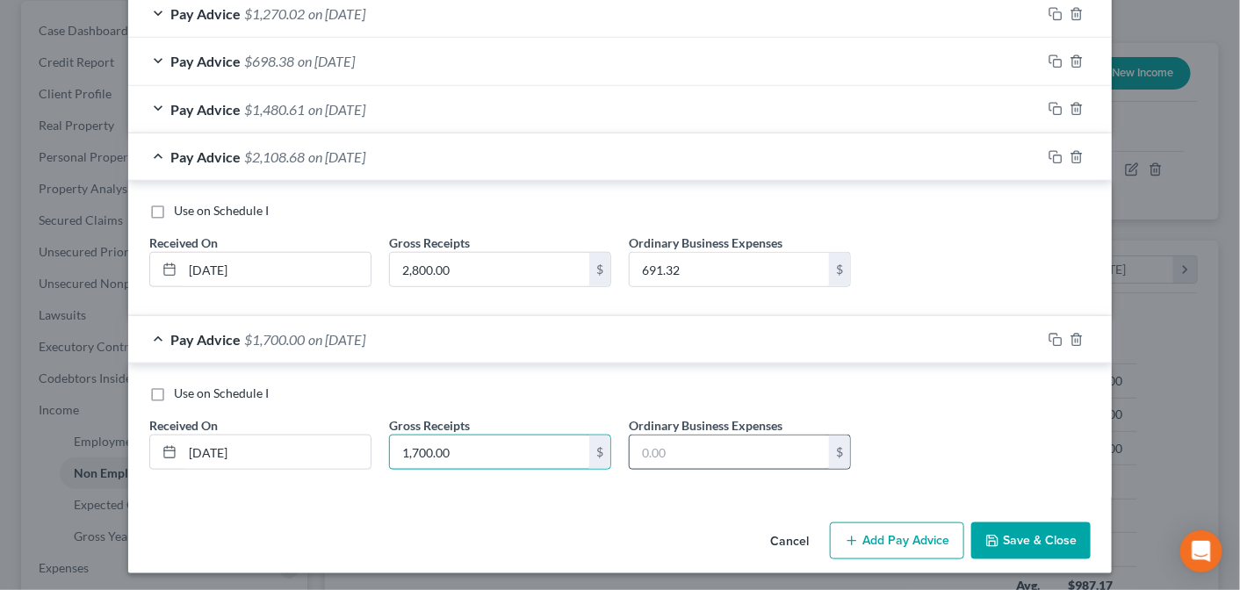
type input "1,700.00"
click at [686, 452] on input "text" at bounding box center [729, 452] width 199 height 33
type input "892.27"
click at [902, 535] on button "Add Pay Advice" at bounding box center [897, 540] width 134 height 37
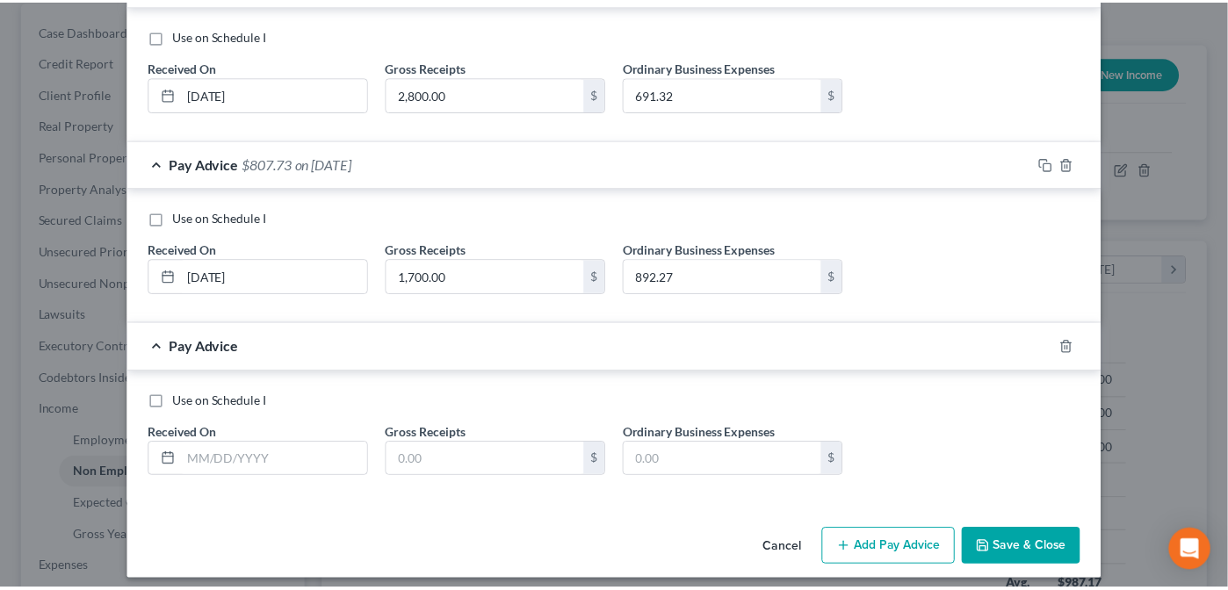
scroll to position [665, 0]
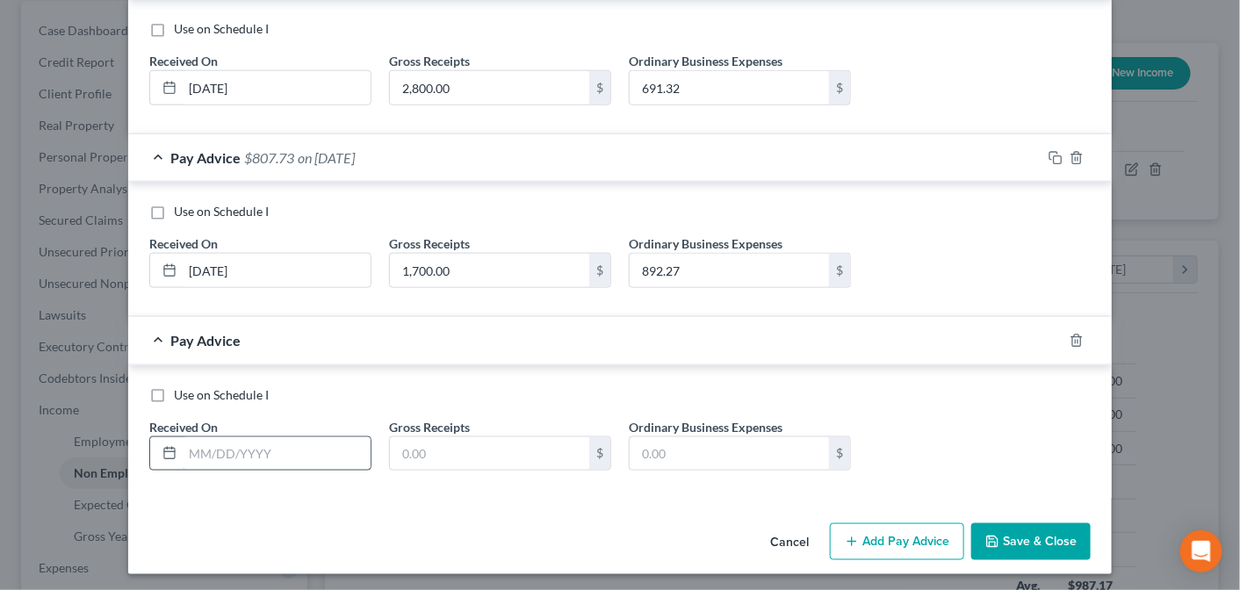
click at [191, 452] on input "text" at bounding box center [277, 453] width 188 height 33
type input "[DATE]"
click at [414, 448] on input "text" at bounding box center [489, 453] width 199 height 33
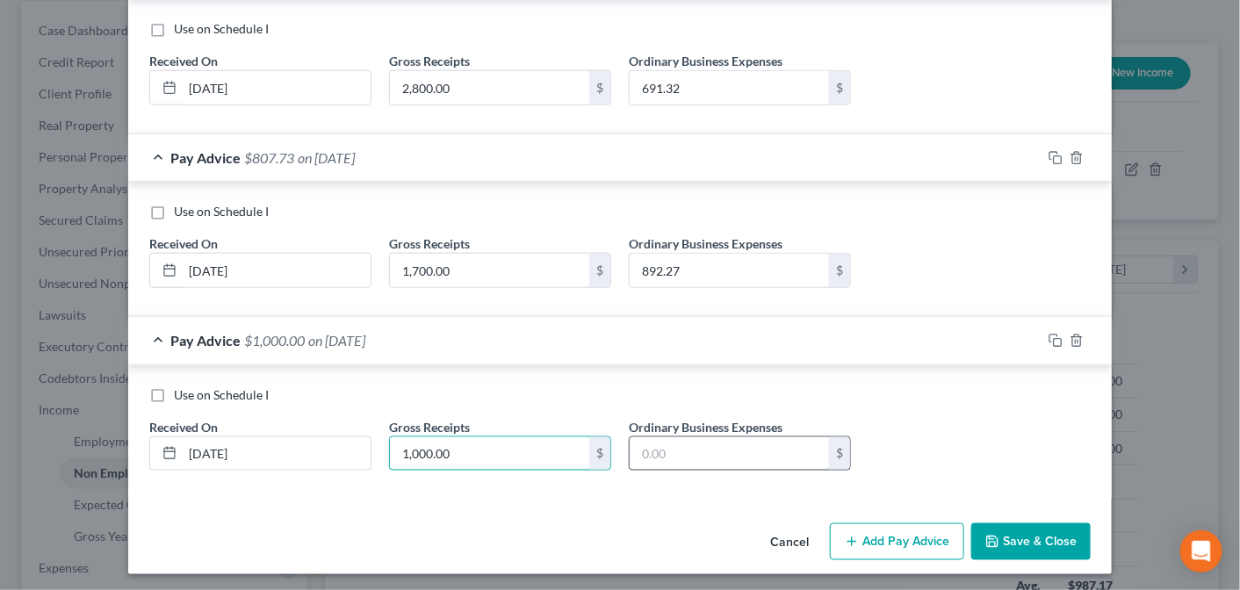
type input "1,000.00"
click at [648, 443] on input "text" at bounding box center [729, 453] width 199 height 33
type input "474.90"
click at [1001, 530] on button "Save & Close" at bounding box center [1030, 541] width 119 height 37
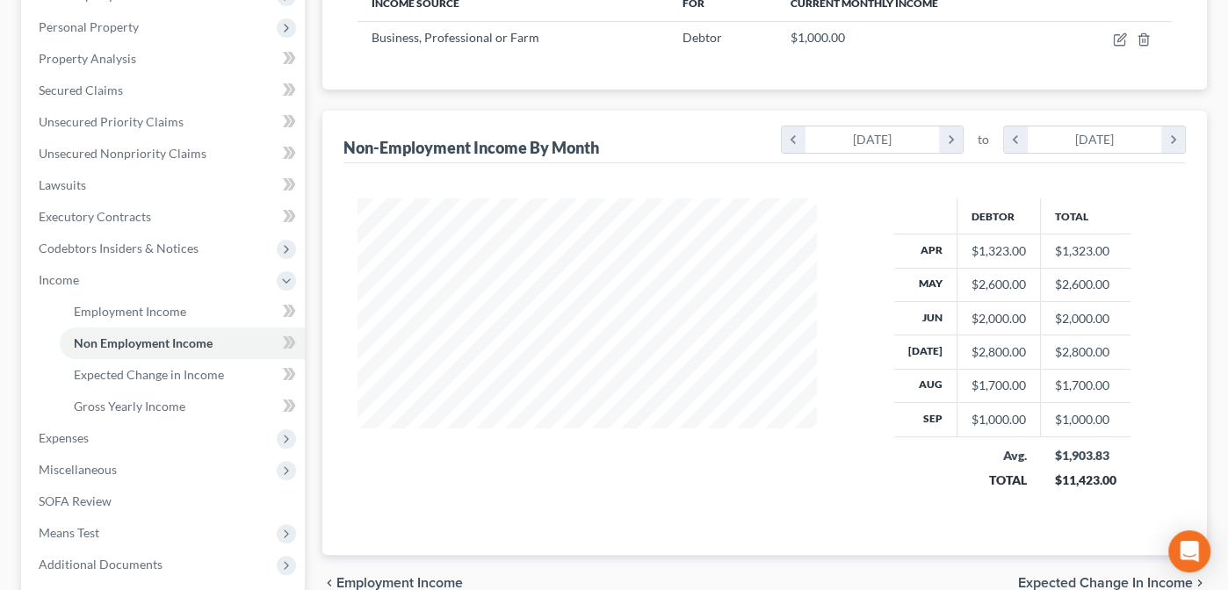
scroll to position [315, 0]
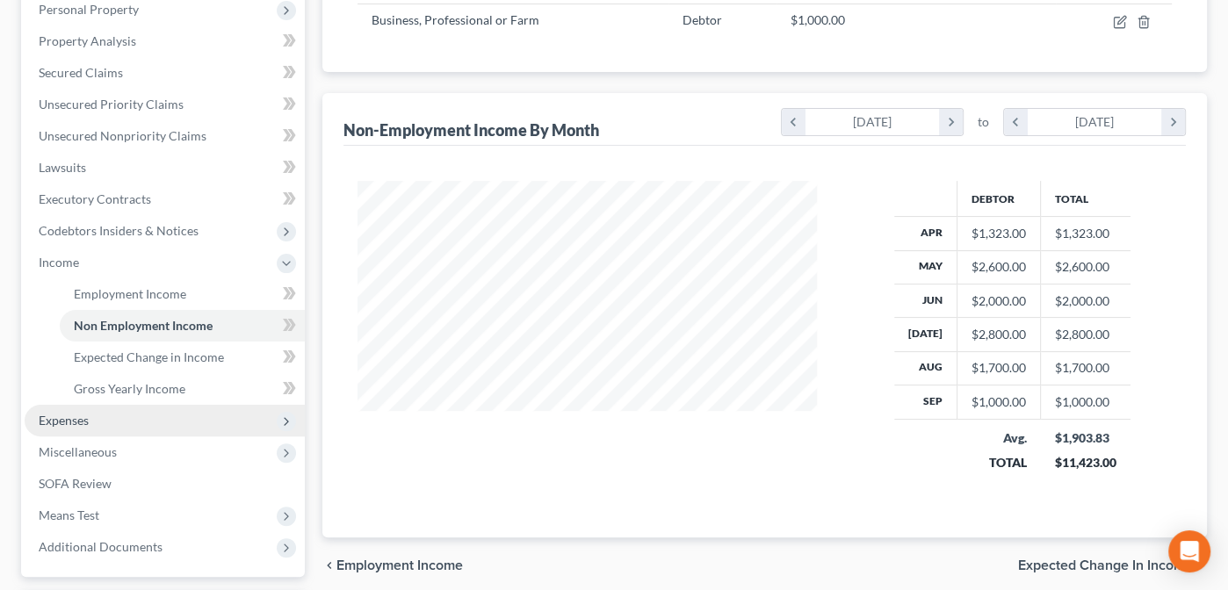
click at [64, 415] on span "Expenses" at bounding box center [64, 420] width 50 height 15
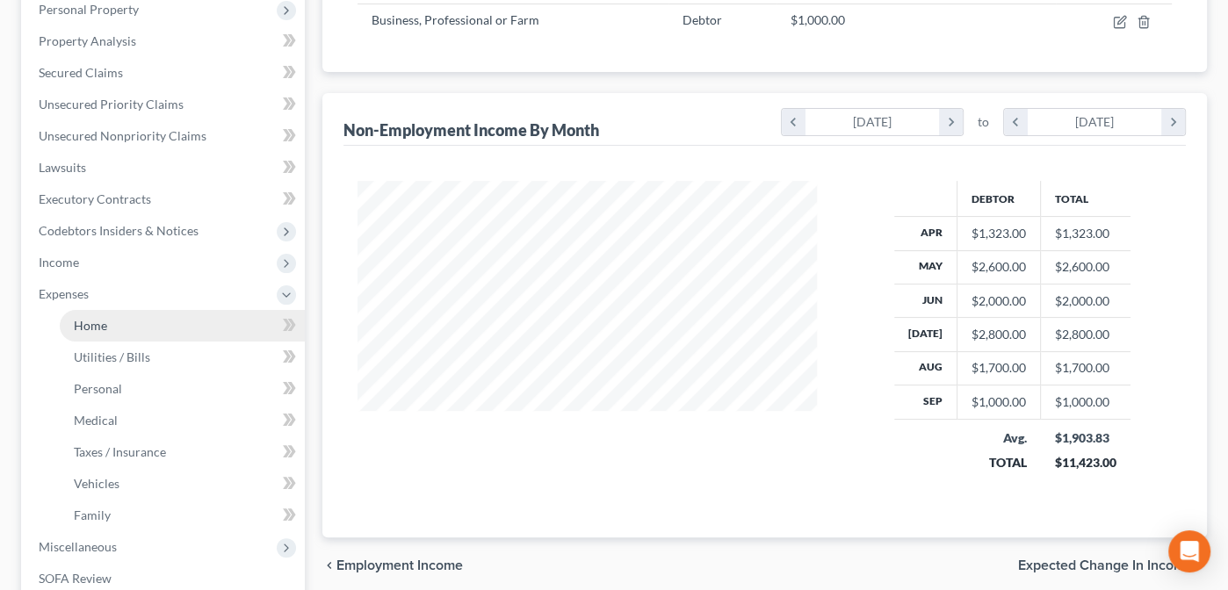
click at [92, 318] on span "Home" at bounding box center [90, 325] width 33 height 15
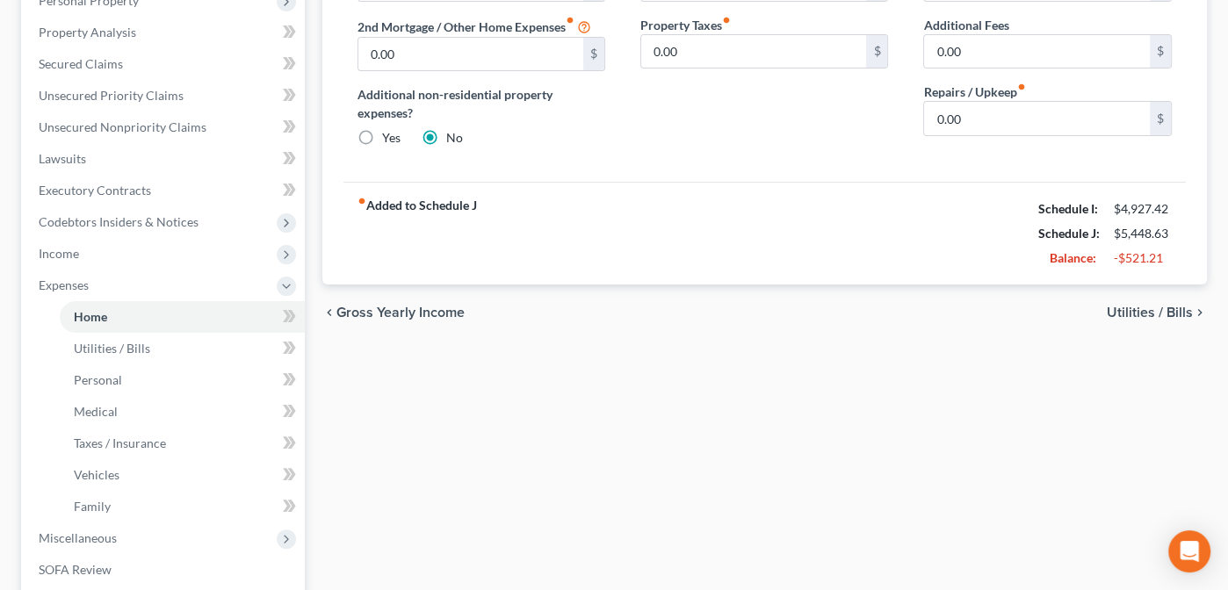
scroll to position [323, 0]
click at [61, 257] on span "Income" at bounding box center [59, 254] width 40 height 15
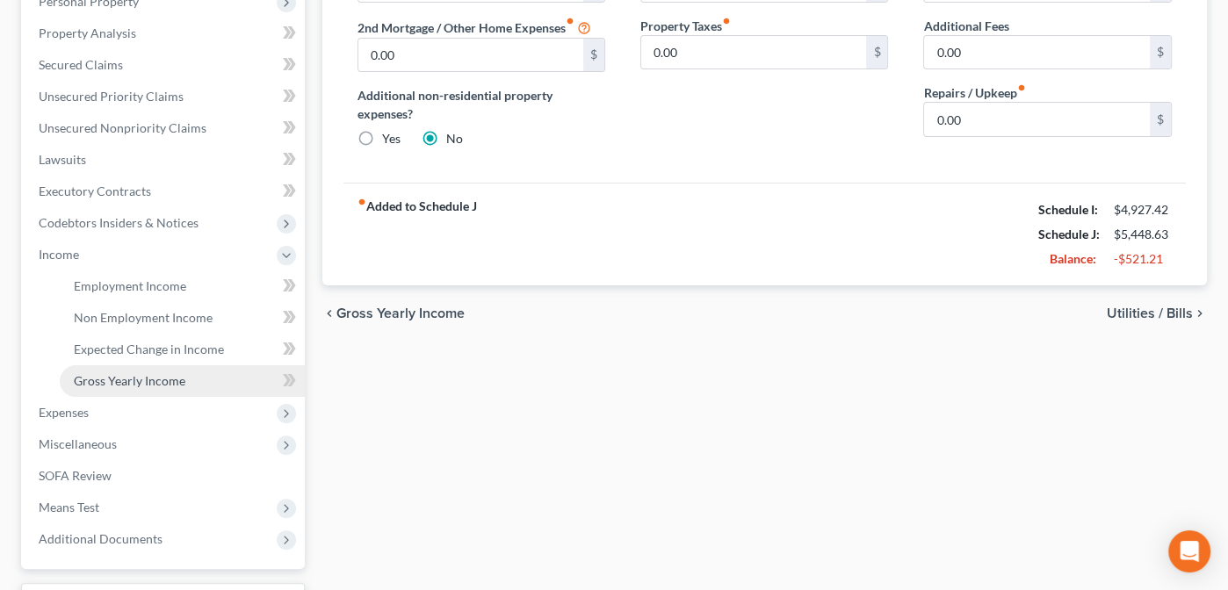
click at [114, 374] on span "Gross Yearly Income" at bounding box center [130, 380] width 112 height 15
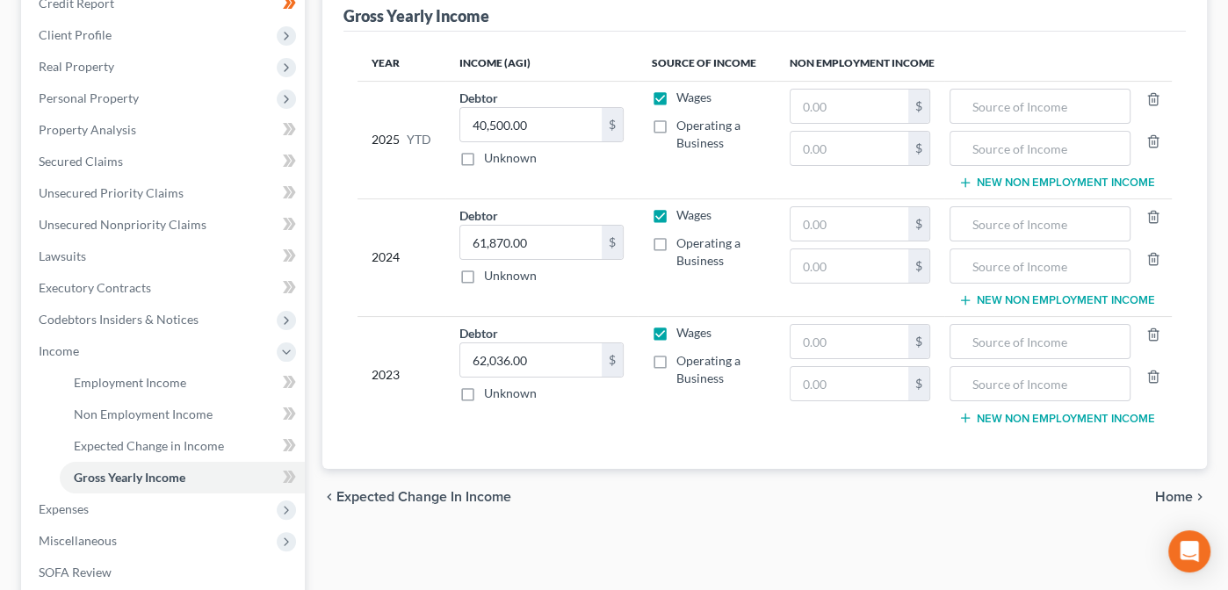
scroll to position [241, 0]
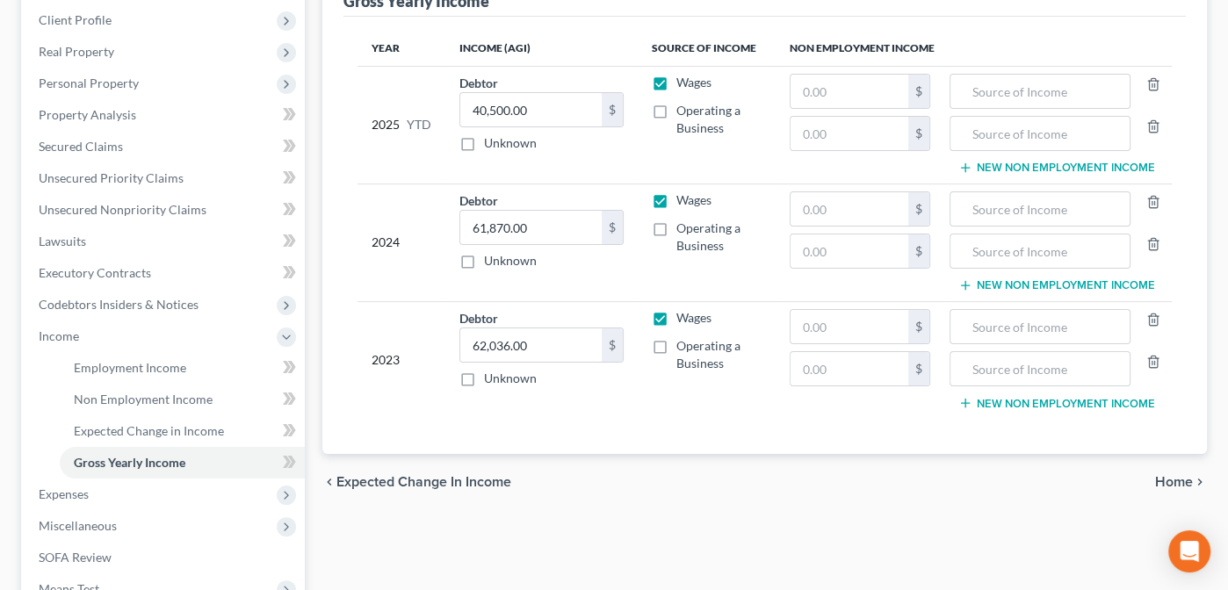
click at [676, 109] on label "Operating a Business" at bounding box center [719, 119] width 86 height 35
click at [683, 109] on input "Operating a Business" at bounding box center [688, 107] width 11 height 11
checkbox input "true"
drag, startPoint x: 4, startPoint y: 566, endPoint x: 6, endPoint y: 551, distance: 15.0
click at [6, 551] on div "[PERSON_NAME] Upgraded Chapter Chapter 7 Status Lead District AZB Preview Petit…" at bounding box center [614, 308] width 1228 height 957
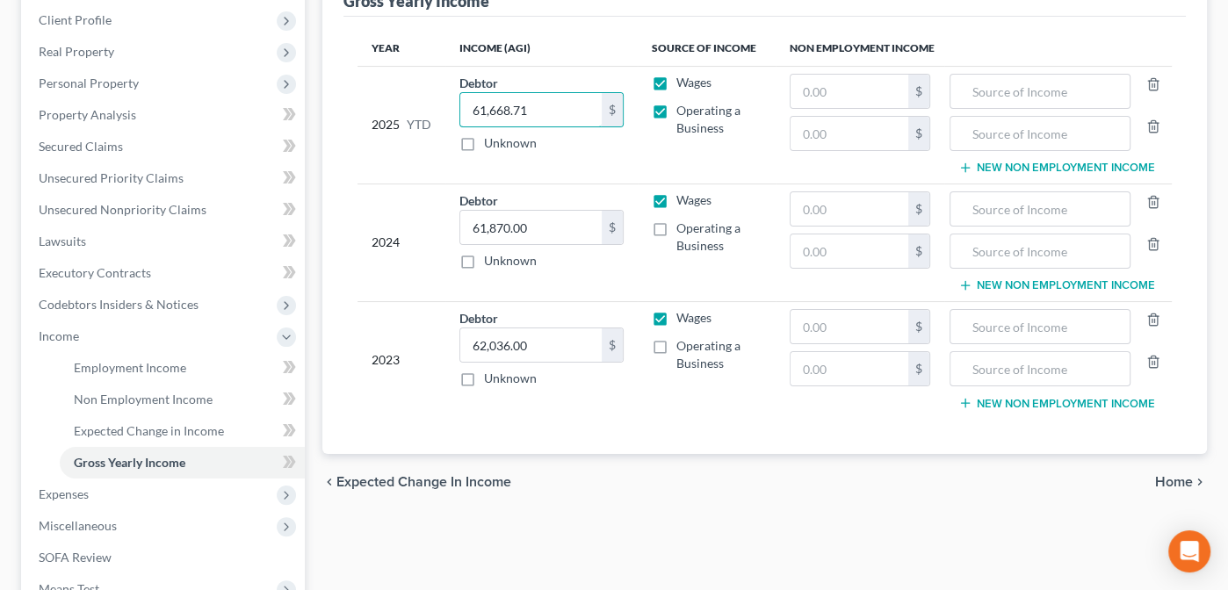
type input "61,668.71"
click at [1170, 478] on span "Home" at bounding box center [1174, 482] width 38 height 14
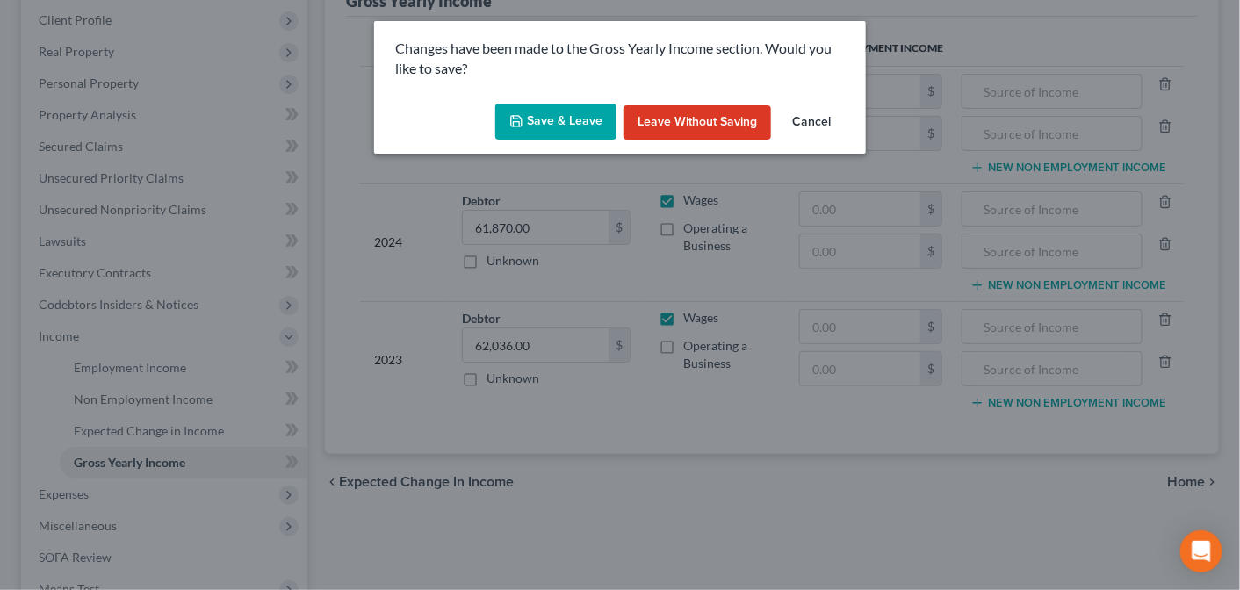
click at [541, 124] on button "Save & Leave" at bounding box center [555, 122] width 121 height 37
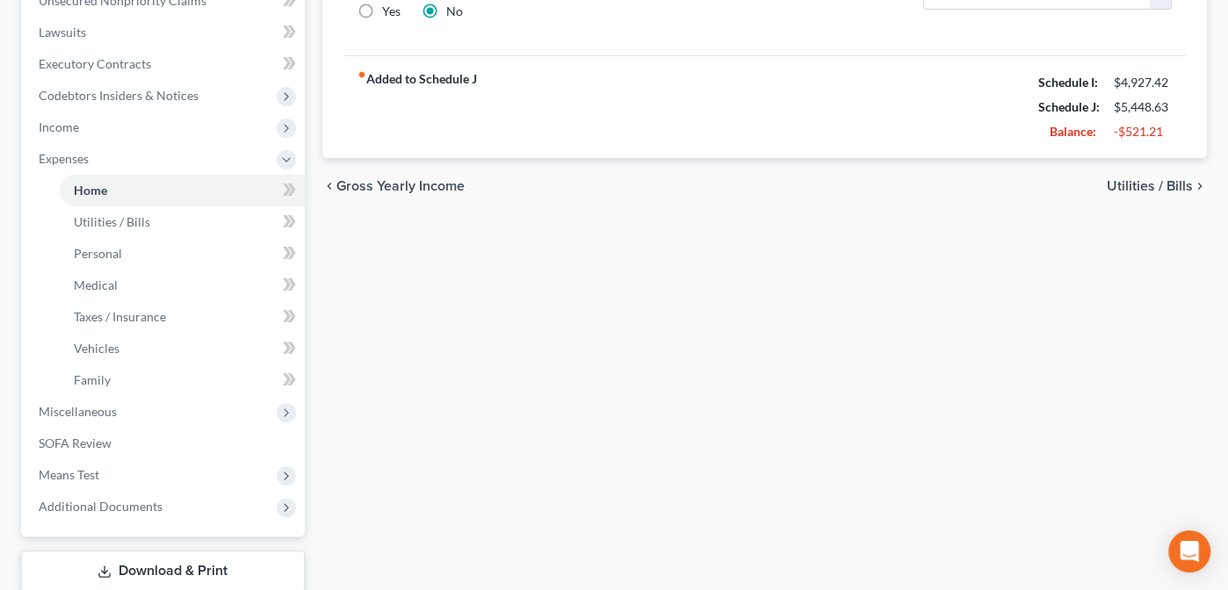
scroll to position [457, 0]
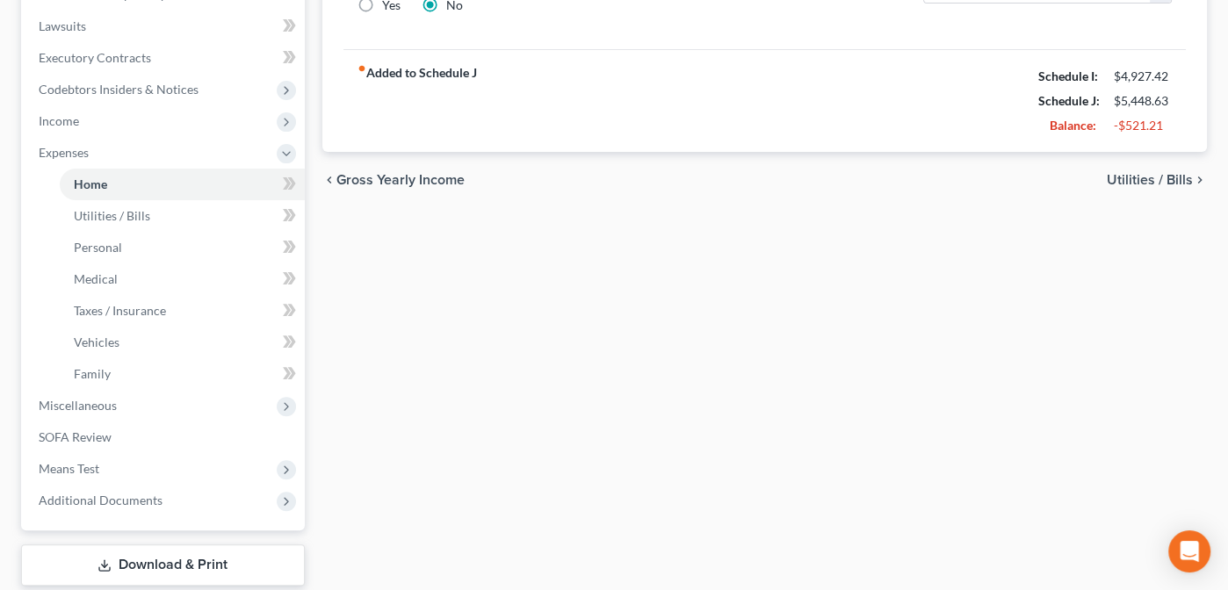
click at [1135, 173] on span "Utilities / Bills" at bounding box center [1149, 180] width 86 height 14
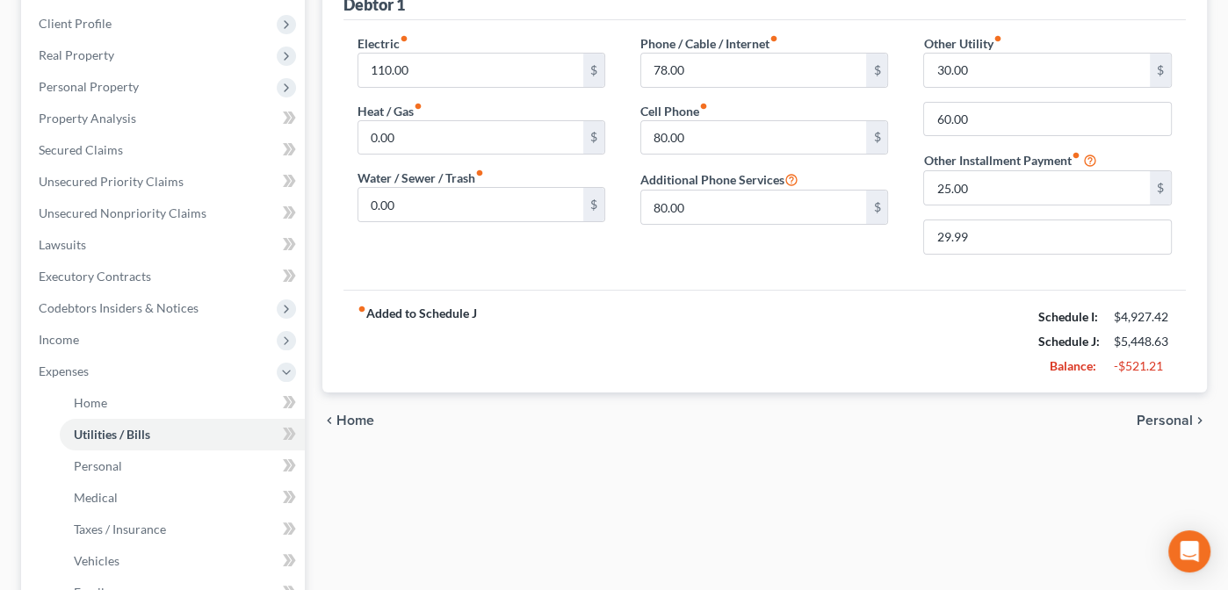
scroll to position [271, 0]
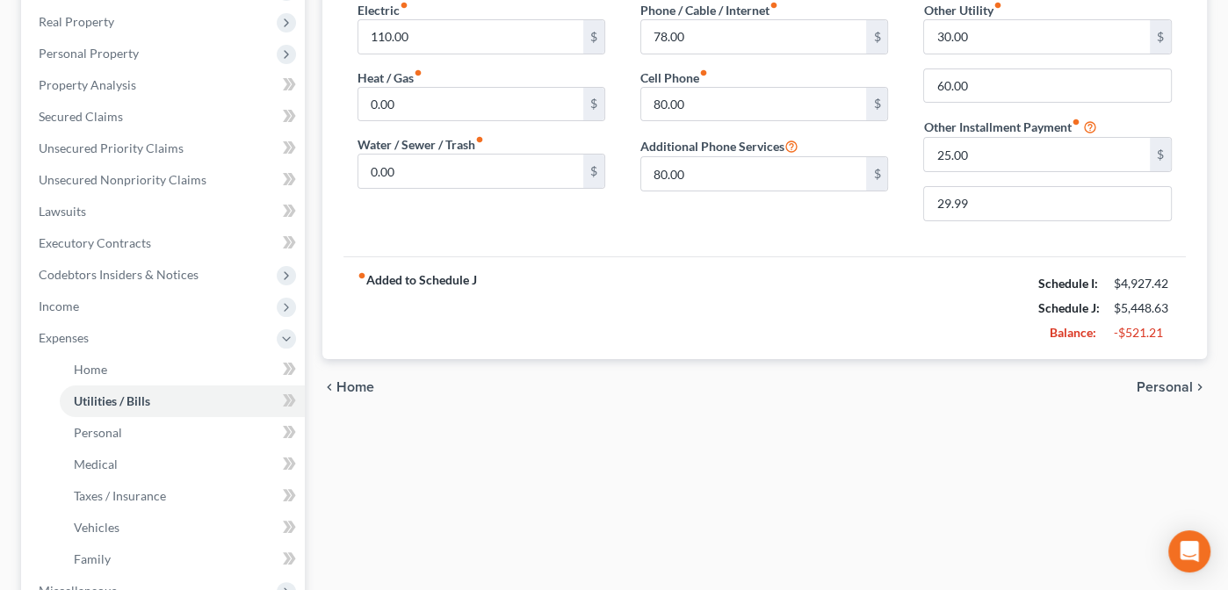
click at [1150, 384] on span "Personal" at bounding box center [1164, 387] width 56 height 14
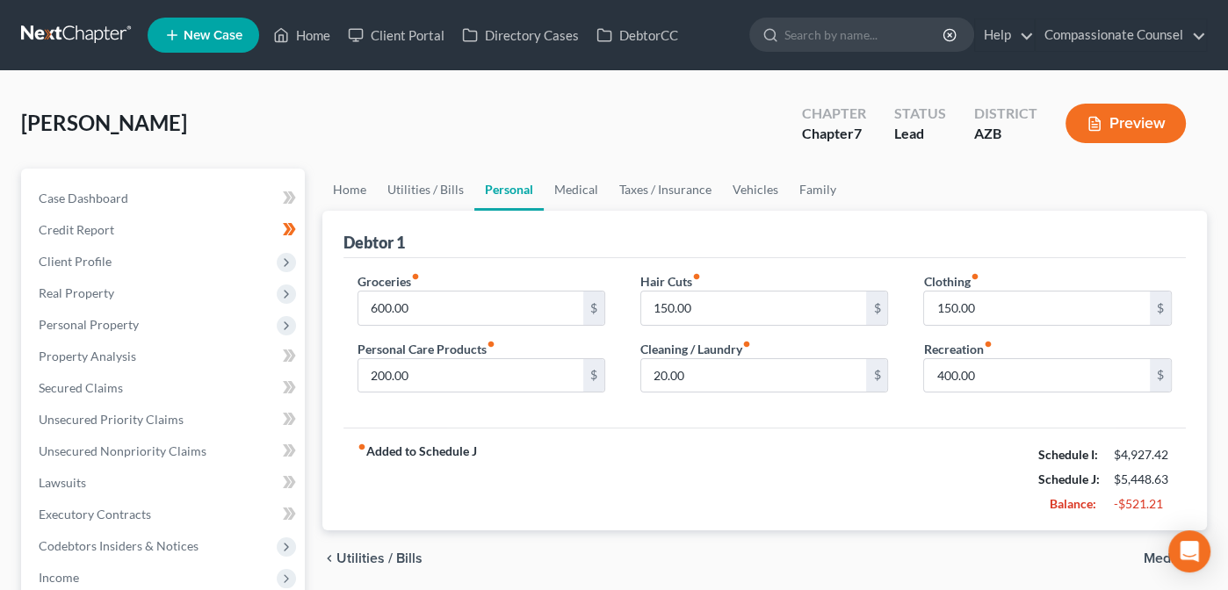
click at [1156, 553] on span "Medical" at bounding box center [1167, 558] width 49 height 14
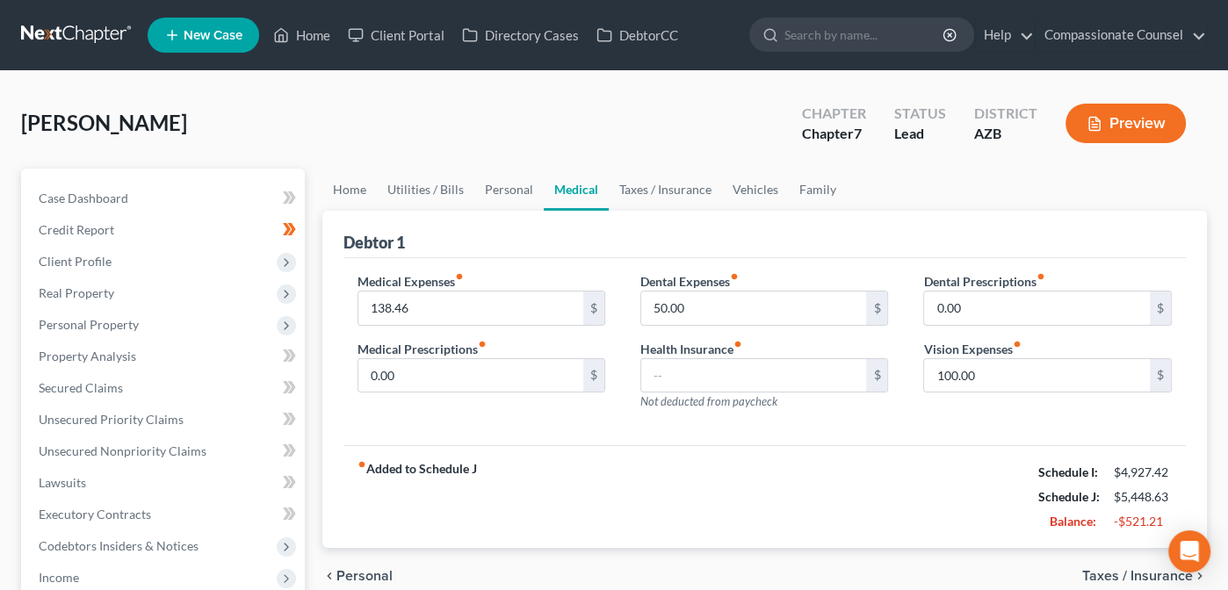
click at [1143, 573] on span "Taxes / Insurance" at bounding box center [1137, 576] width 111 height 14
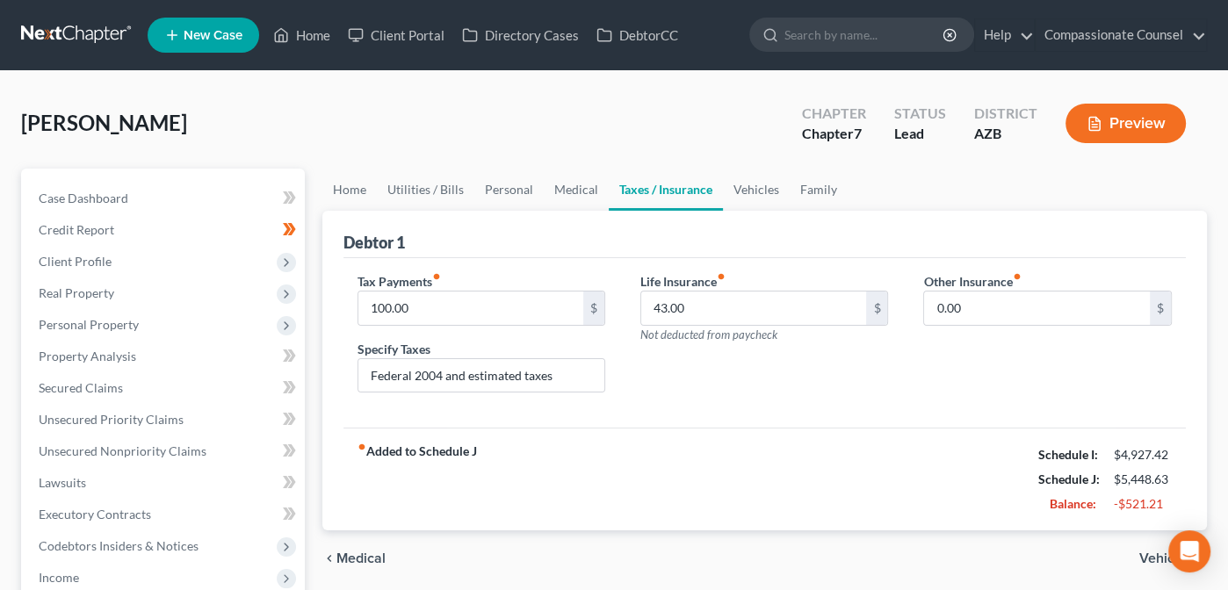
click at [1152, 551] on span "Vehicles" at bounding box center [1166, 558] width 54 height 14
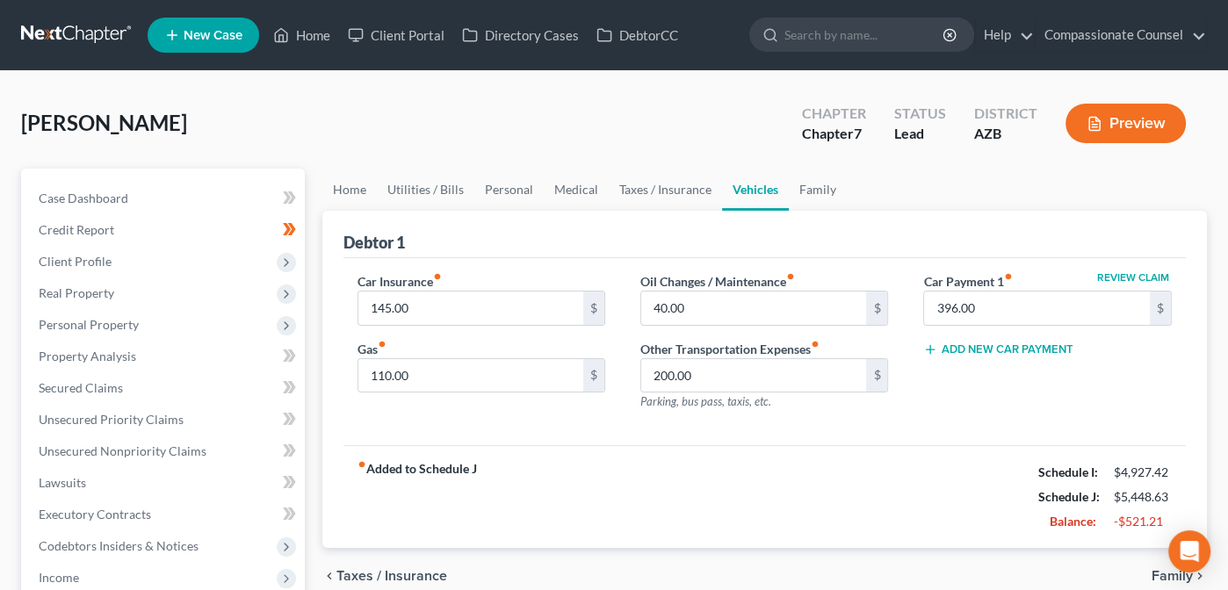
click at [1160, 570] on span "Family" at bounding box center [1171, 576] width 41 height 14
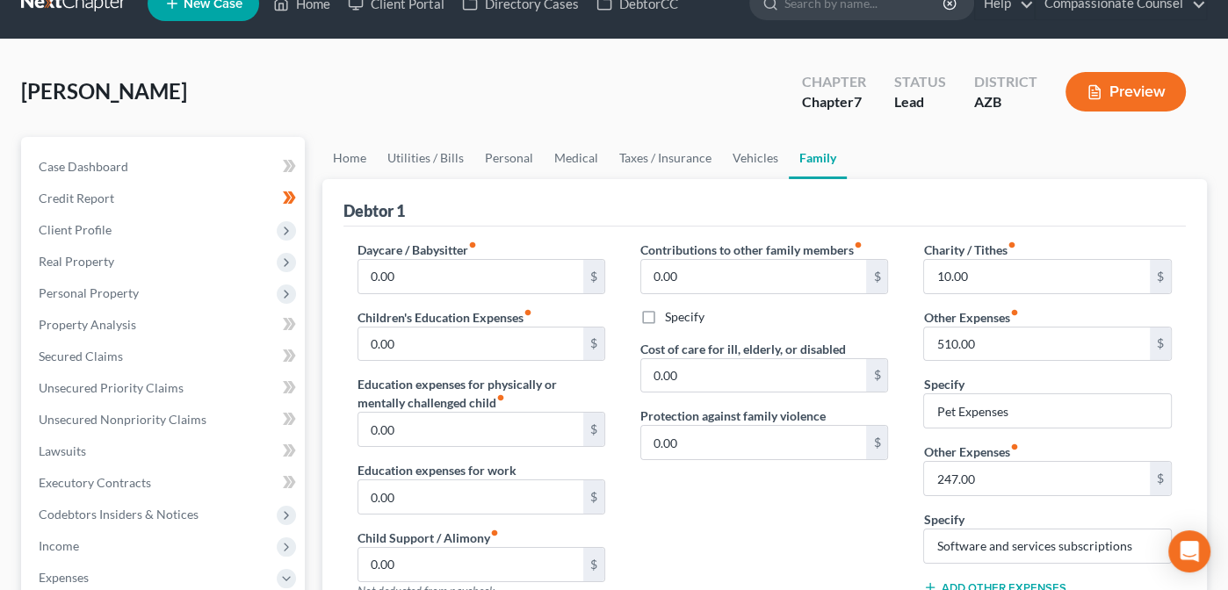
scroll to position [515, 0]
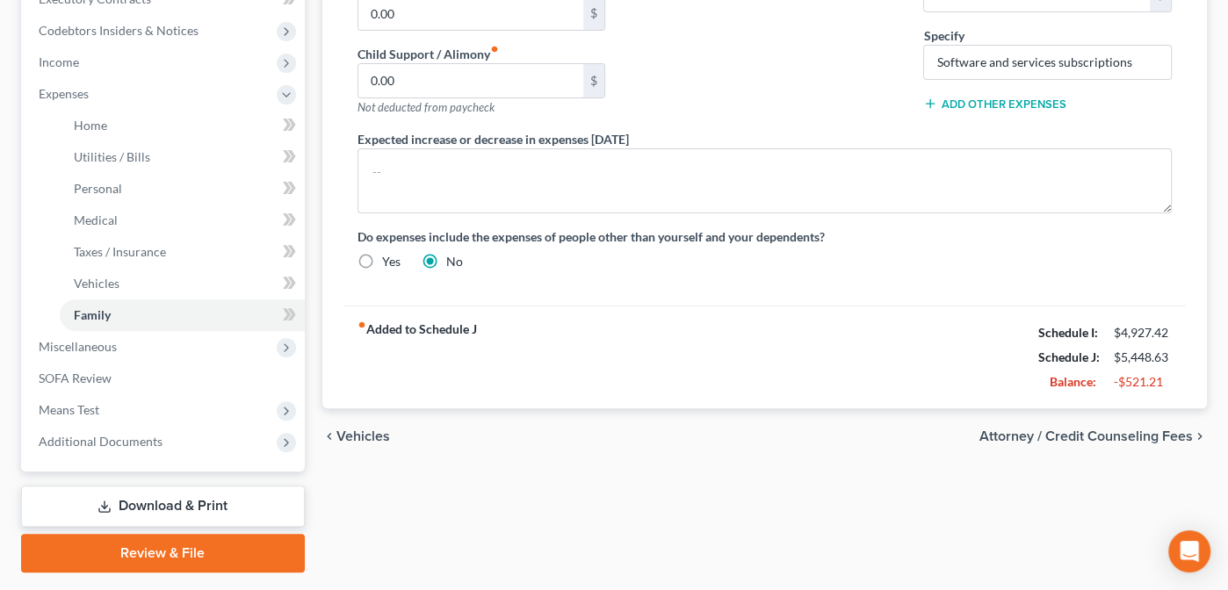
click at [1088, 429] on span "Attorney / Credit Counseling Fees" at bounding box center [1085, 436] width 213 height 14
select select "0"
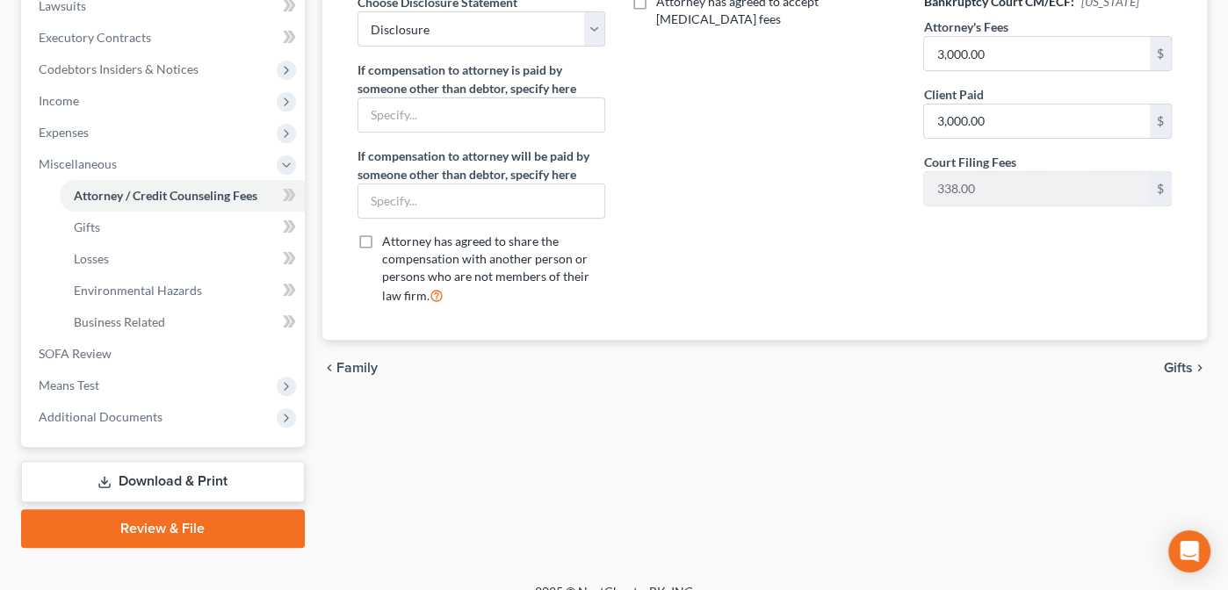
scroll to position [472, 0]
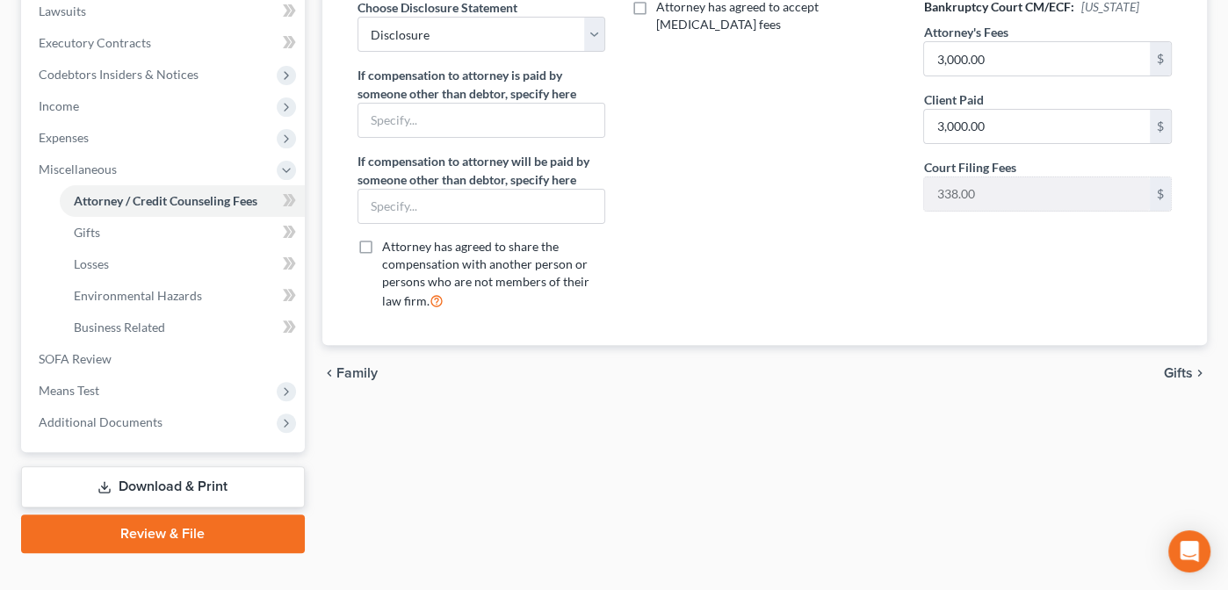
click at [1172, 366] on span "Gifts" at bounding box center [1177, 373] width 29 height 14
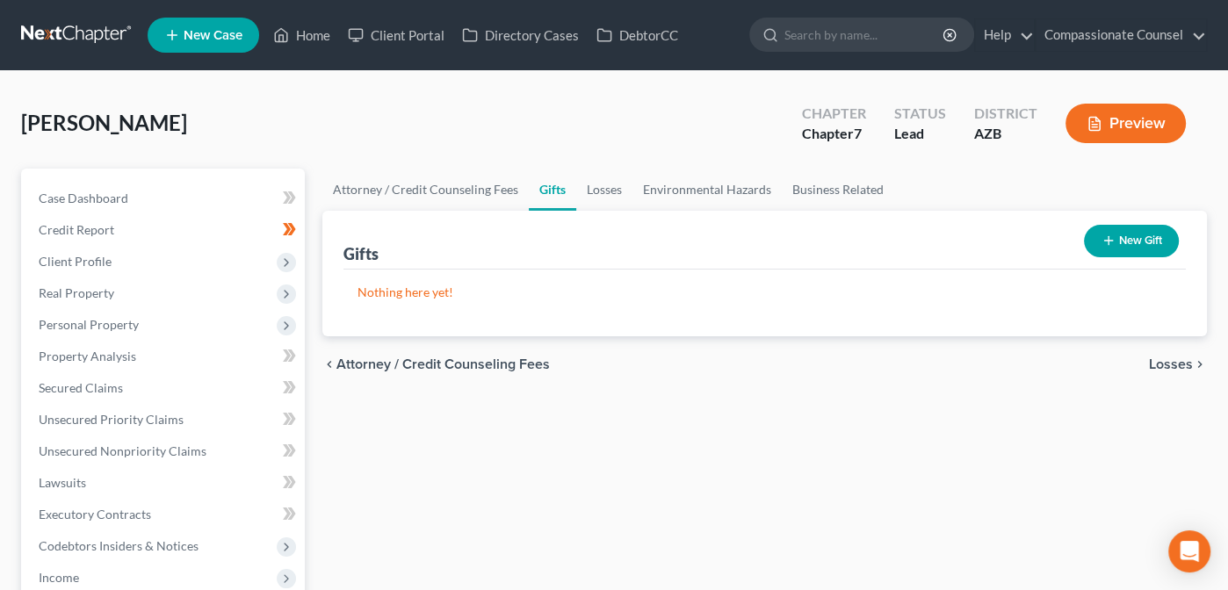
click at [1169, 360] on span "Losses" at bounding box center [1170, 364] width 44 height 14
click at [1148, 357] on span "Environmental Hazards" at bounding box center [1119, 364] width 148 height 14
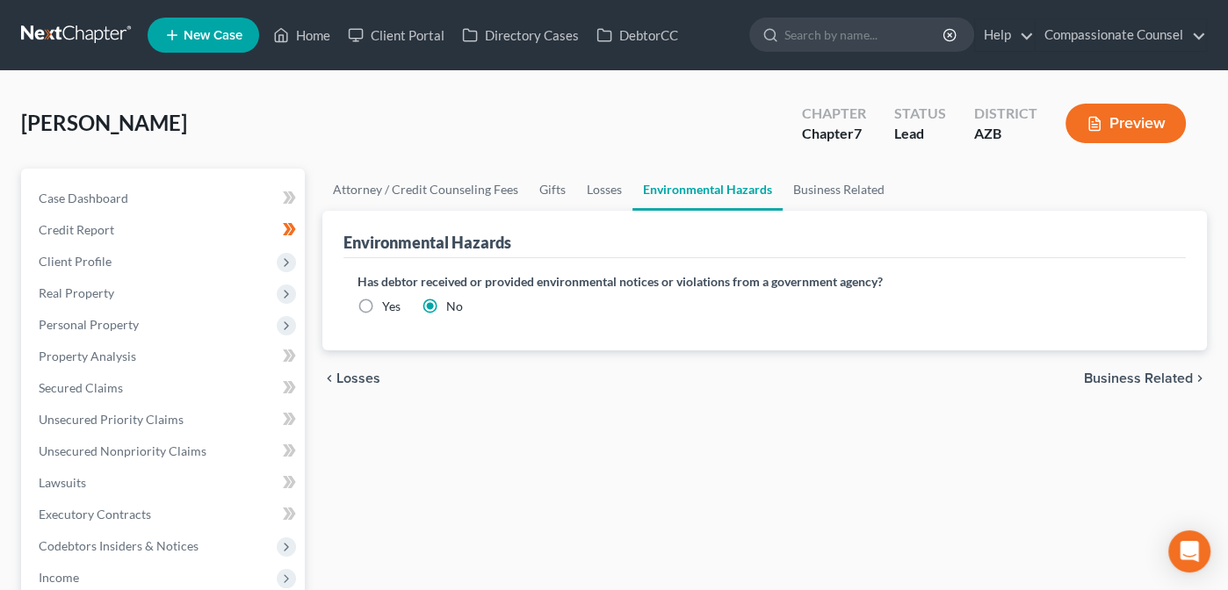
click at [1127, 374] on span "Business Related" at bounding box center [1138, 378] width 109 height 14
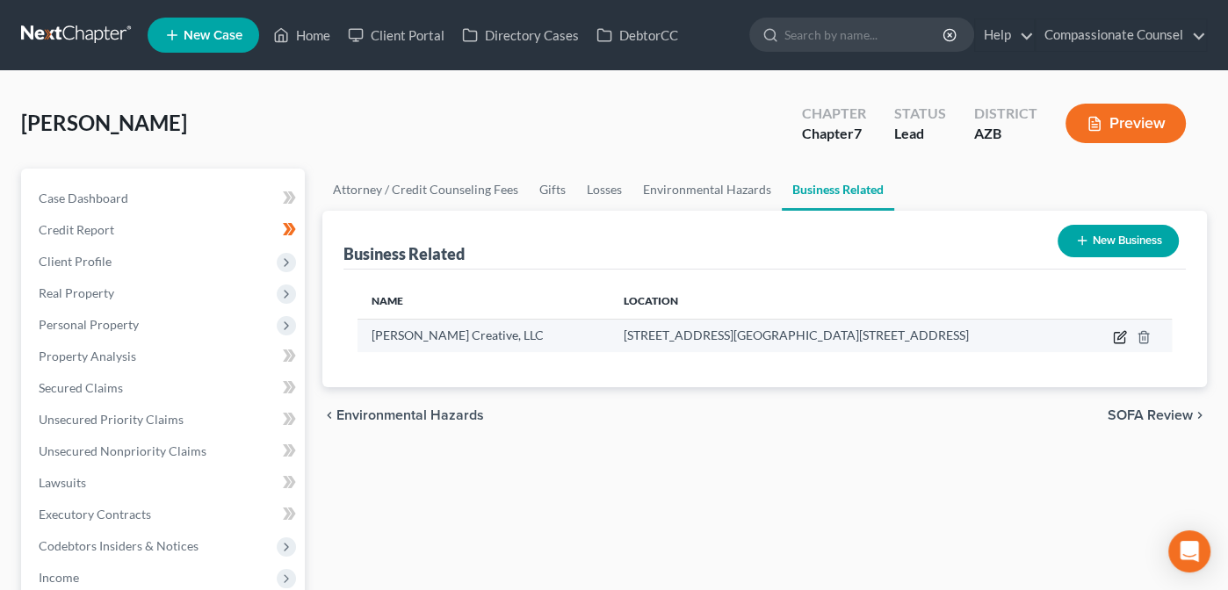
click at [1120, 333] on icon "button" at bounding box center [1121, 335] width 8 height 8
select select "sole_proprietor"
select select "3"
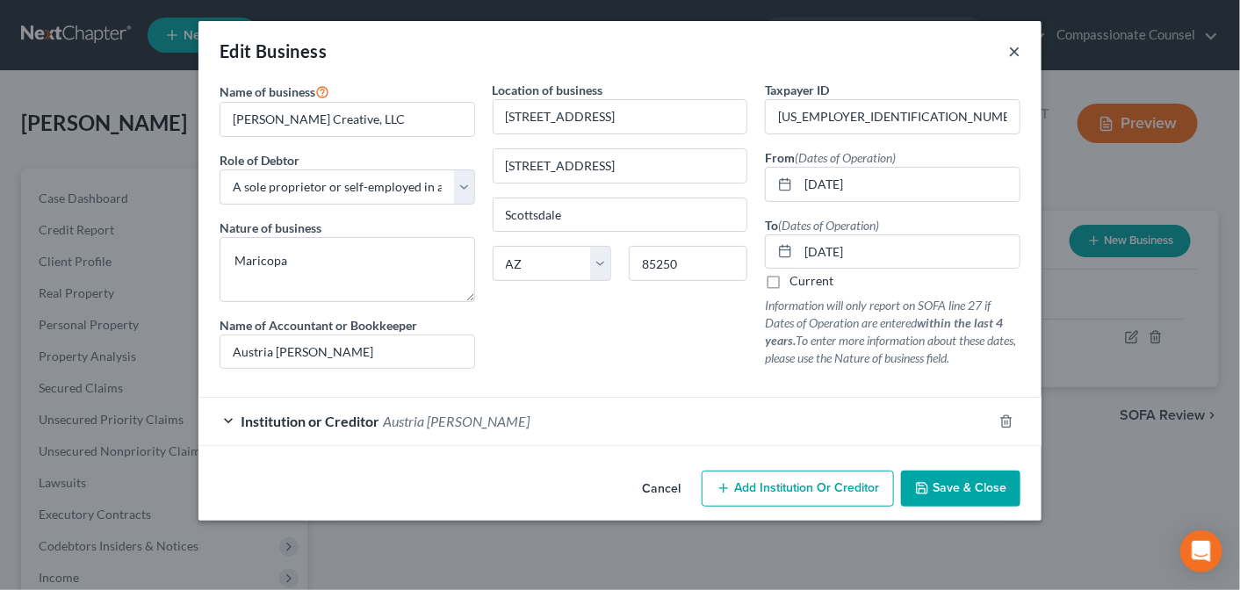
click at [1013, 47] on button "×" at bounding box center [1014, 50] width 12 height 21
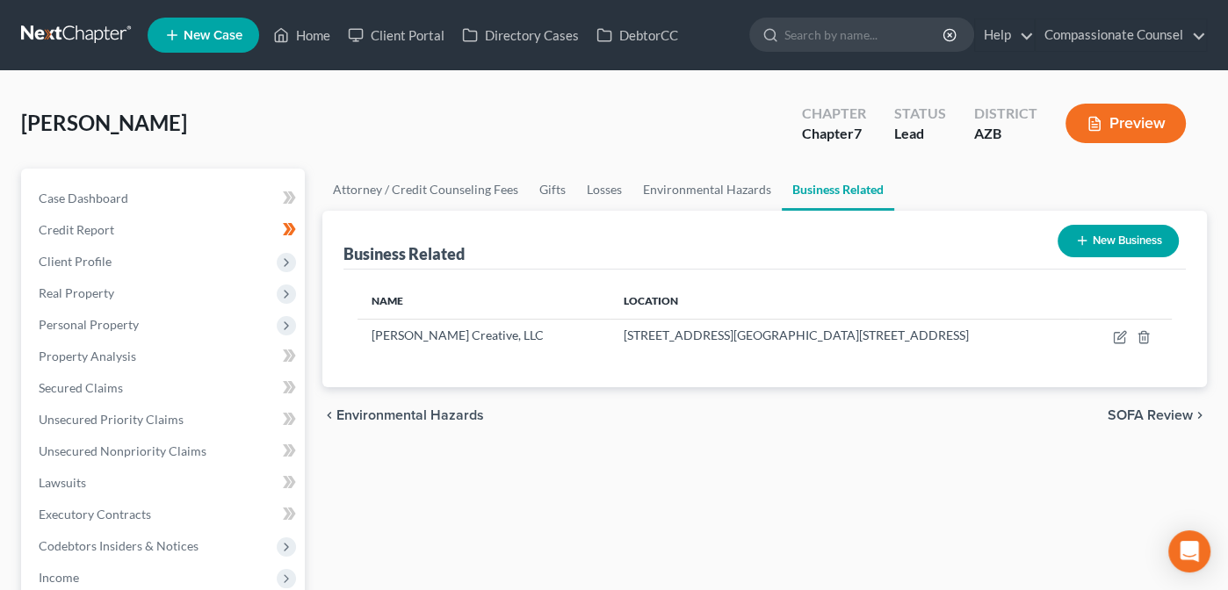
click at [1142, 414] on span "SOFA Review" at bounding box center [1149, 415] width 85 height 14
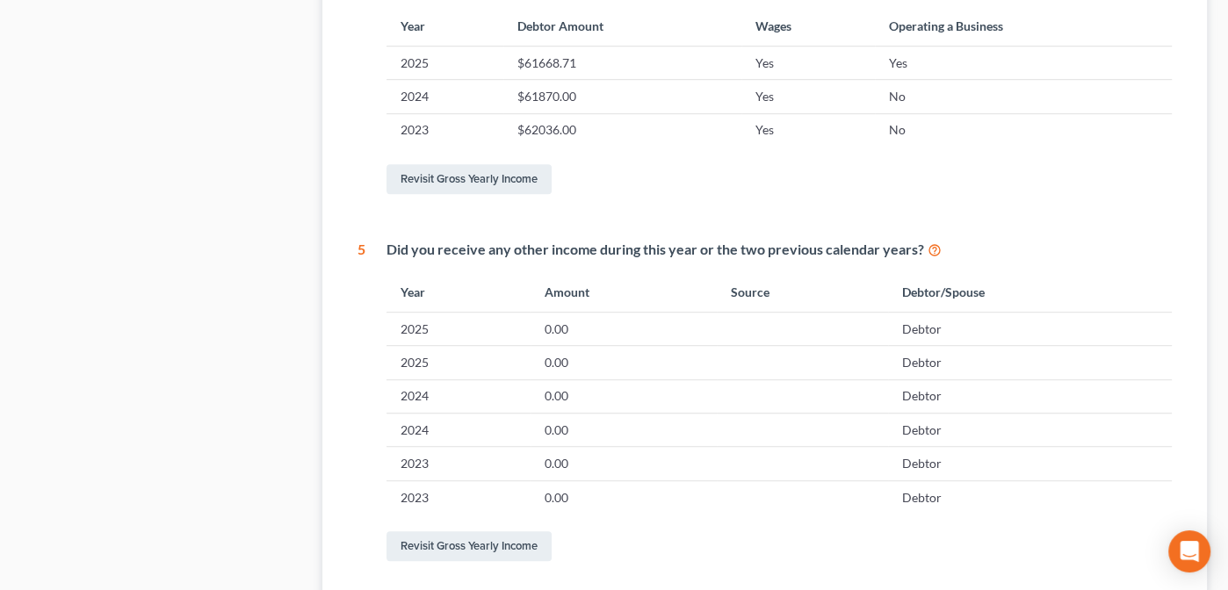
scroll to position [1090, 0]
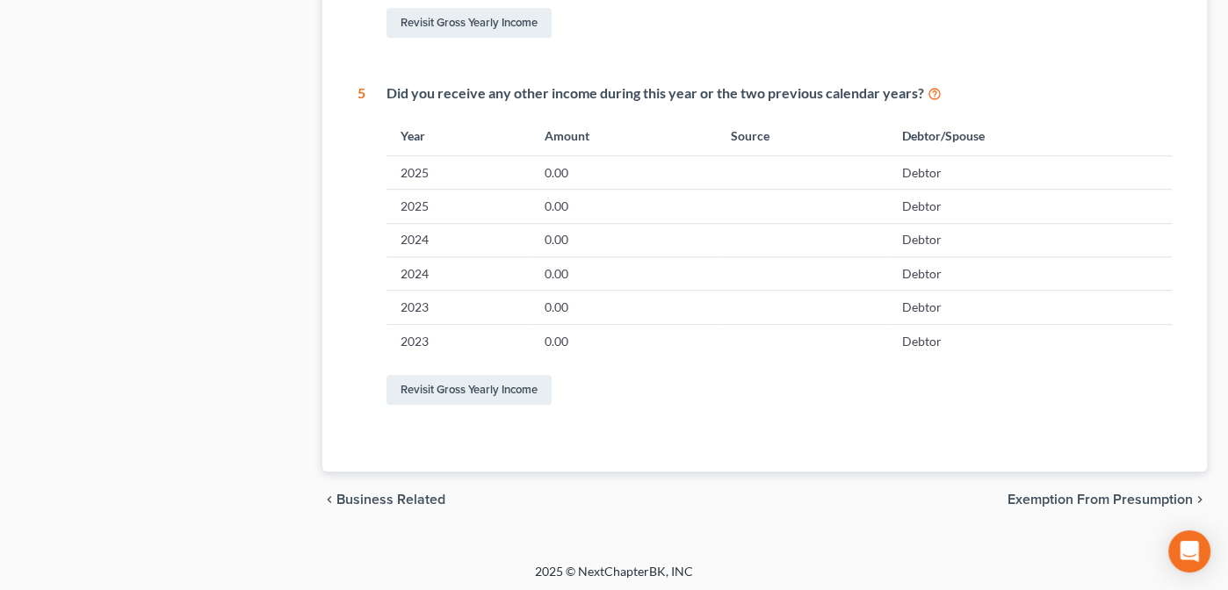
click at [1062, 493] on span "Exemption from Presumption" at bounding box center [1099, 500] width 185 height 14
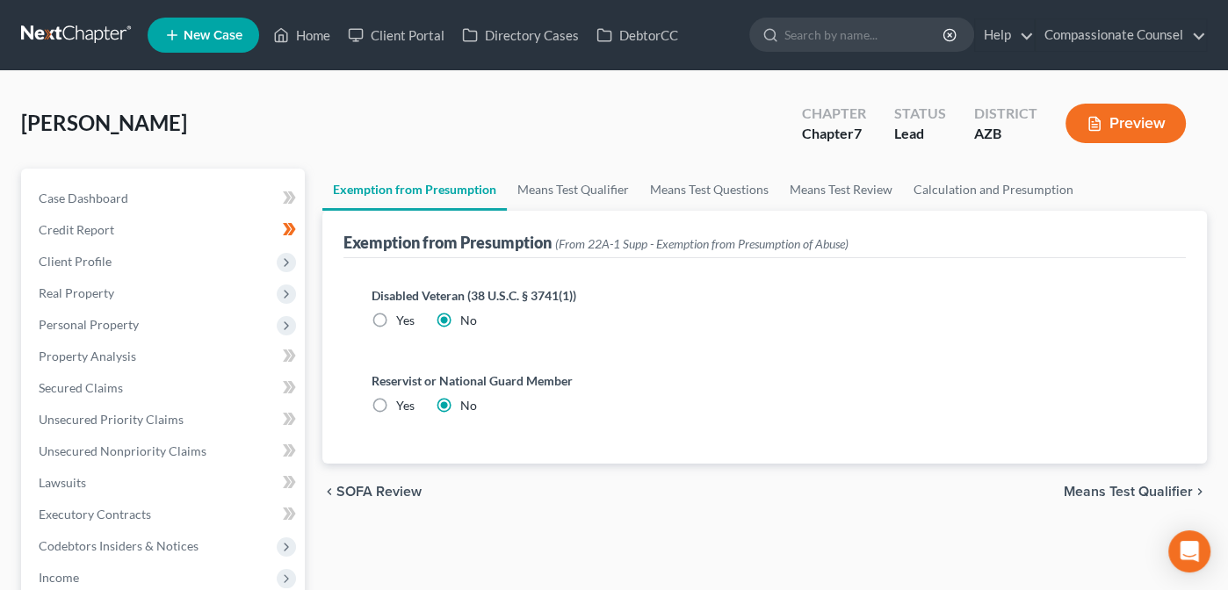
click at [1095, 486] on span "Means Test Qualifier" at bounding box center [1127, 492] width 129 height 14
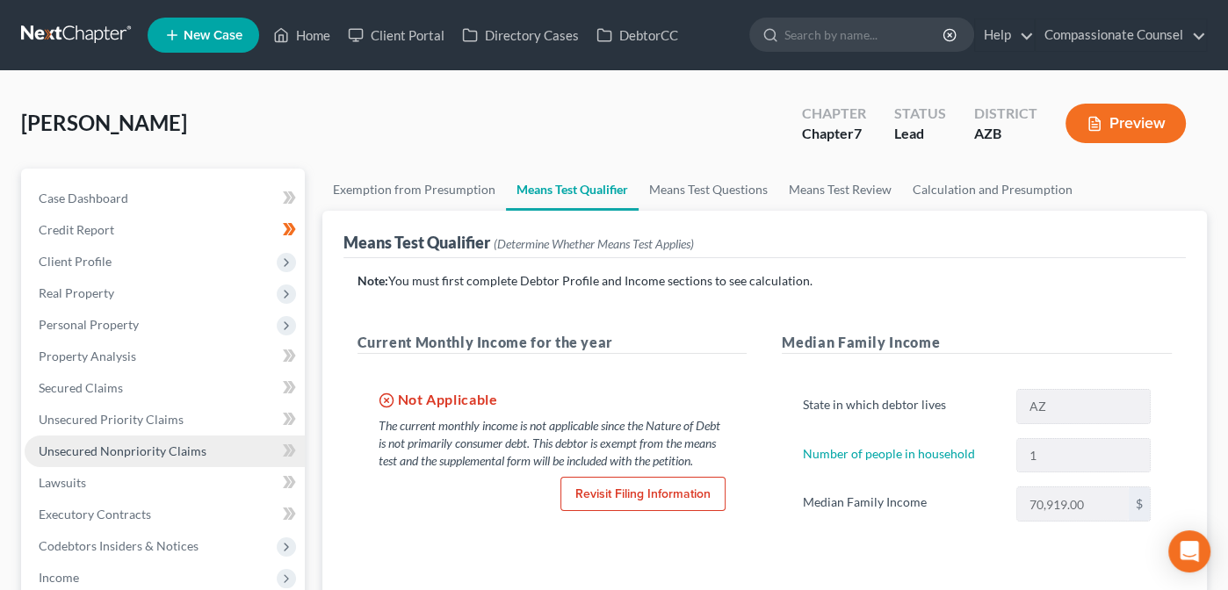
click at [95, 454] on span "Unsecured Nonpriority Claims" at bounding box center [123, 450] width 168 height 15
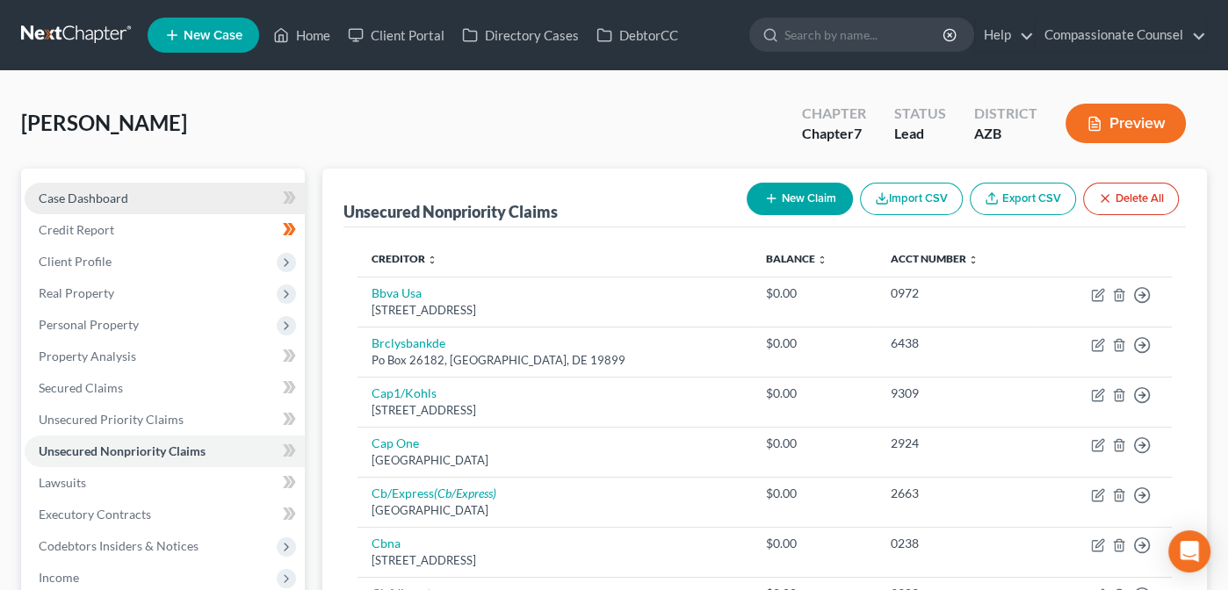
click at [73, 198] on span "Case Dashboard" at bounding box center [84, 198] width 90 height 15
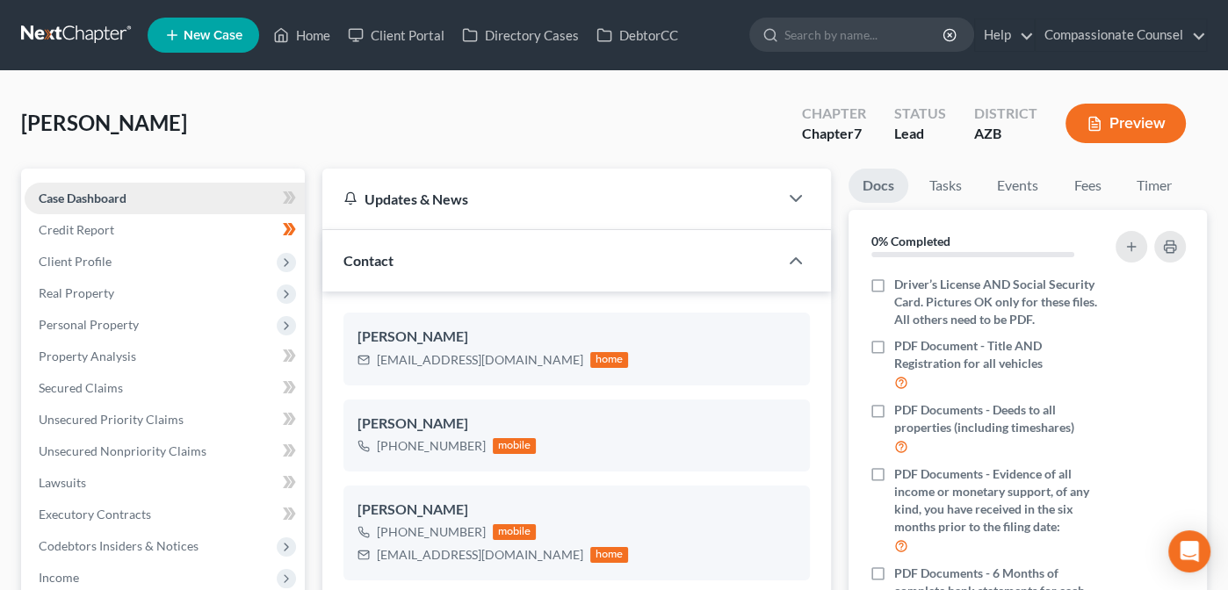
scroll to position [501, 0]
click at [74, 226] on span "Credit Report" at bounding box center [77, 229] width 76 height 15
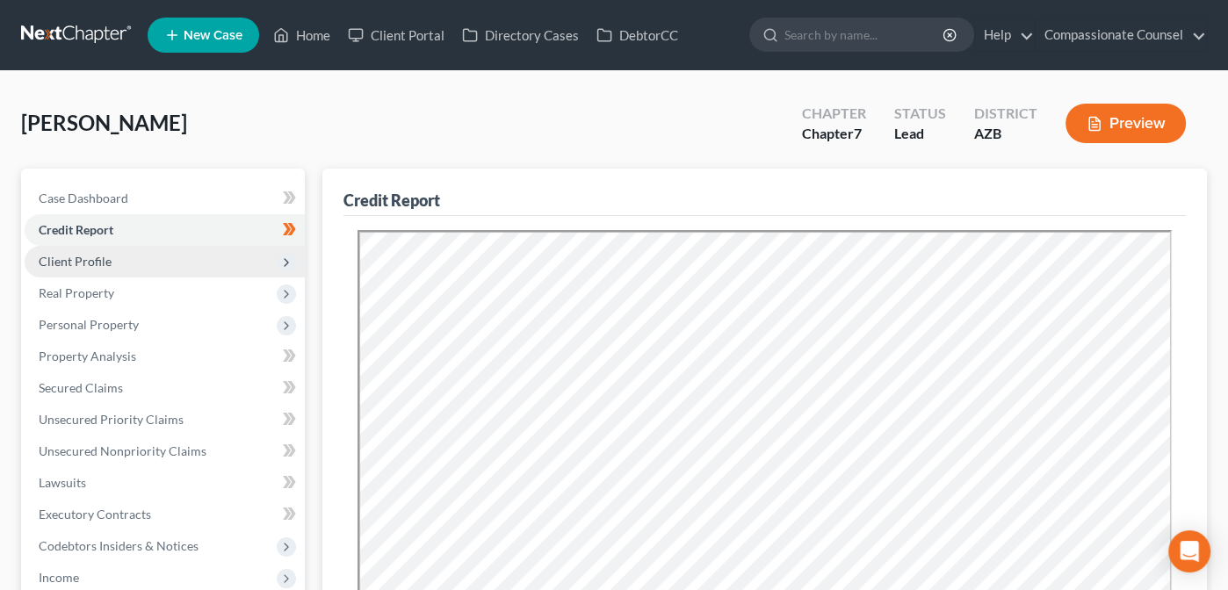
click at [69, 261] on span "Client Profile" at bounding box center [75, 261] width 73 height 15
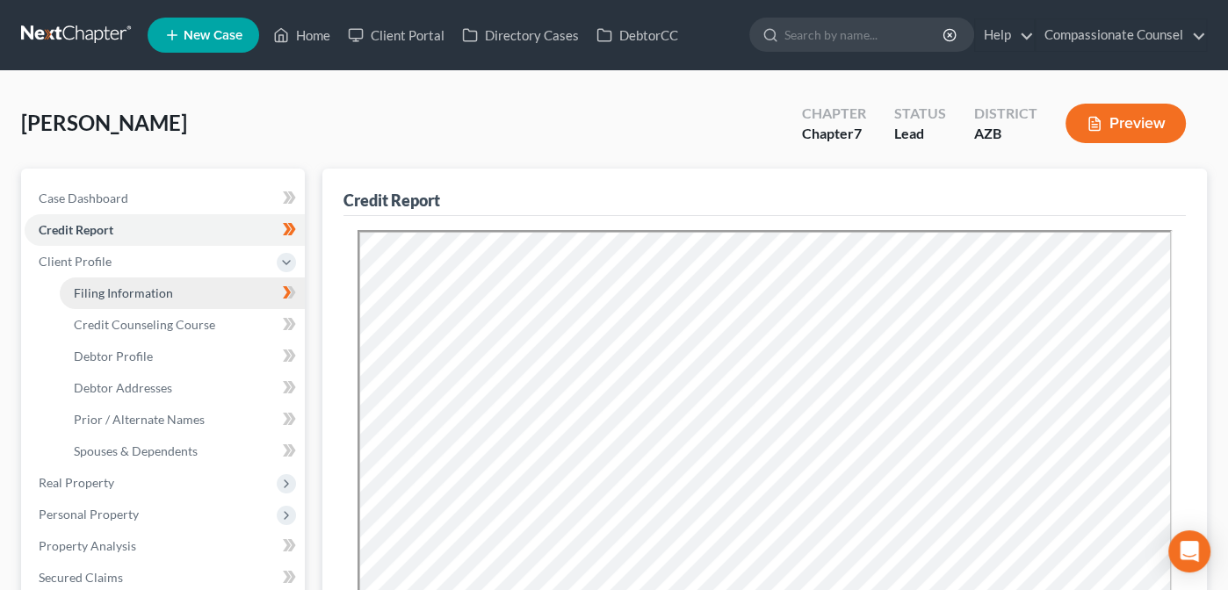
click at [93, 285] on span "Filing Information" at bounding box center [123, 292] width 99 height 15
select select "0"
select select "3"
select select "0"
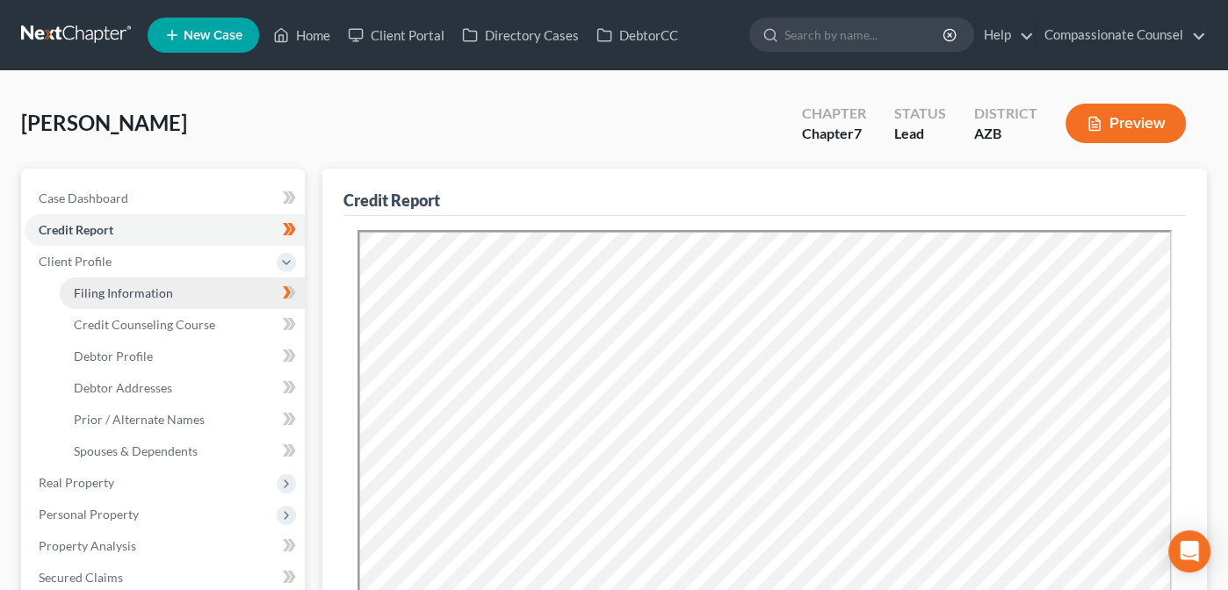
select select "3"
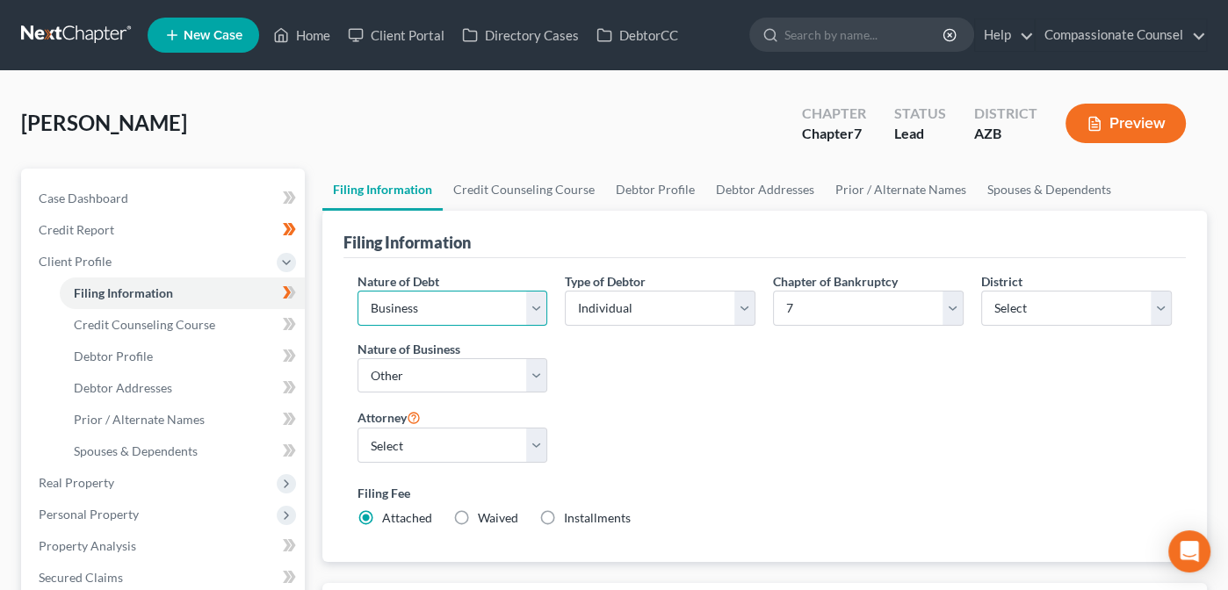
click at [539, 302] on select "Select Business Consumer Other" at bounding box center [452, 308] width 191 height 35
select select "1"
click at [357, 291] on select "Select Business Consumer Other" at bounding box center [452, 308] width 191 height 35
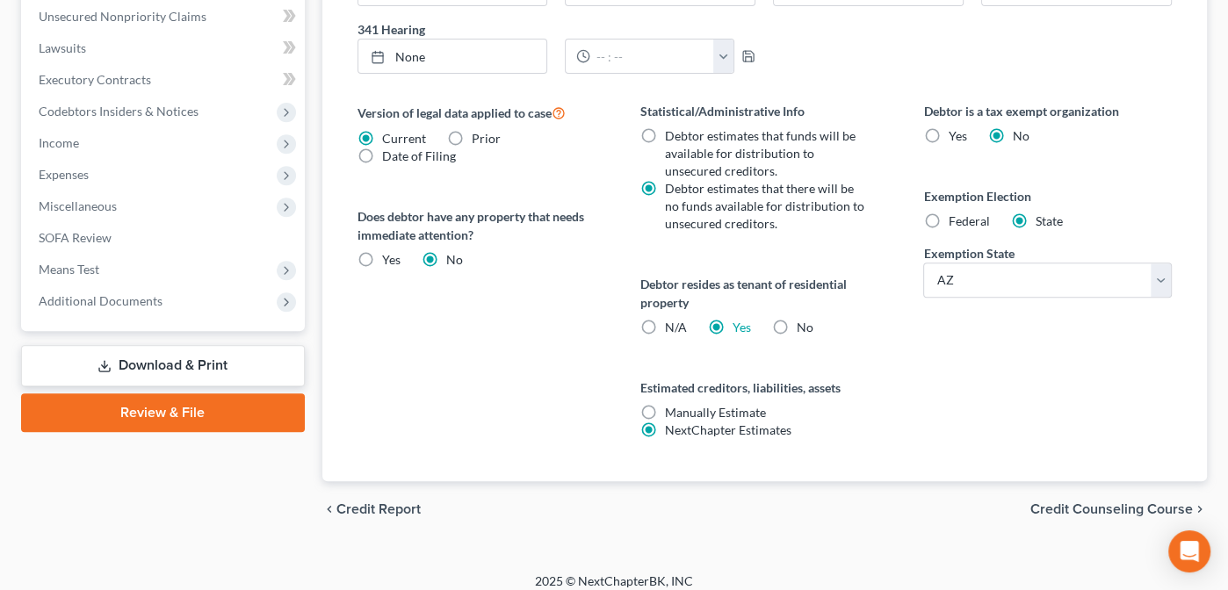
scroll to position [619, 0]
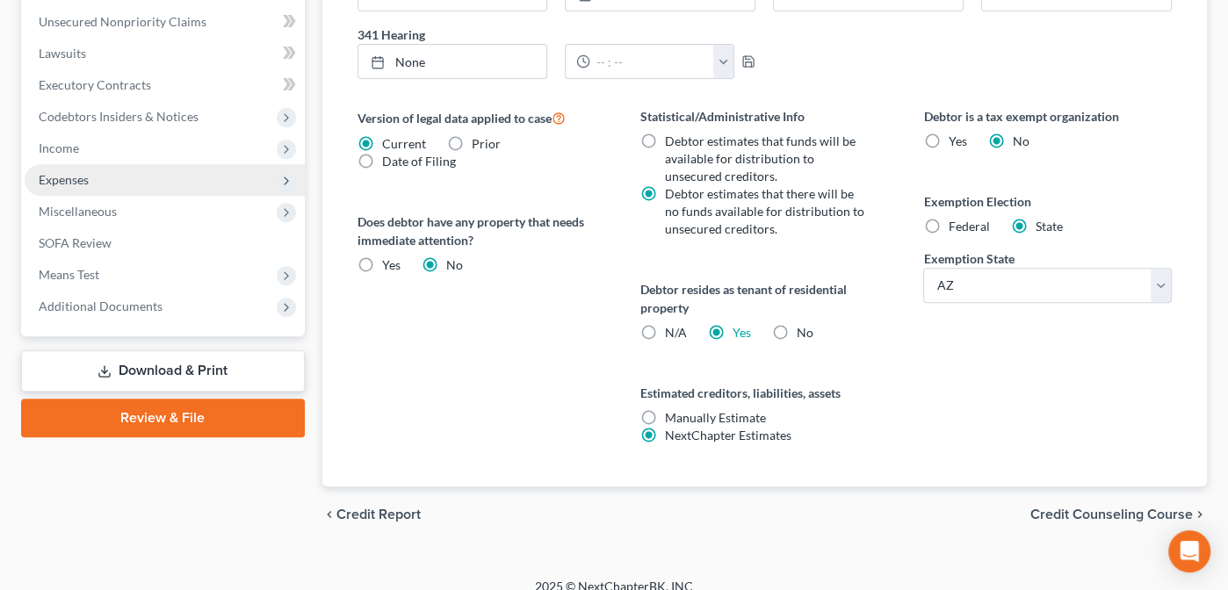
click at [60, 182] on span "Expenses" at bounding box center [64, 179] width 50 height 15
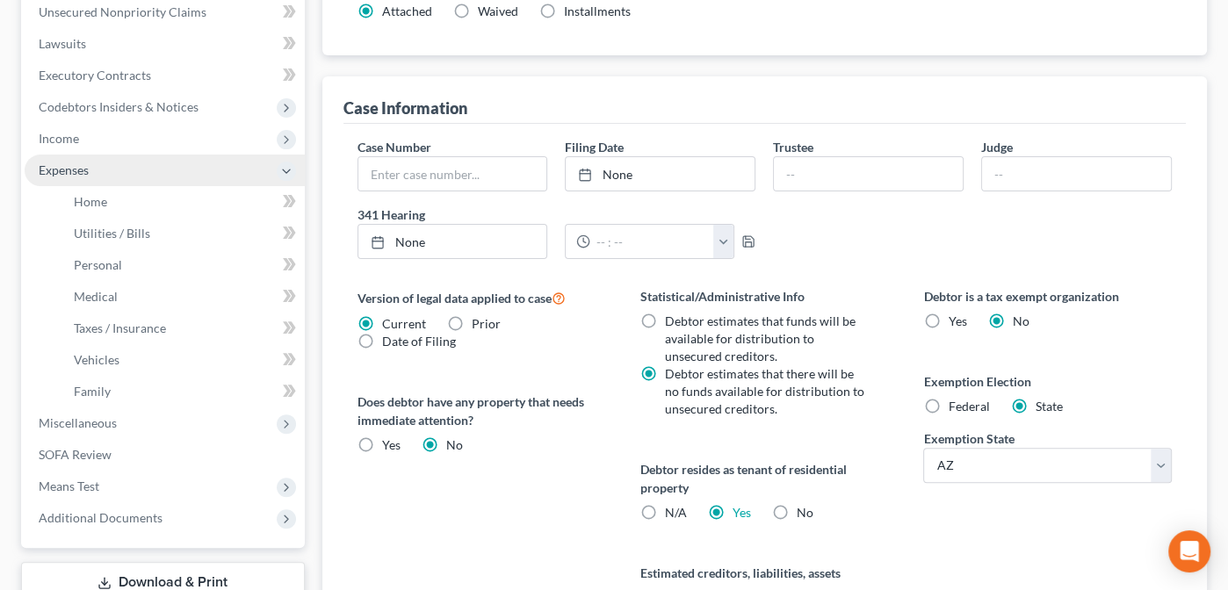
scroll to position [429, 0]
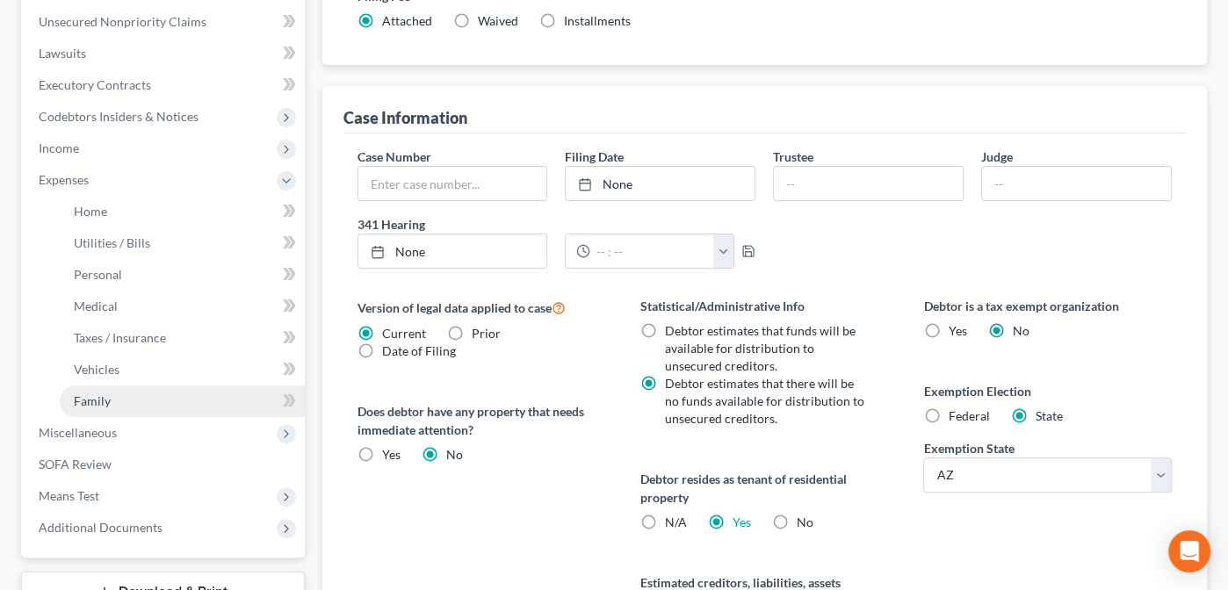
click at [104, 403] on span "Family" at bounding box center [92, 400] width 37 height 15
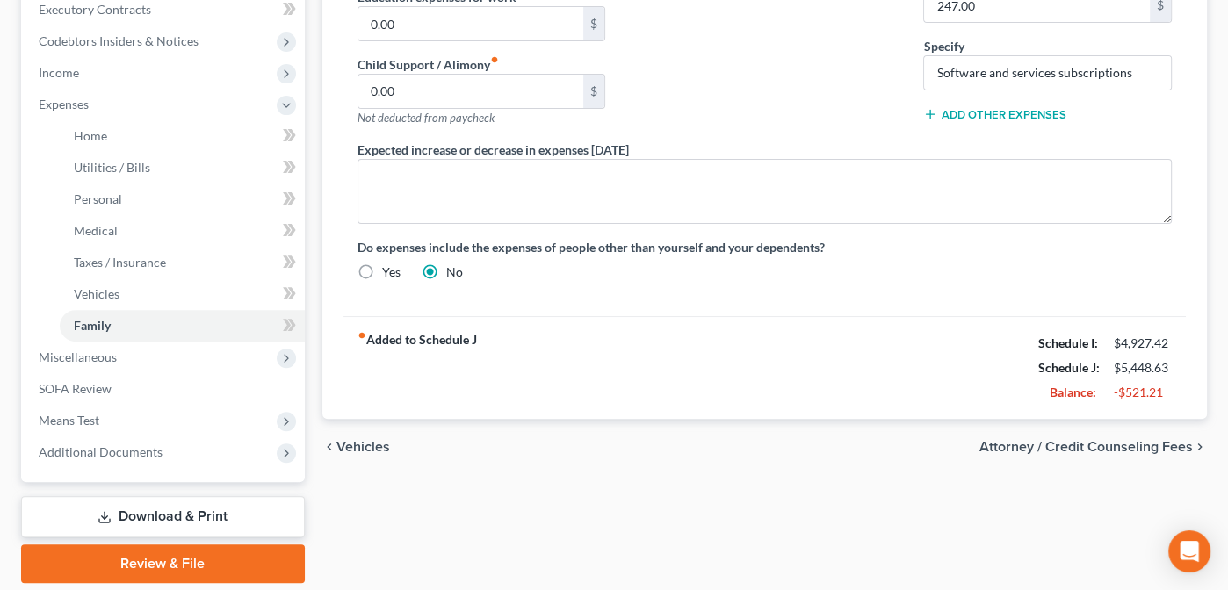
scroll to position [541, 0]
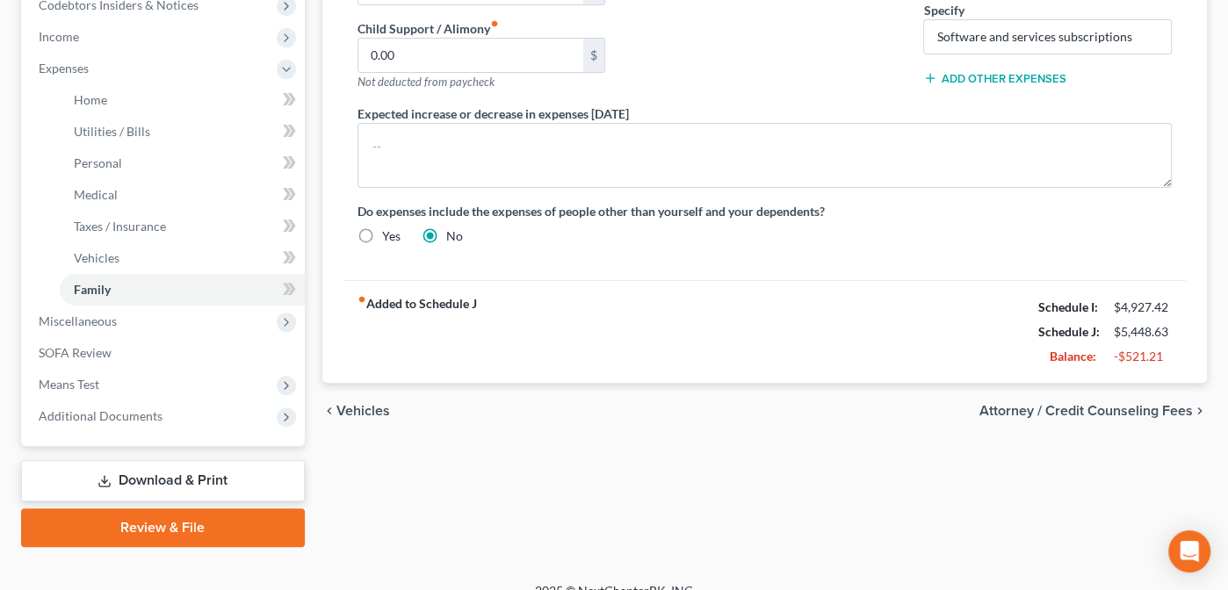
click at [1076, 407] on span "Attorney / Credit Counseling Fees" at bounding box center [1085, 411] width 213 height 14
select select "0"
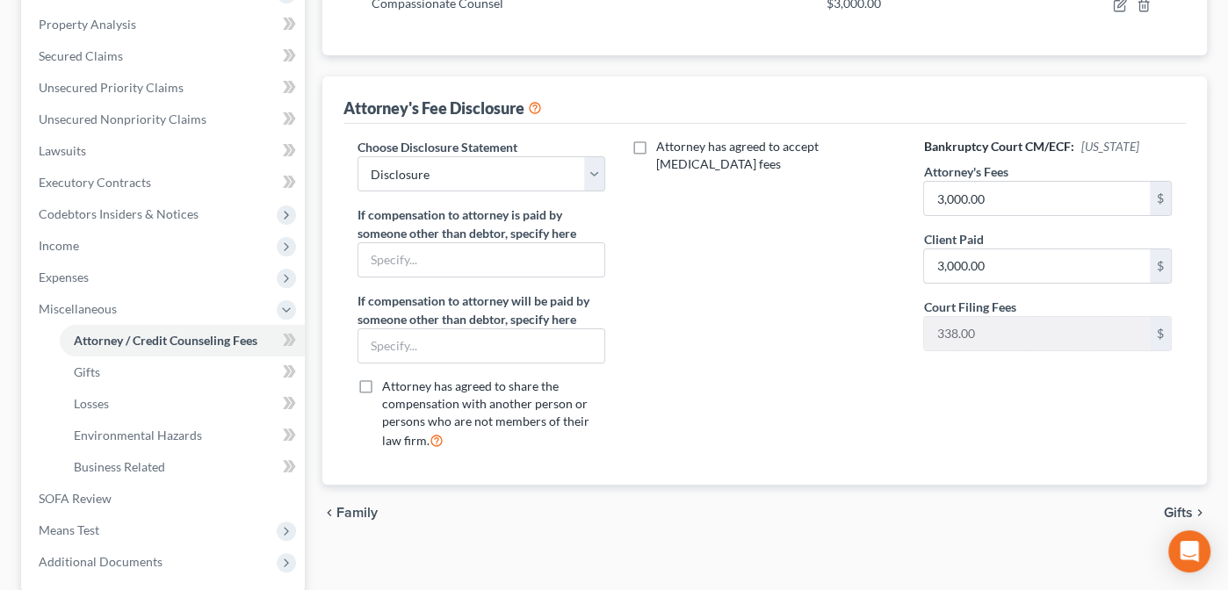
scroll to position [460, 0]
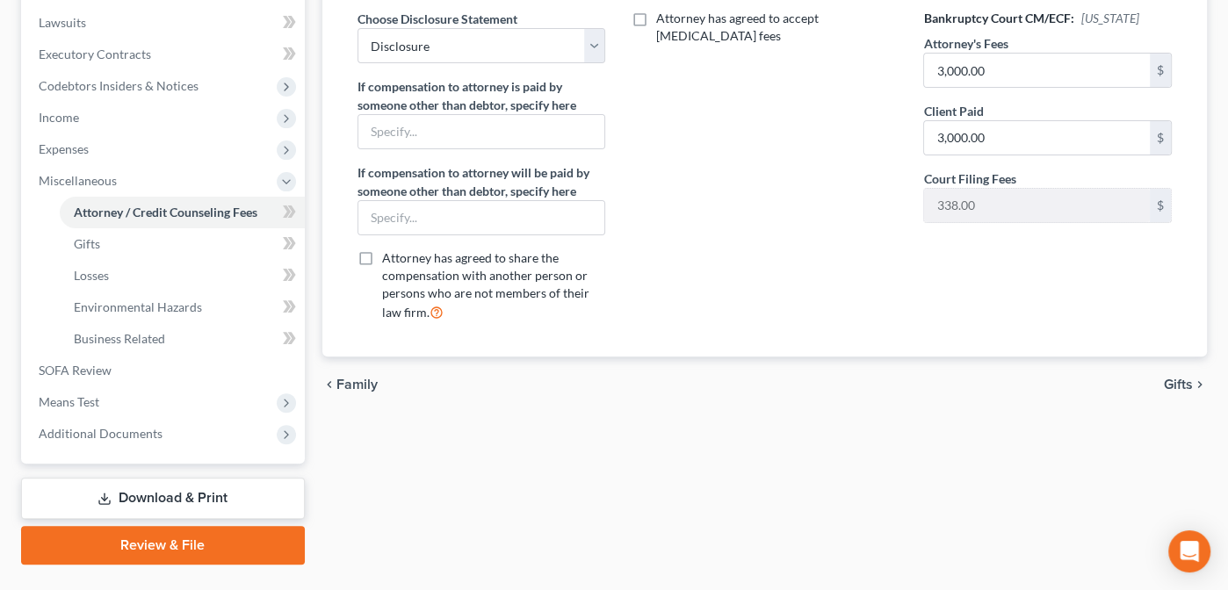
click at [1177, 378] on span "Gifts" at bounding box center [1177, 385] width 29 height 14
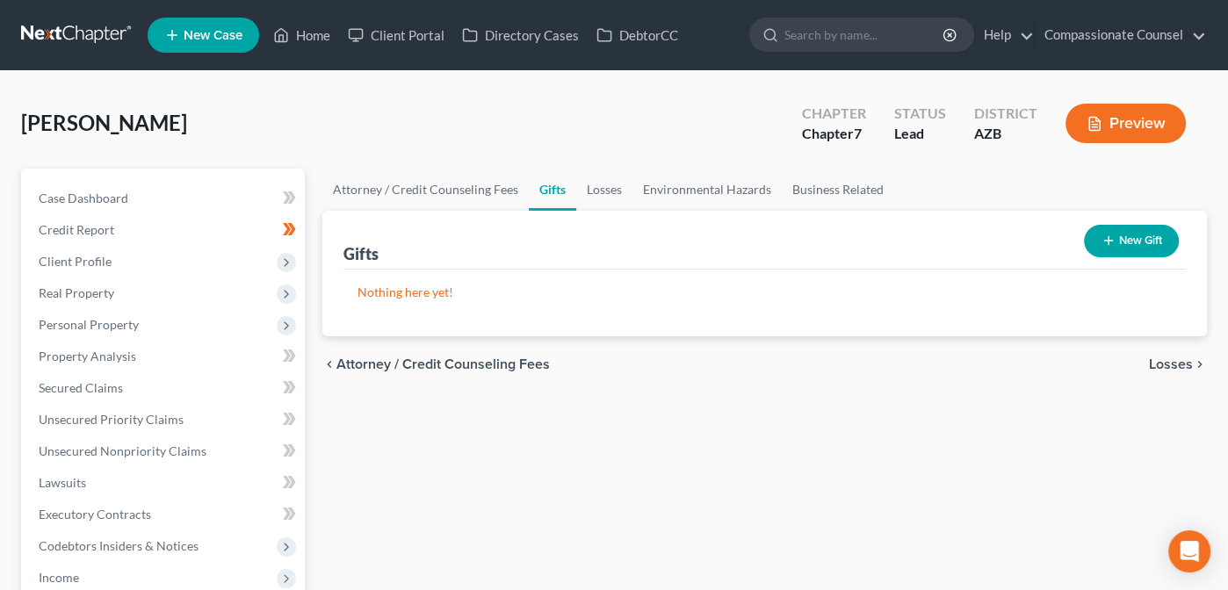
click at [1169, 359] on span "Losses" at bounding box center [1170, 364] width 44 height 14
click at [1169, 359] on span "Environmental Hazards" at bounding box center [1119, 364] width 148 height 14
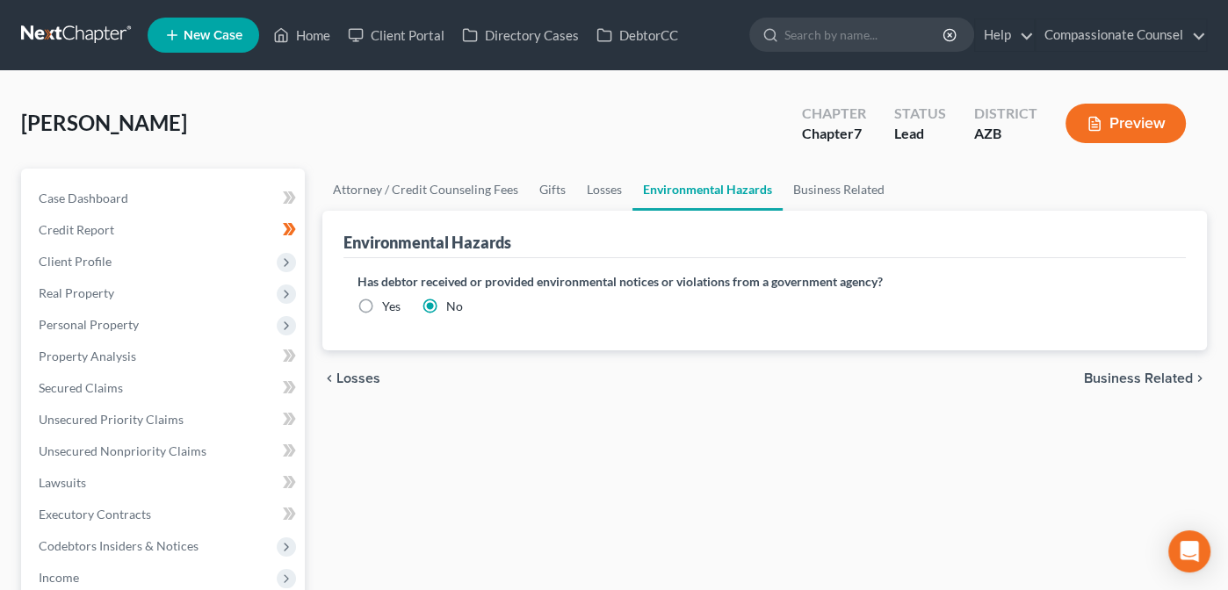
click at [1154, 371] on span "Business Related" at bounding box center [1138, 378] width 109 height 14
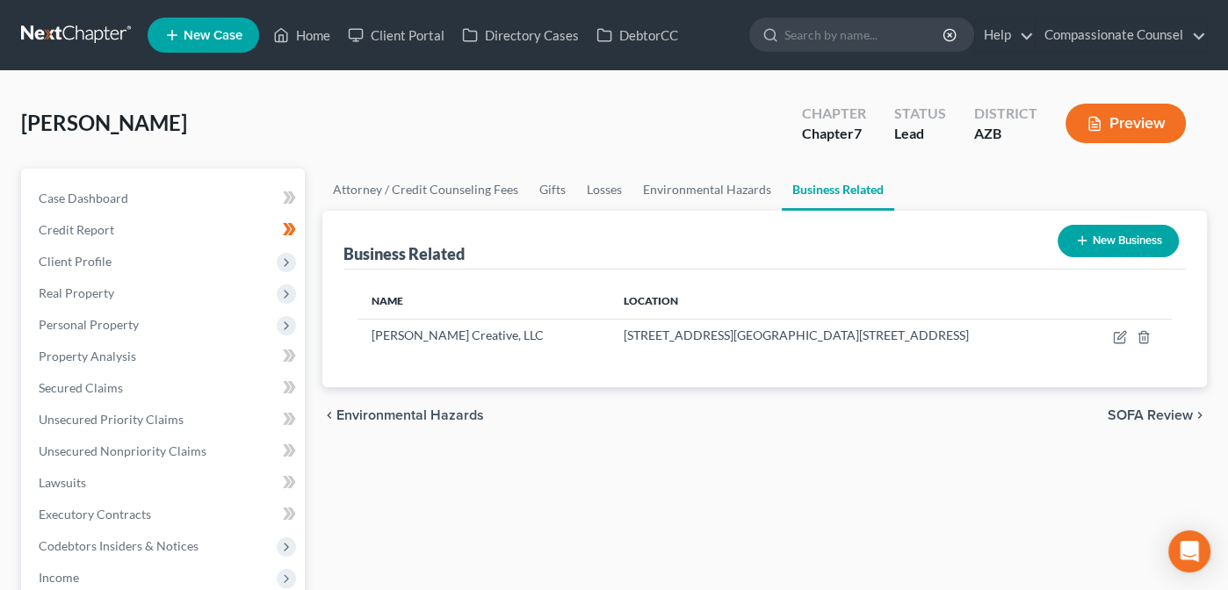
click at [1139, 414] on span "SOFA Review" at bounding box center [1149, 415] width 85 height 14
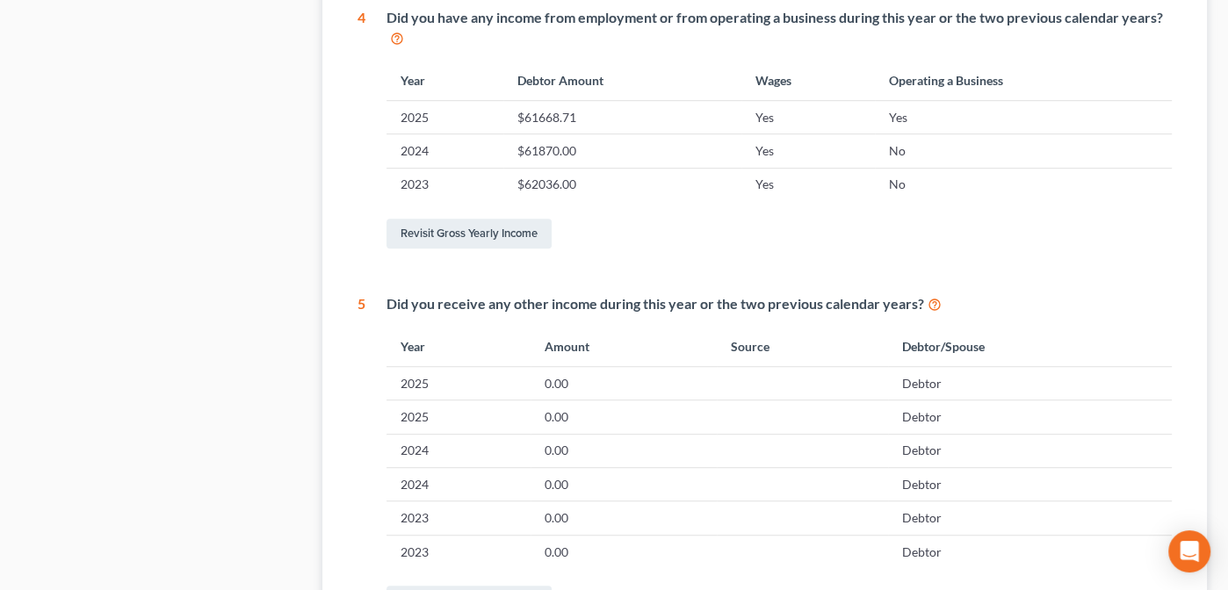
scroll to position [1090, 0]
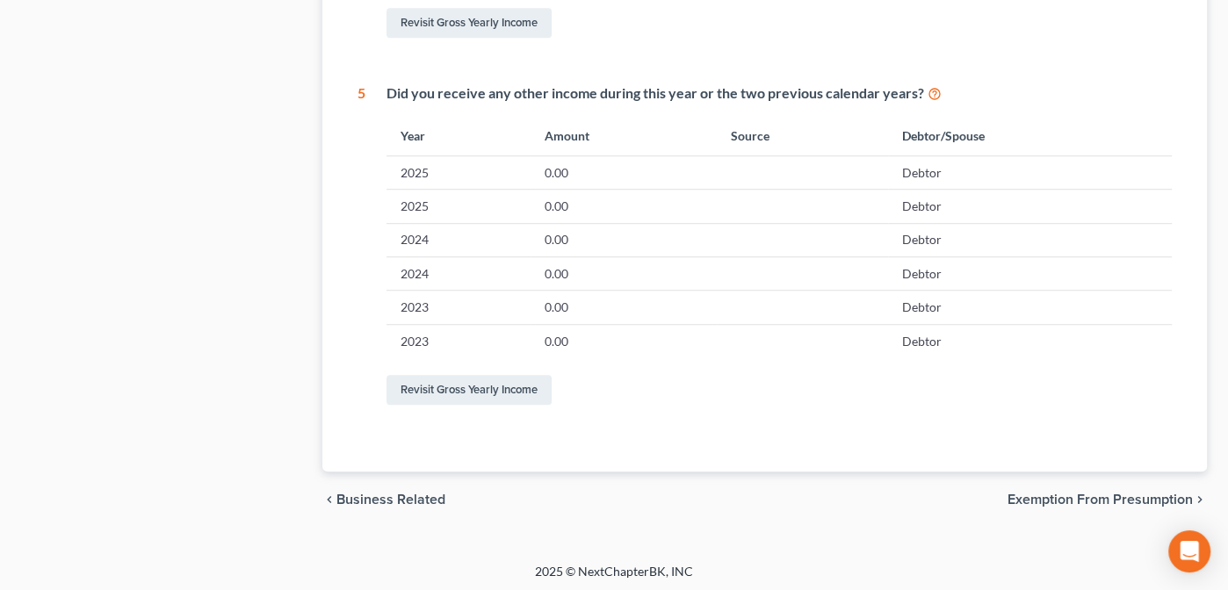
click at [1085, 493] on span "Exemption from Presumption" at bounding box center [1099, 500] width 185 height 14
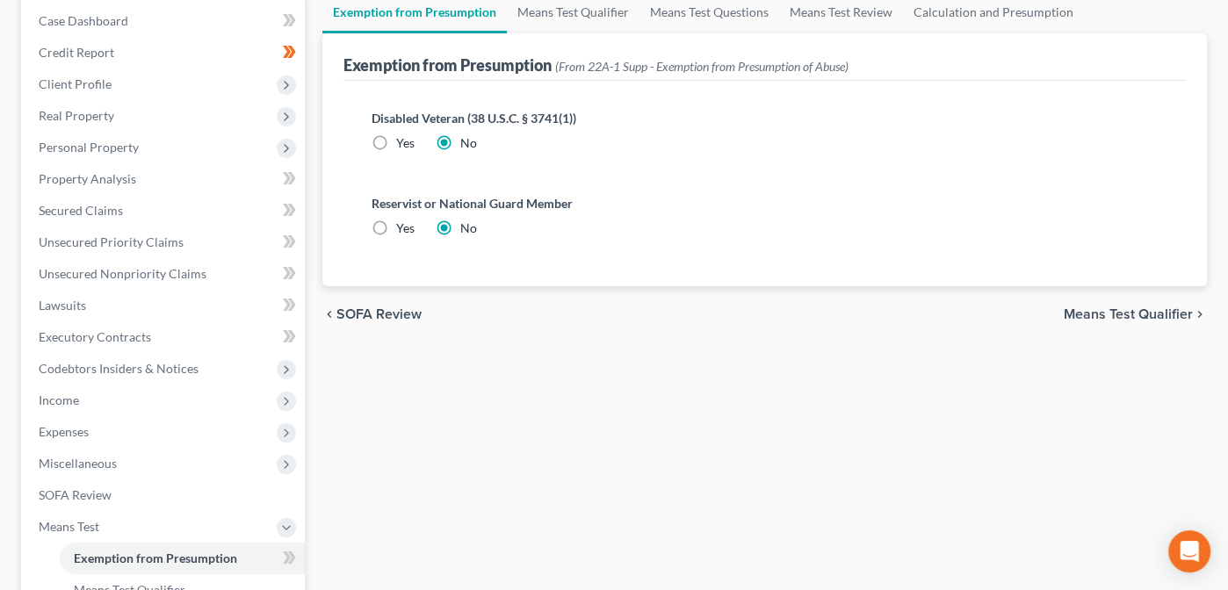
scroll to position [231, 0]
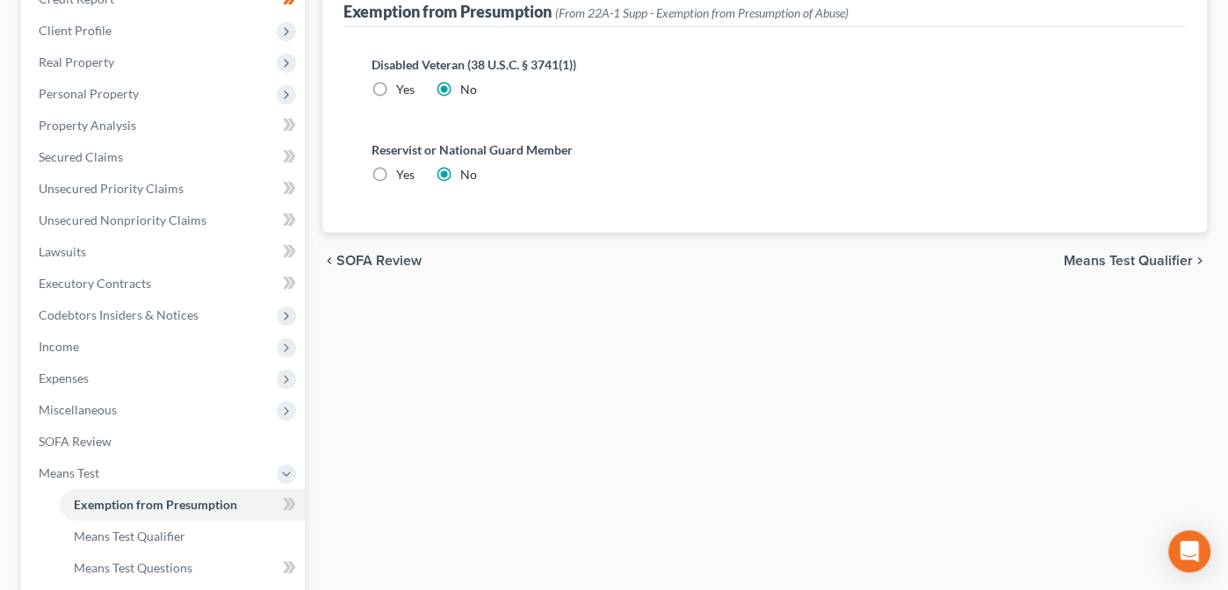
click at [1114, 256] on span "Means Test Qualifier" at bounding box center [1127, 261] width 129 height 14
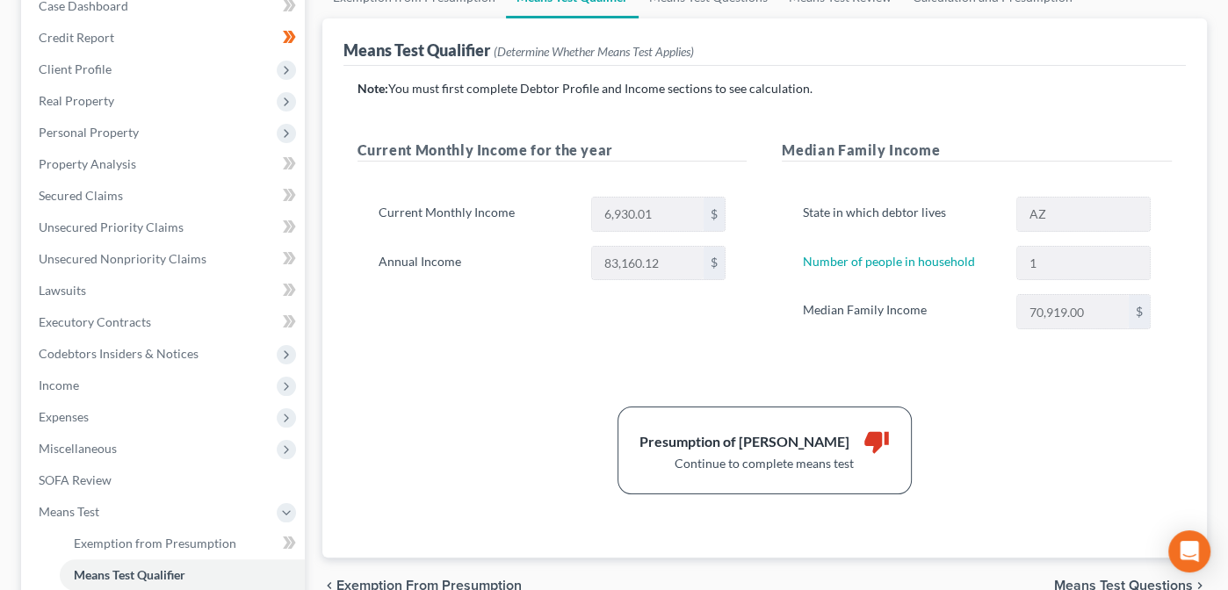
scroll to position [203, 0]
